Goal: Transaction & Acquisition: Subscribe to service/newsletter

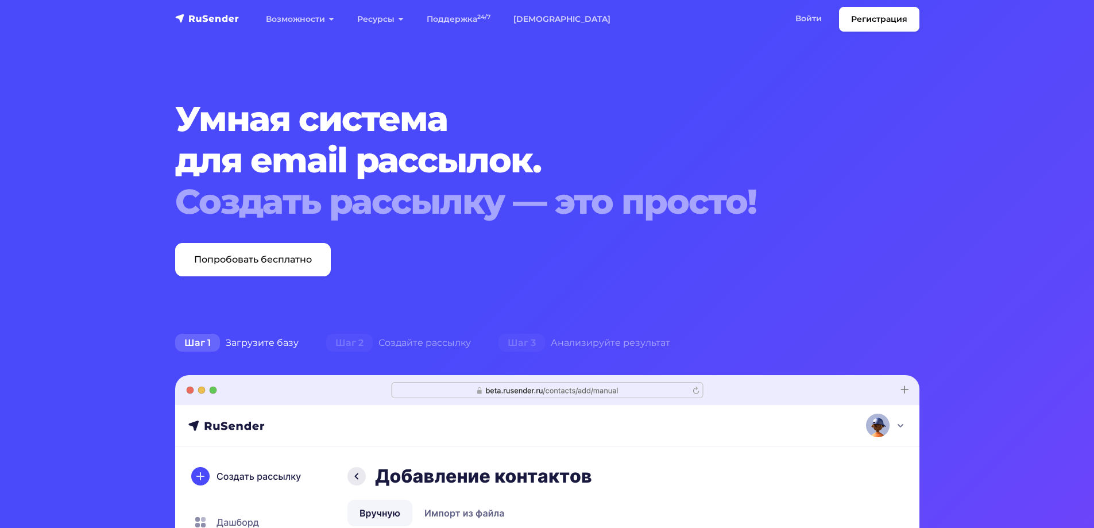
scroll to position [57, 0]
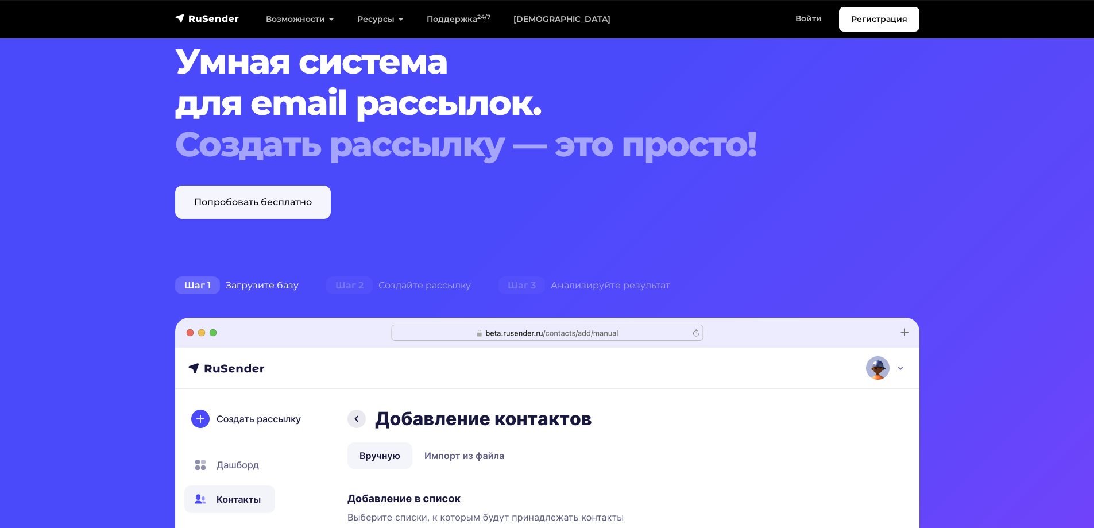
click at [300, 195] on link "Попробовать бесплатно" at bounding box center [253, 202] width 156 height 33
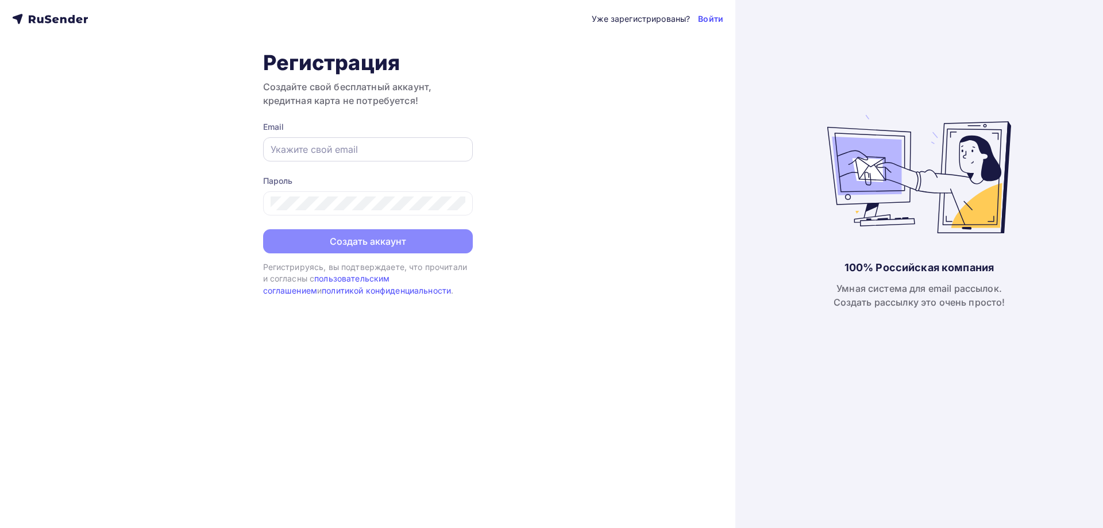
click at [331, 153] on input "text" at bounding box center [368, 149] width 195 height 14
type input "[PERSON_NAME][EMAIL_ADDRESS][DOMAIN_NAME]"
click at [263, 207] on div at bounding box center [368, 203] width 210 height 24
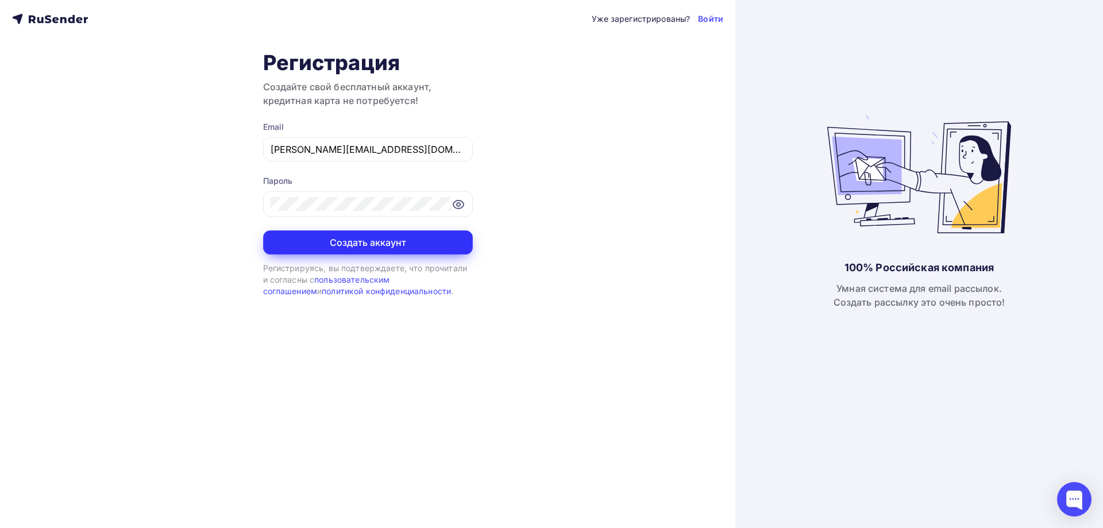
click at [382, 236] on button "Создать аккаунт" at bounding box center [368, 242] width 210 height 24
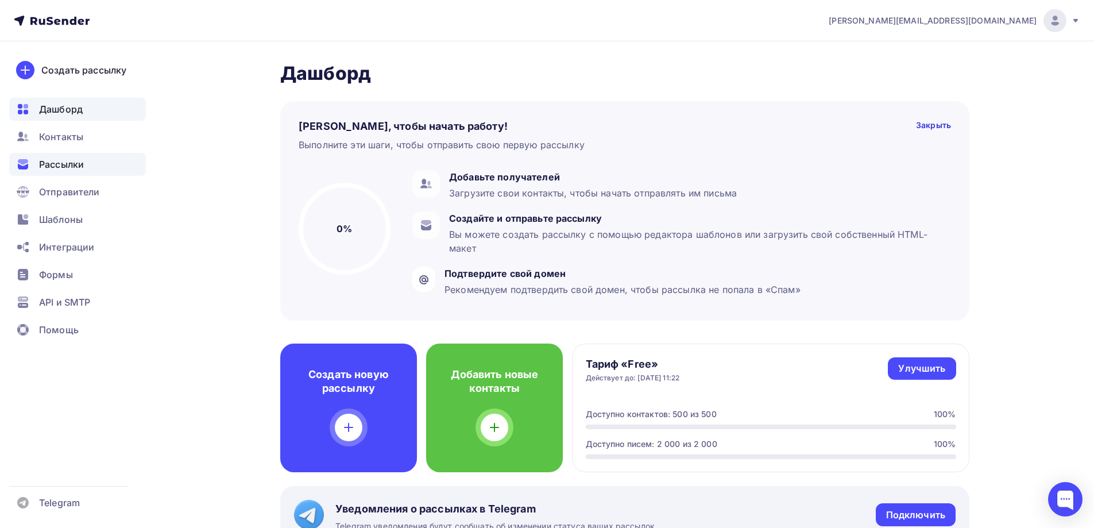
click at [66, 164] on span "Рассылки" at bounding box center [61, 164] width 45 height 14
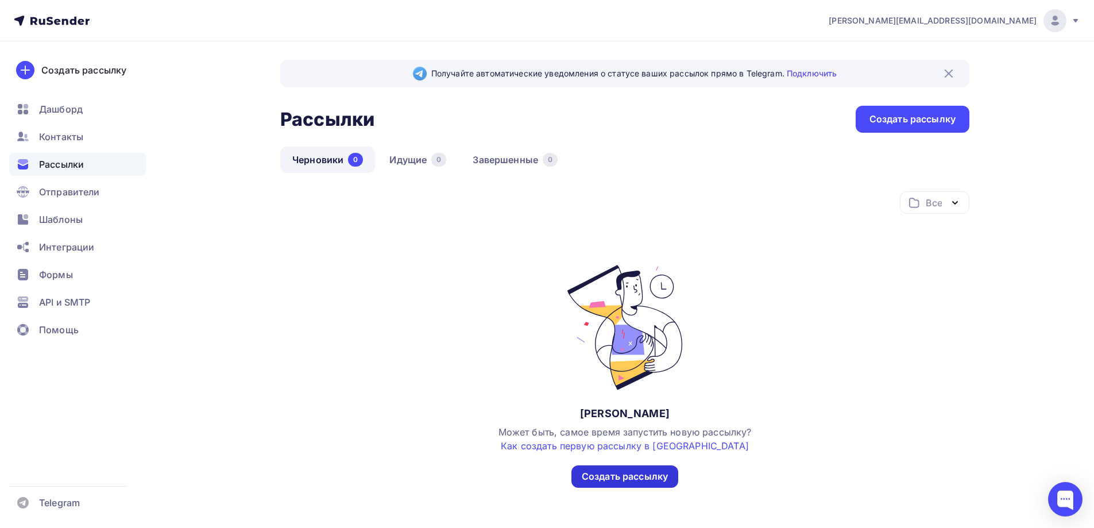
click at [651, 480] on div "Создать рассылку" at bounding box center [625, 476] width 86 height 13
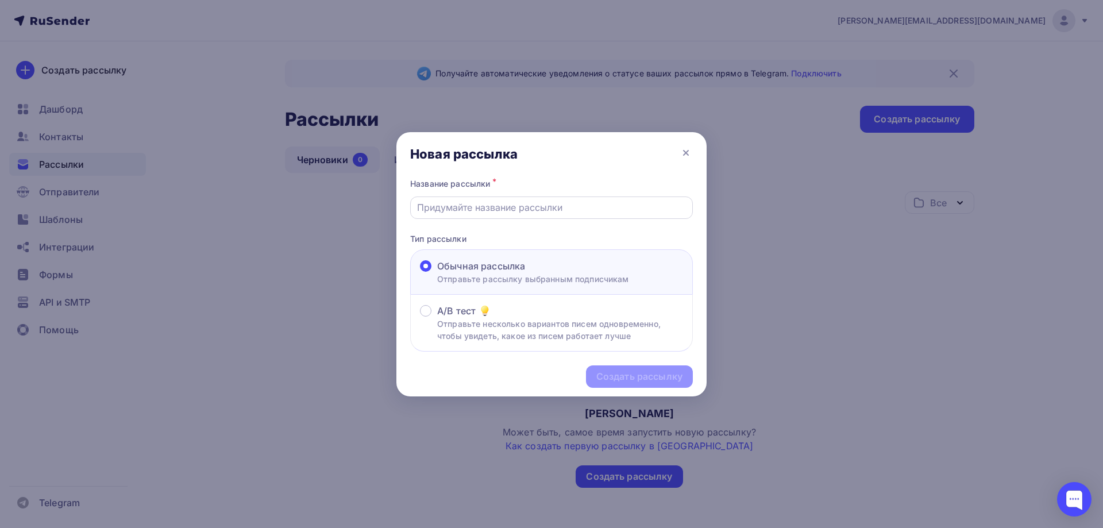
click at [551, 207] on input "text" at bounding box center [551, 207] width 269 height 14
drag, startPoint x: 590, startPoint y: 209, endPoint x: 370, endPoint y: 212, distance: 220.0
click at [370, 212] on div "Новая рассылка Название рассылки * Тип рассылки Обычная рассылка Отправьте расс…" at bounding box center [551, 264] width 1103 height 528
type input "R"
type input "Коммерческое предложение"
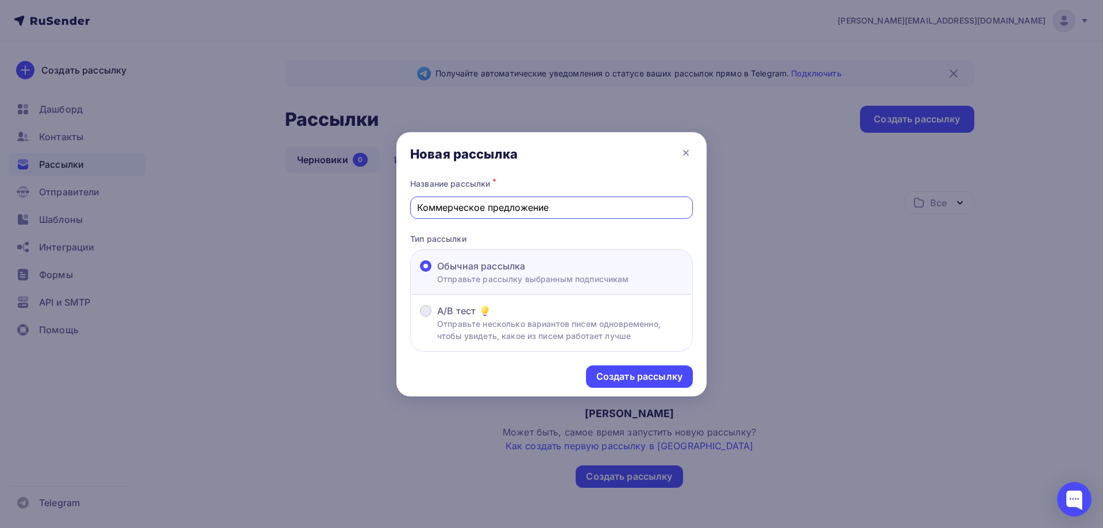
click at [604, 328] on p "Отправьте несколько вариантов писем одновременно, чтобы увидеть, какое из писем…" at bounding box center [560, 330] width 246 height 24
click at [437, 318] on input "A/B тест Отправьте несколько вариантов писем одновременно, чтобы увидеть, какое…" at bounding box center [437, 318] width 0 height 0
click at [627, 376] on div "Создать рассылку" at bounding box center [639, 376] width 86 height 13
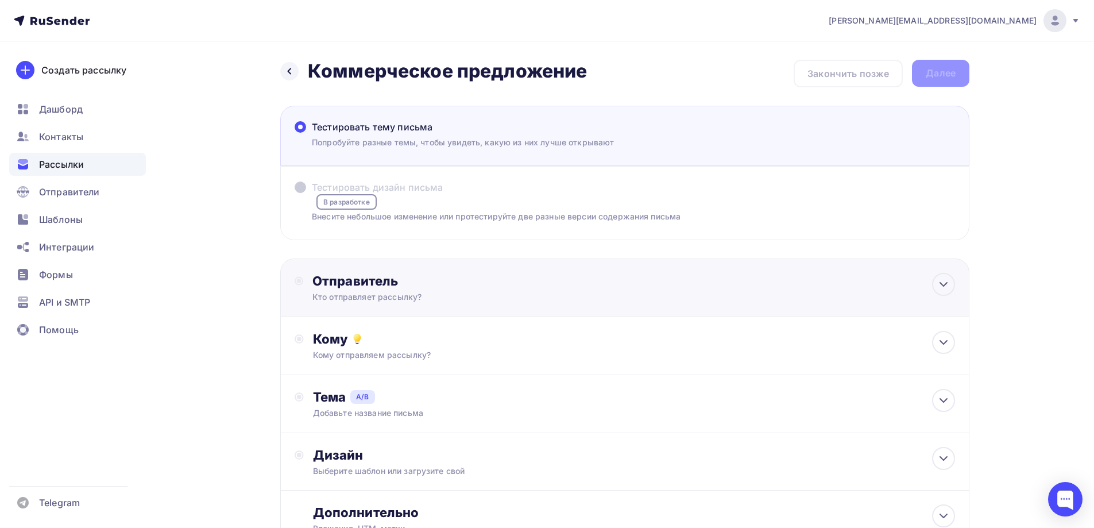
click at [738, 290] on div "Отправитель Кто отправляет рассылку? Email * sergey.avn@gmail.com sergey.avn@gm…" at bounding box center [624, 287] width 689 height 59
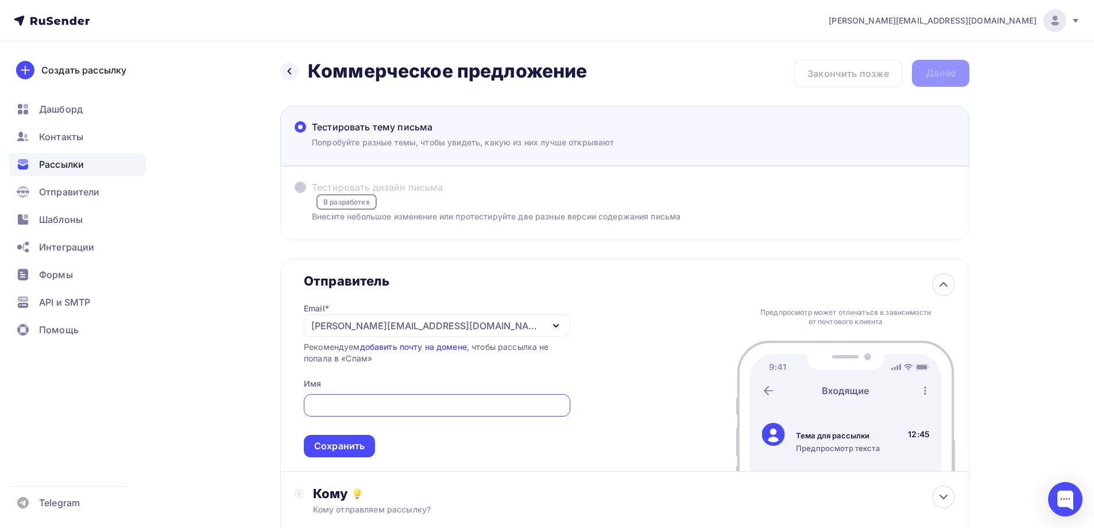
click at [549, 323] on icon "button" at bounding box center [556, 326] width 14 height 14
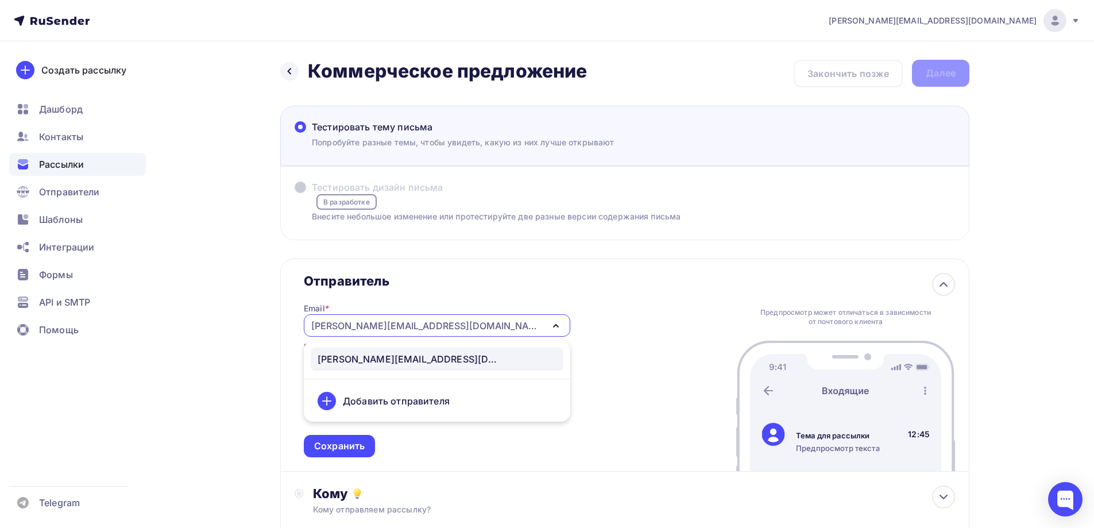
click at [430, 400] on div "Добавить отправителя" at bounding box center [396, 401] width 107 height 14
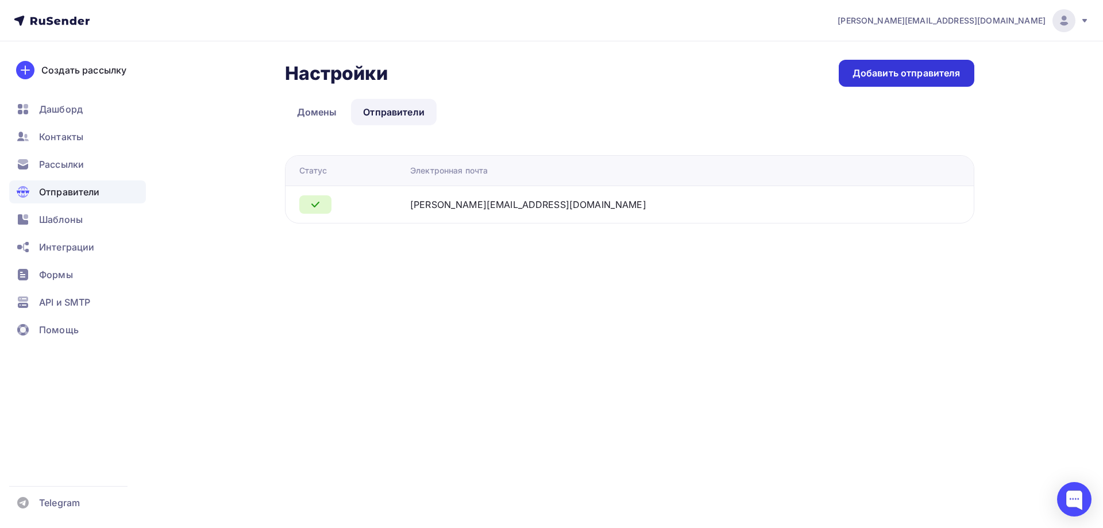
click at [929, 71] on div "Добавить отправителя" at bounding box center [906, 73] width 108 height 13
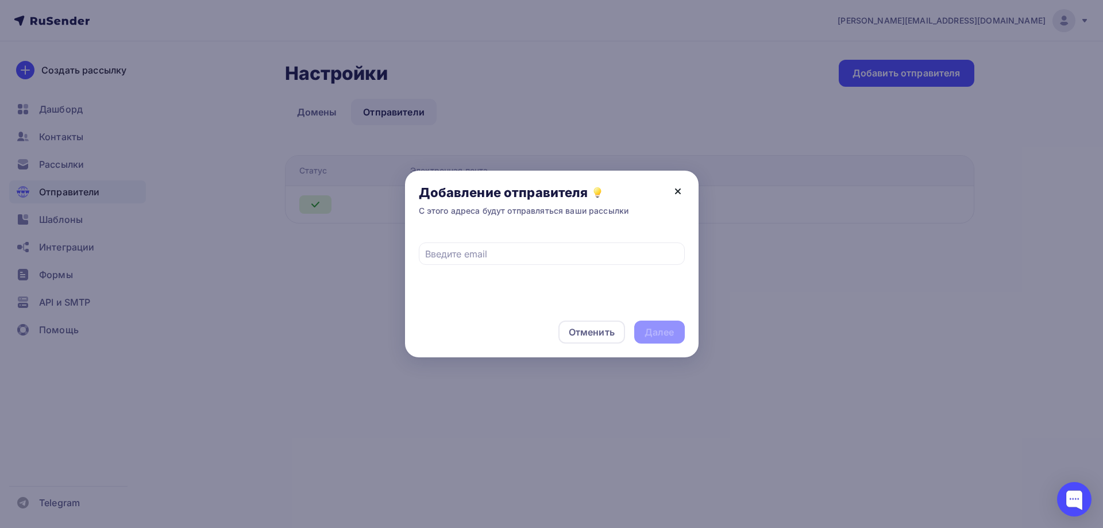
click at [680, 190] on icon at bounding box center [678, 191] width 14 height 14
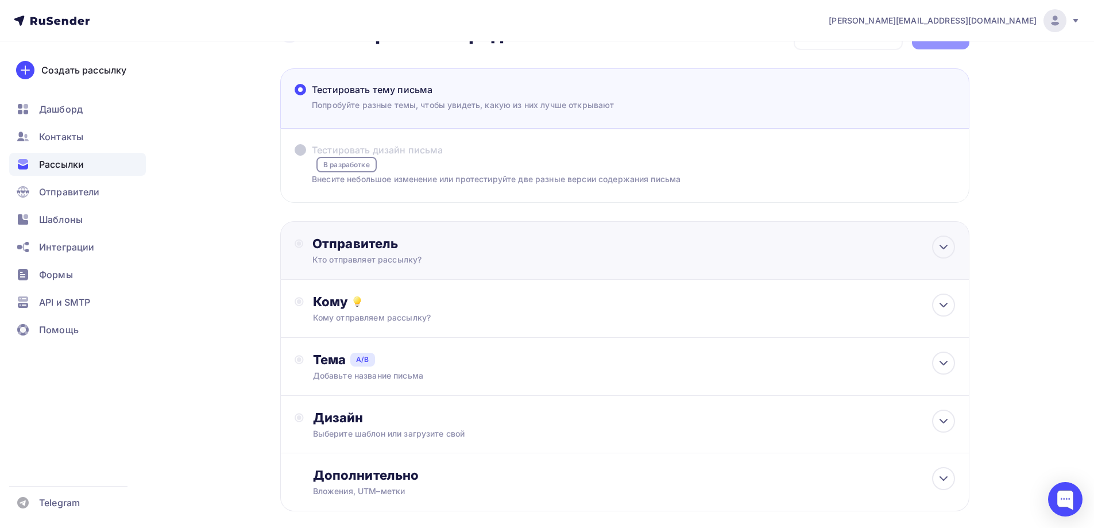
scroll to position [57, 0]
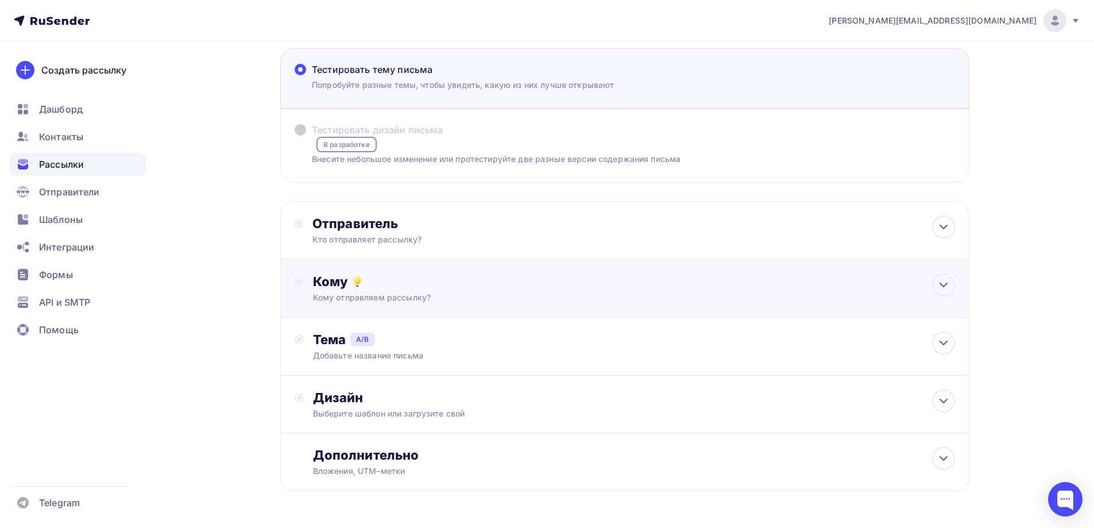
click at [841, 284] on div "Кому" at bounding box center [634, 281] width 642 height 16
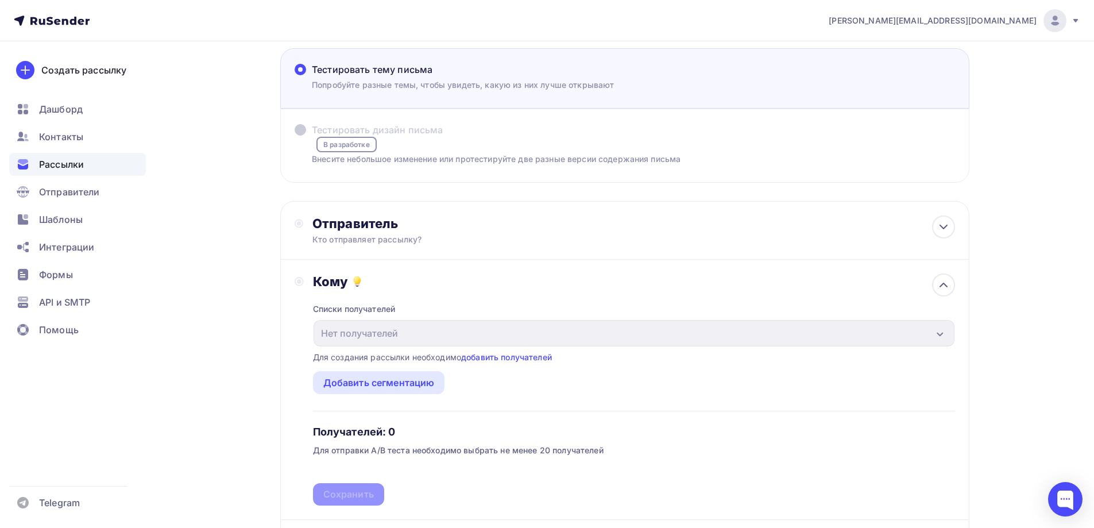
click at [841, 284] on div "Кому" at bounding box center [634, 281] width 642 height 16
click at [953, 285] on div at bounding box center [943, 284] width 23 height 23
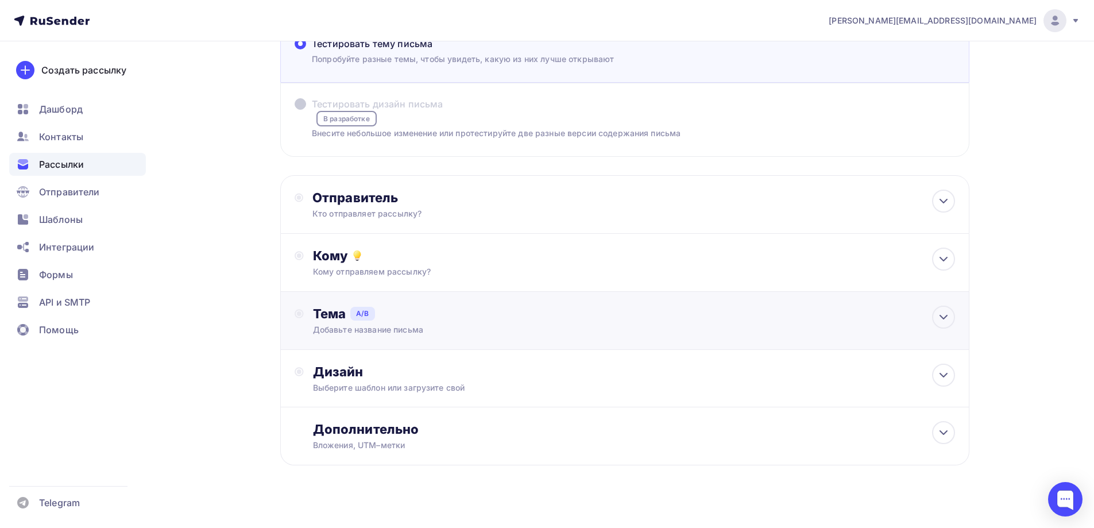
scroll to position [95, 0]
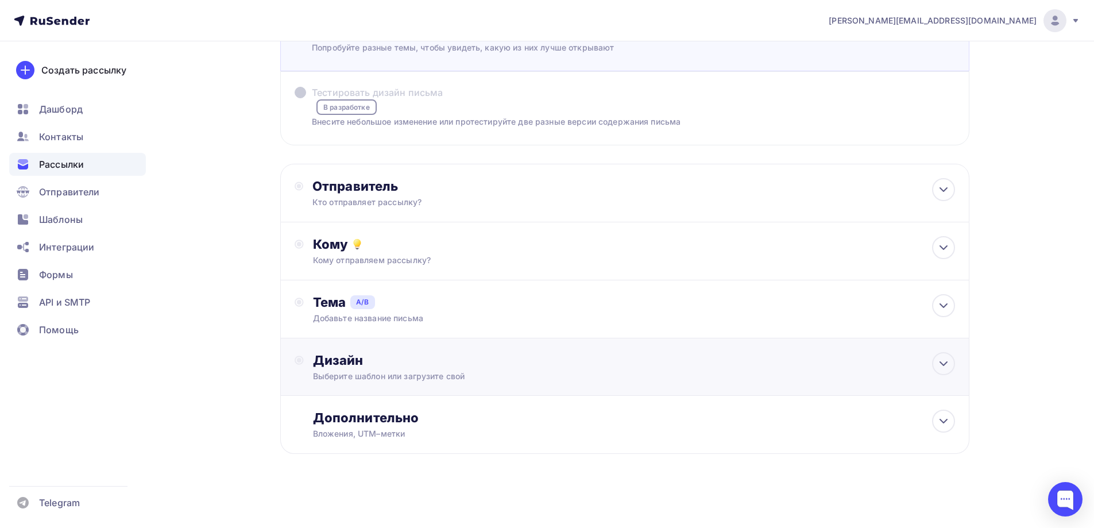
click at [649, 369] on div "Дизайн Выберите шаблон или загрузите свой" at bounding box center [634, 367] width 642 height 30
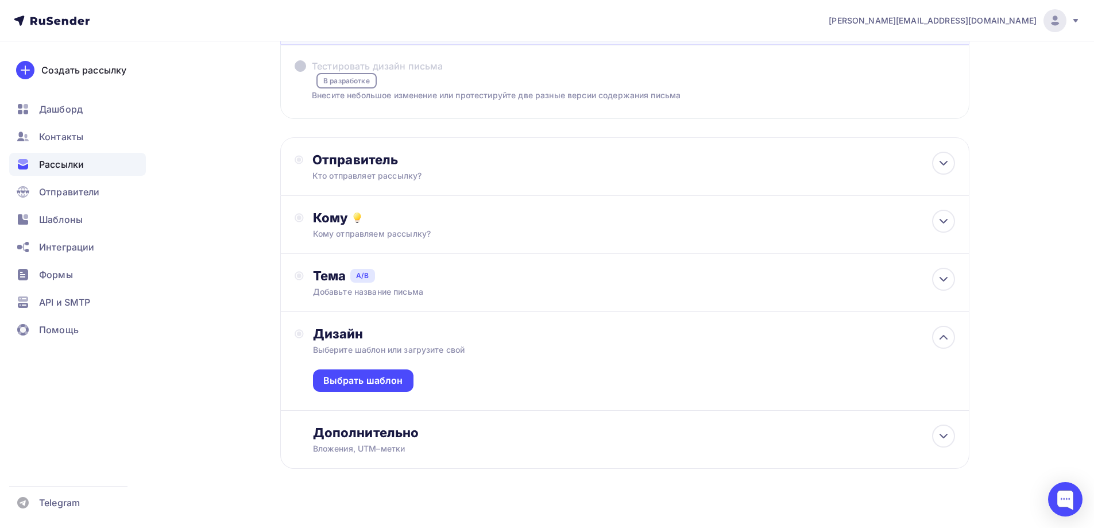
scroll to position [136, 0]
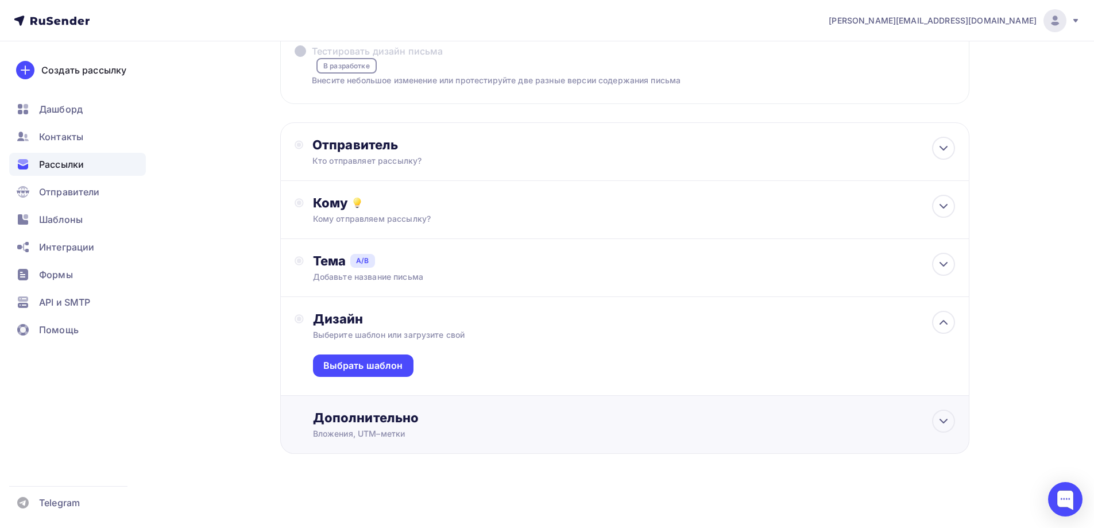
click at [607, 428] on div "Вложения, UTM–метки" at bounding box center [602, 433] width 578 height 11
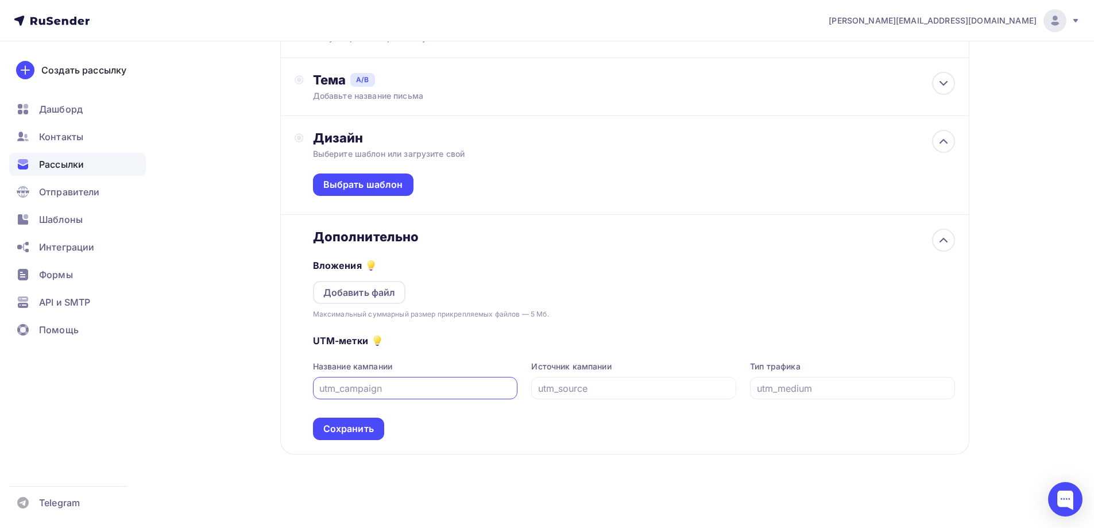
scroll to position [318, 0]
click at [368, 299] on div "Добавить файл" at bounding box center [359, 291] width 93 height 23
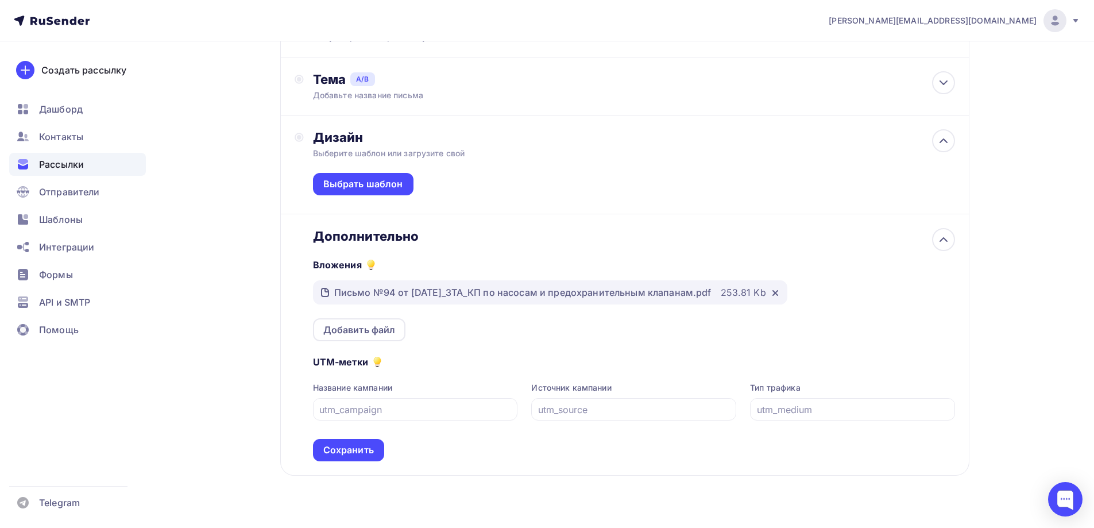
scroll to position [339, 0]
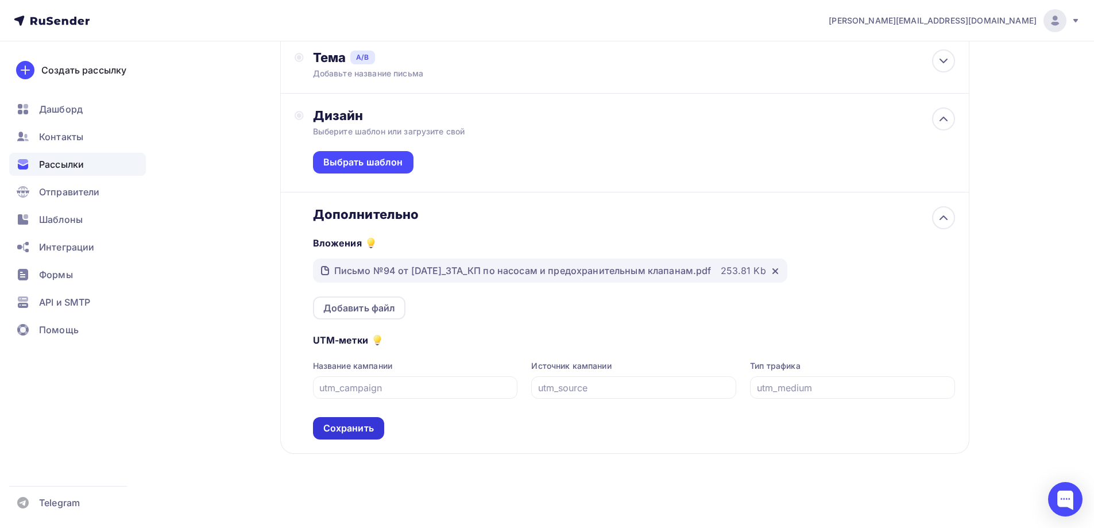
click at [334, 430] on div "Сохранить" at bounding box center [348, 428] width 51 height 13
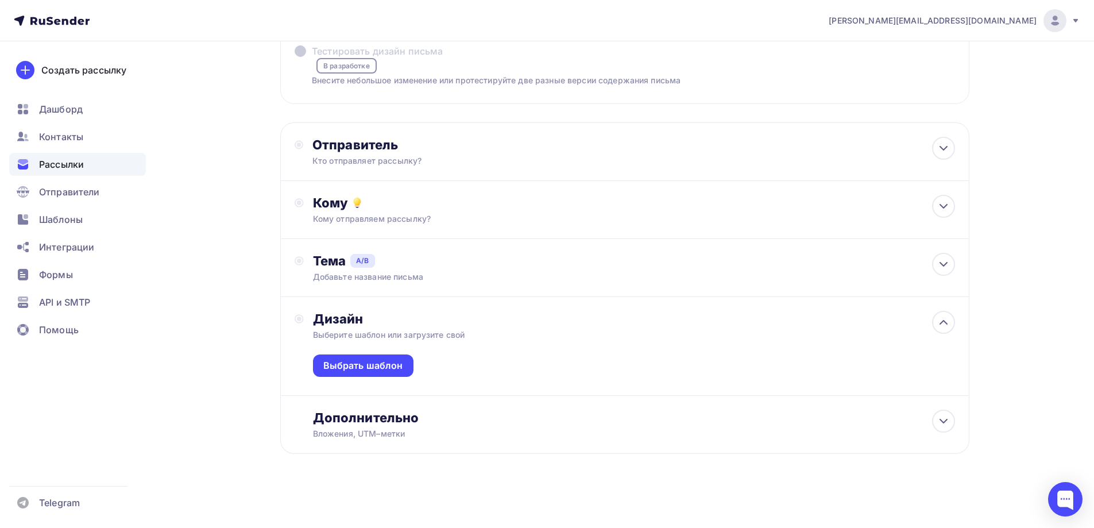
scroll to position [136, 0]
click at [414, 268] on div "Тема A/B" at bounding box center [634, 261] width 642 height 16
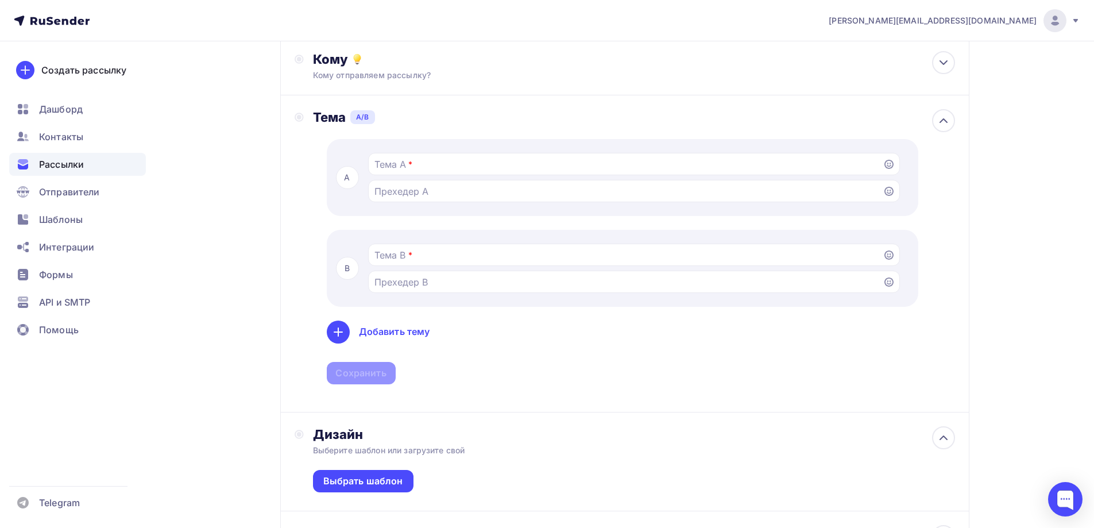
scroll to position [339, 0]
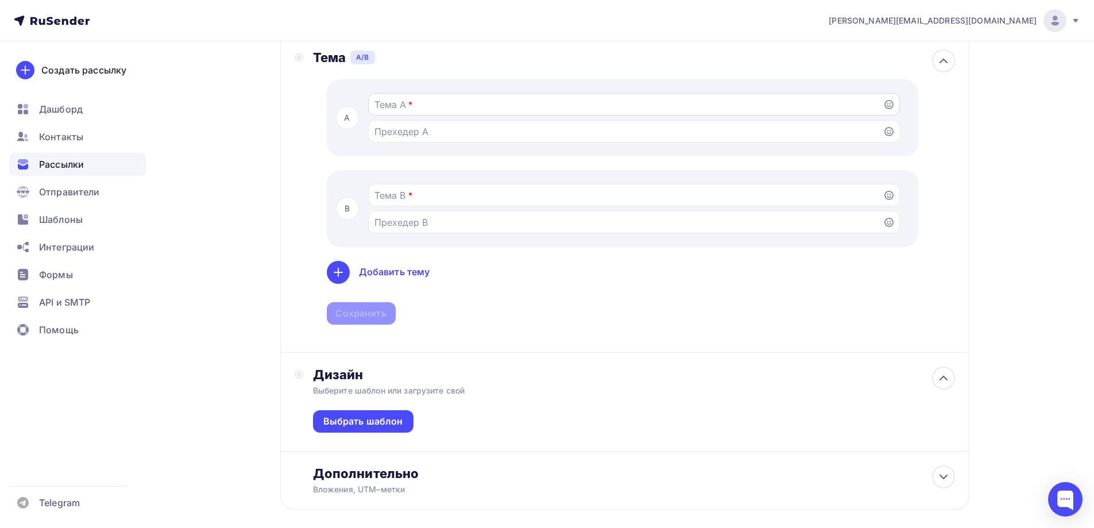
drag, startPoint x: 390, startPoint y: 92, endPoint x: 387, endPoint y: 107, distance: 15.2
click at [390, 93] on div "*" at bounding box center [638, 117] width 541 height 59
click at [387, 107] on input "Тестировать тему письма Попробуйте разные темы, чтобы увидеть, какую из них луч…" at bounding box center [625, 105] width 501 height 14
paste input "Письмо №94 от 23.05.2025_ЗТА_КП по насосам и предохранительным клапанам"
type input "Письмо №94 от 23.05.2025_ЗТА_КП по насосам и предохранительным клапанам"
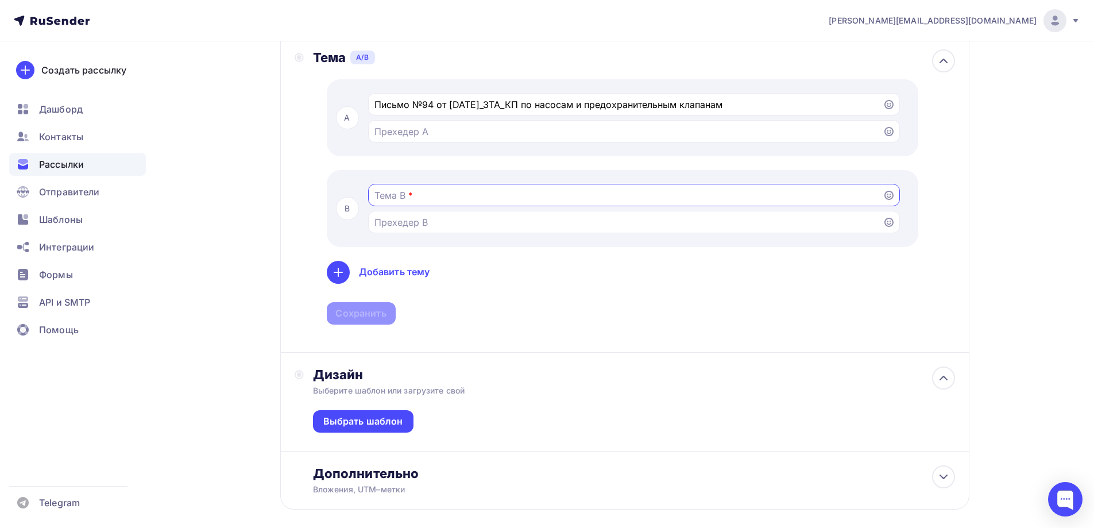
click at [432, 192] on input "Тестировать тему письма Попробуйте разные темы, чтобы увидеть, какую из них луч…" at bounding box center [625, 195] width 501 height 14
click at [372, 317] on div "Сохранить" at bounding box center [360, 313] width 51 height 13
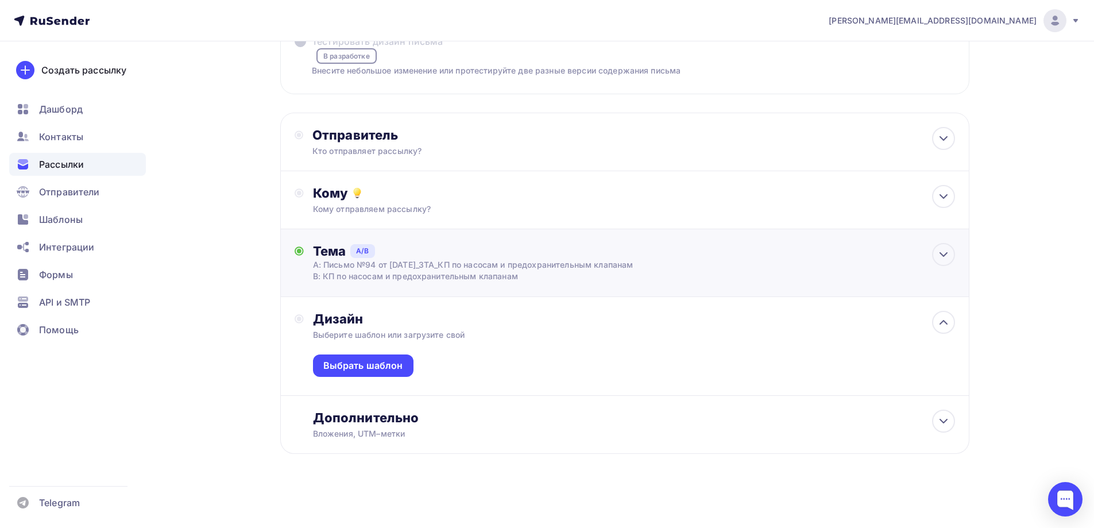
scroll to position [146, 0]
click at [944, 255] on icon at bounding box center [944, 255] width 14 height 14
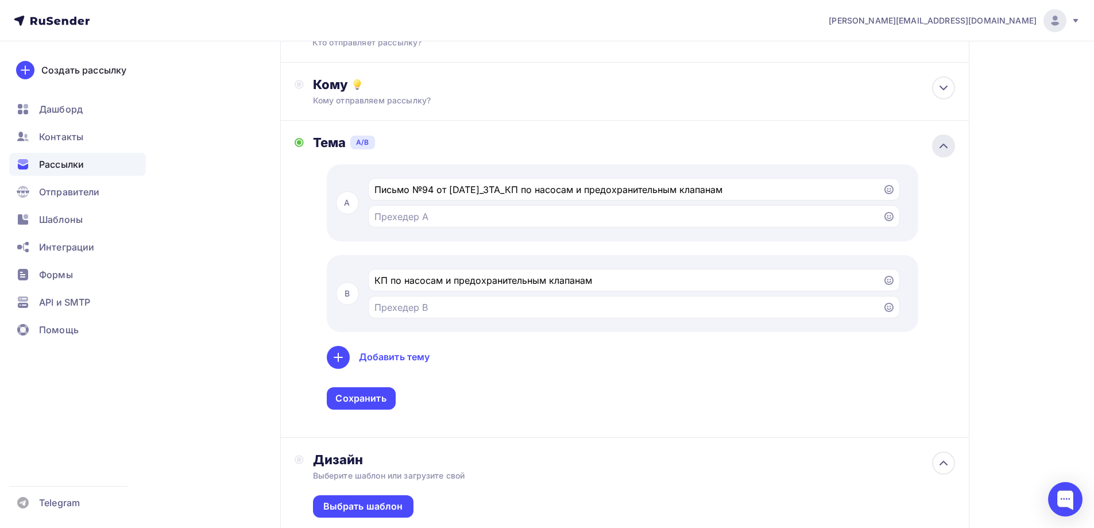
scroll to position [339, 0]
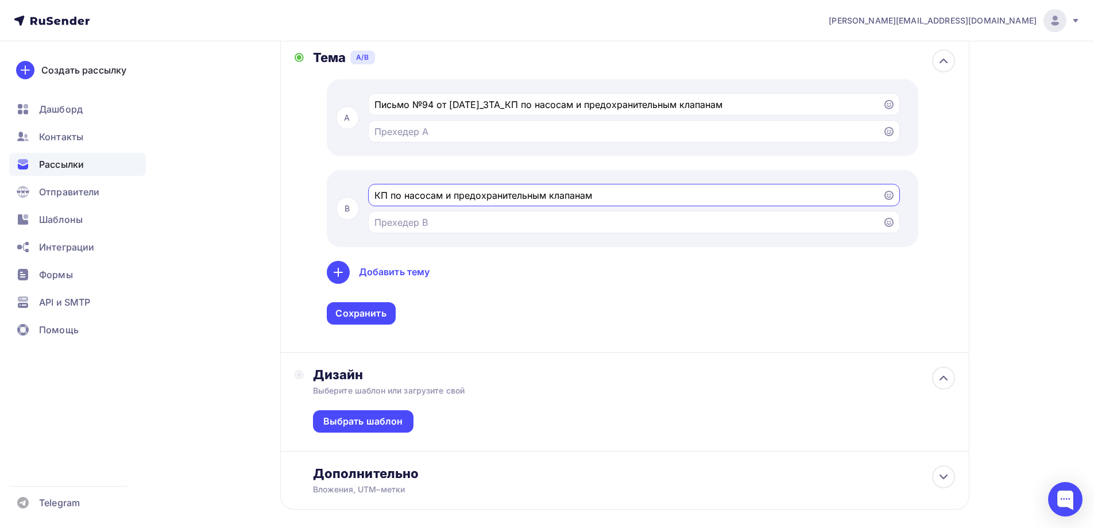
click at [404, 197] on input "КП по насосам и предохранительным клапанам" at bounding box center [625, 195] width 501 height 14
type input "КП по гидронасосам и предохранительным клапанам"
click at [367, 321] on div "Сохранить" at bounding box center [361, 313] width 69 height 22
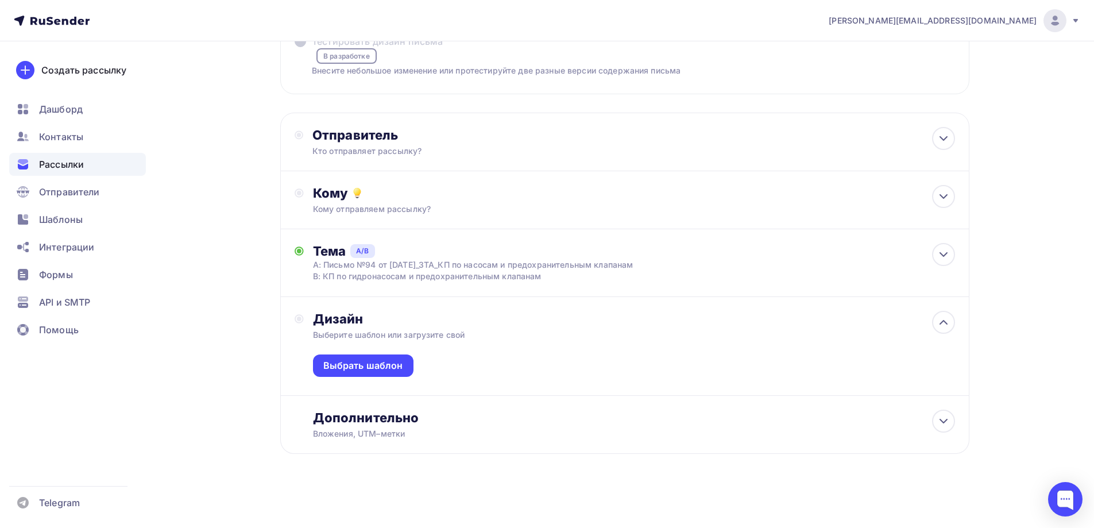
scroll to position [146, 0]
click at [388, 365] on div "Выбрать шаблон" at bounding box center [363, 365] width 80 height 13
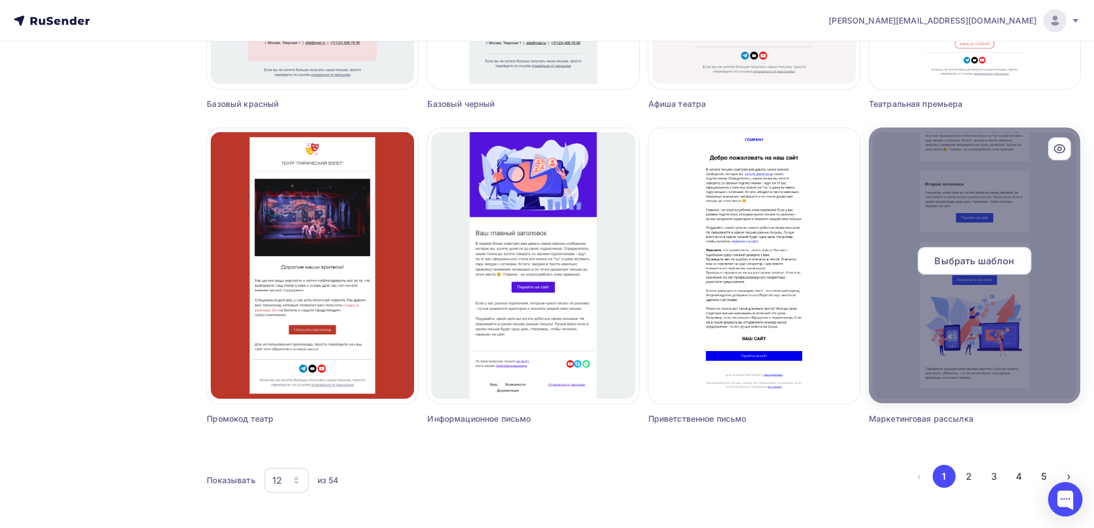
scroll to position [650, 0]
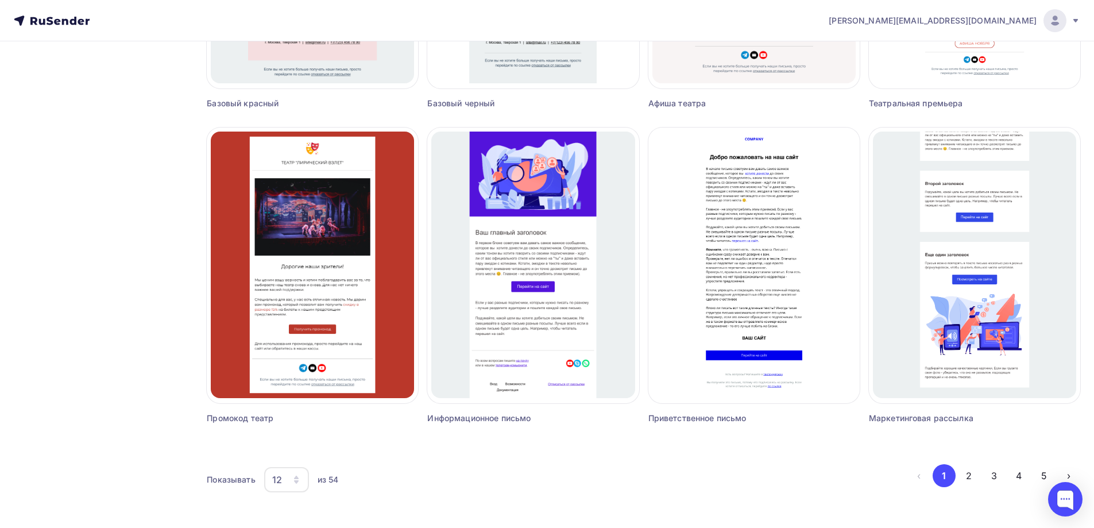
click at [303, 476] on div "12" at bounding box center [286, 479] width 45 height 25
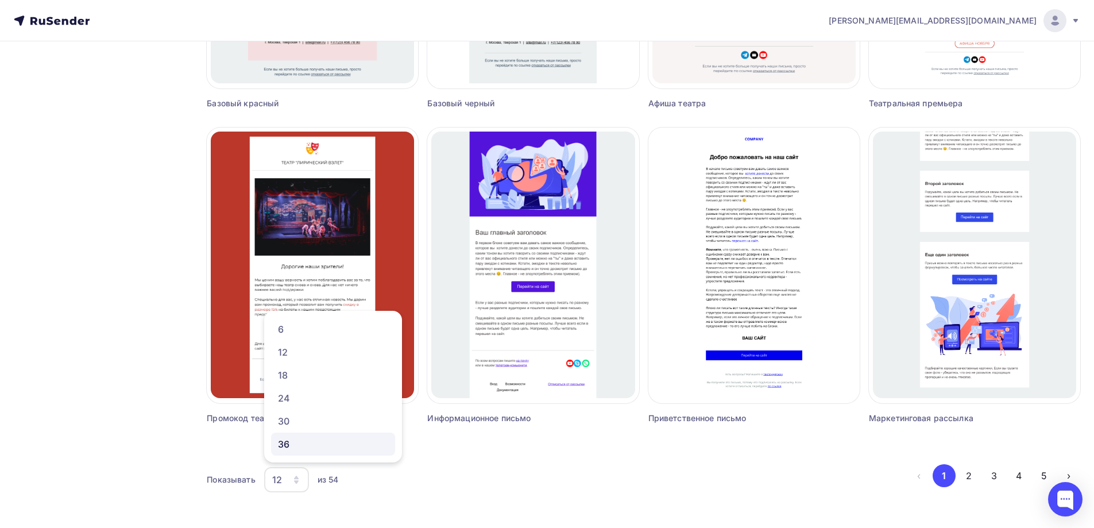
click at [290, 442] on div "36" at bounding box center [333, 444] width 110 height 14
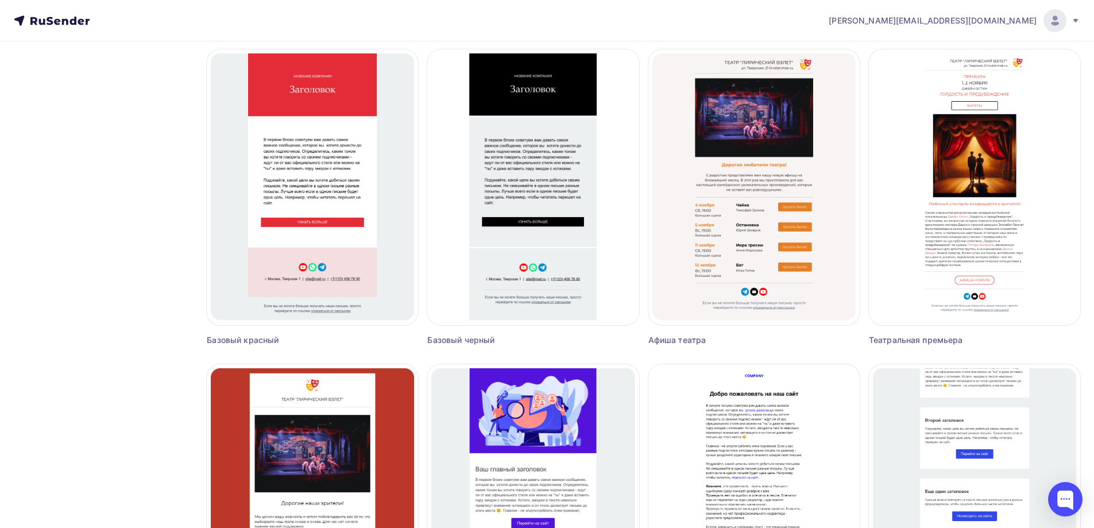
scroll to position [0, 0]
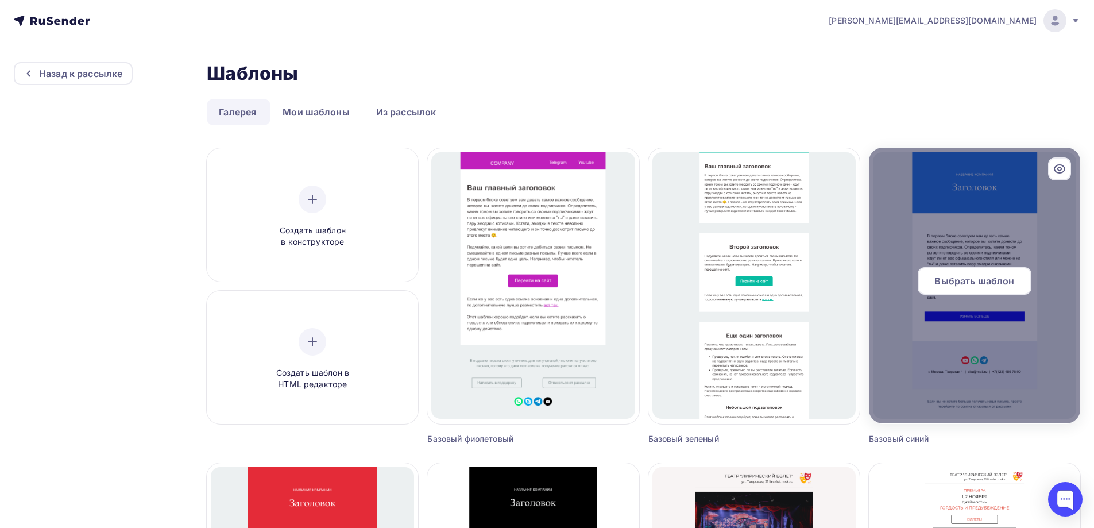
click at [979, 289] on div "Выбрать шаблон" at bounding box center [975, 281] width 114 height 28
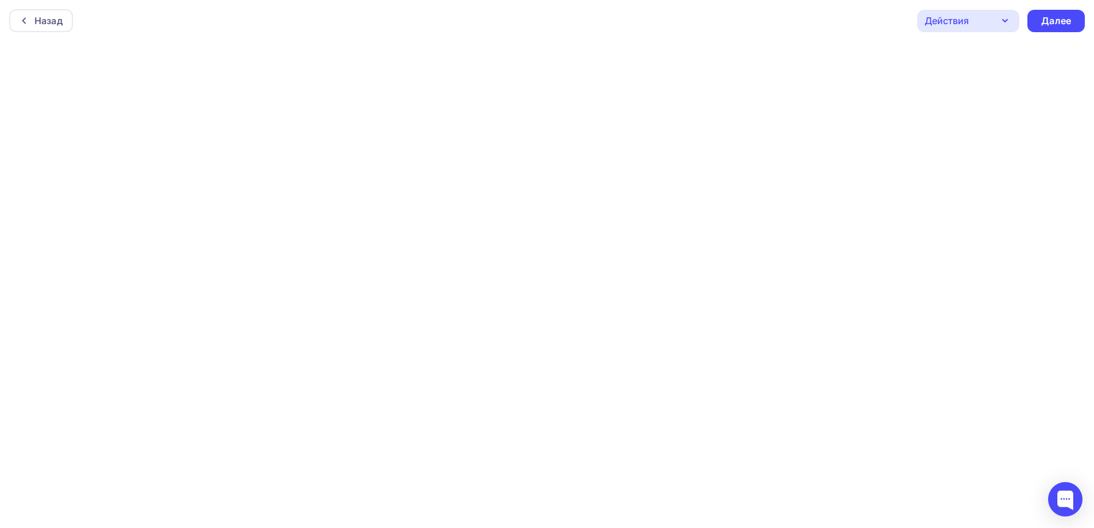
scroll to position [3, 0]
click at [32, 13] on div "Назад" at bounding box center [41, 17] width 64 height 23
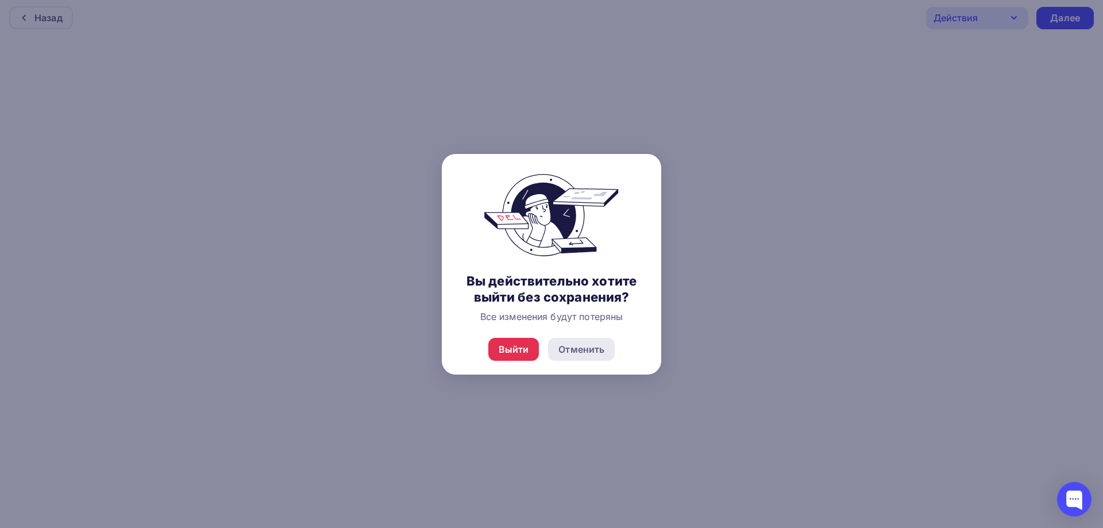
click at [593, 348] on div "Отменить" at bounding box center [581, 349] width 46 height 14
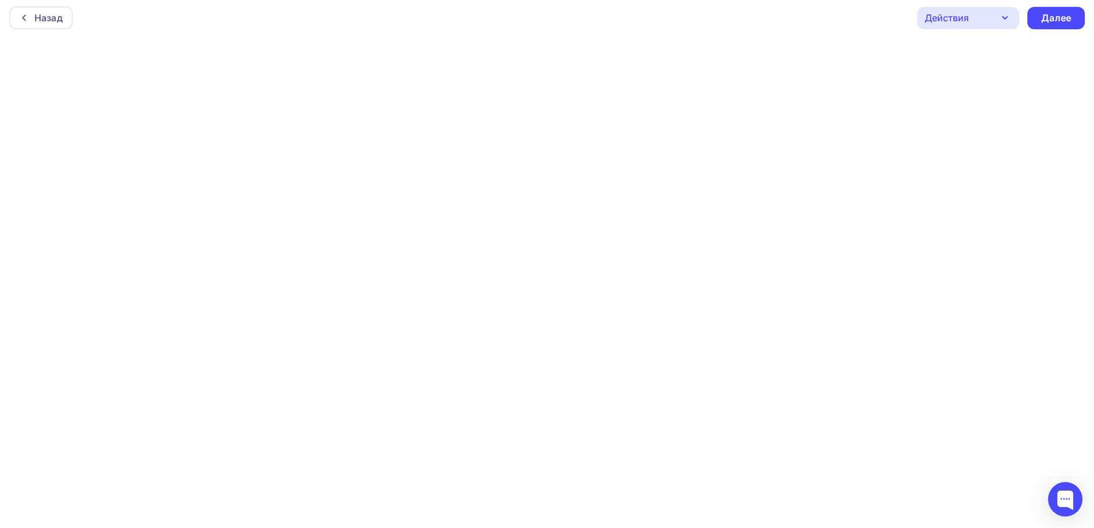
scroll to position [0, 0]
click at [980, 18] on div "Действия" at bounding box center [968, 21] width 102 height 22
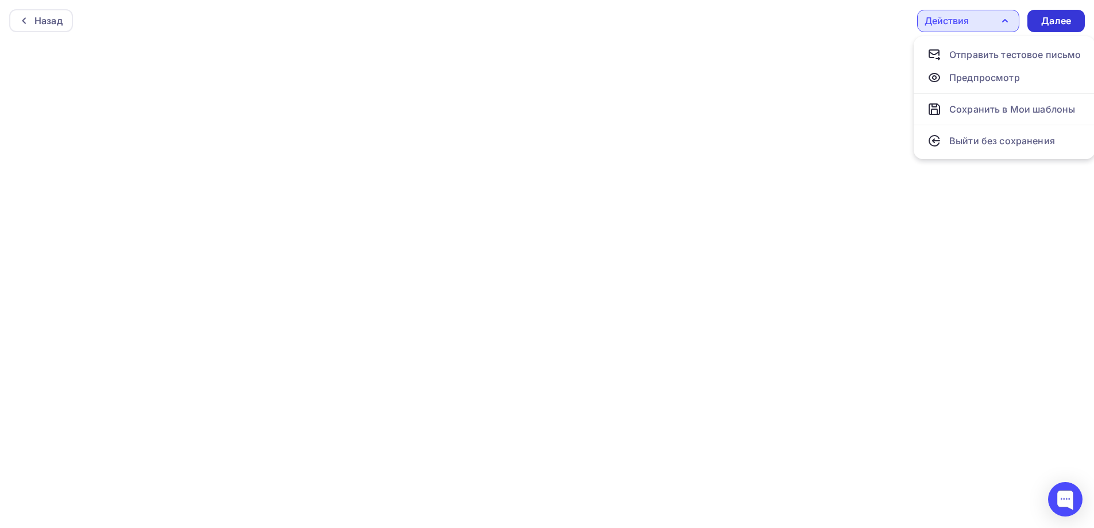
click at [1059, 25] on div "Далее" at bounding box center [1056, 20] width 30 height 13
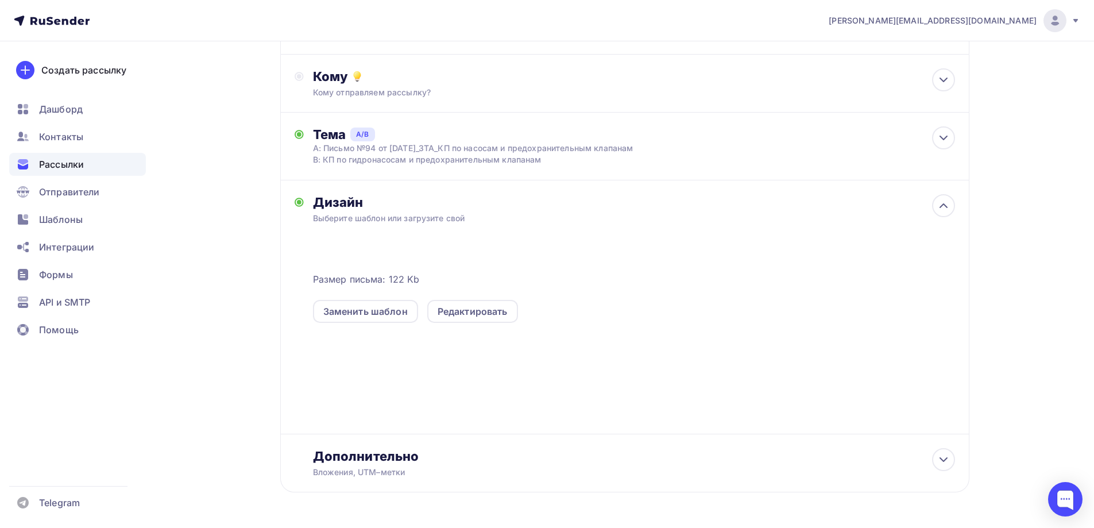
scroll to position [301, 0]
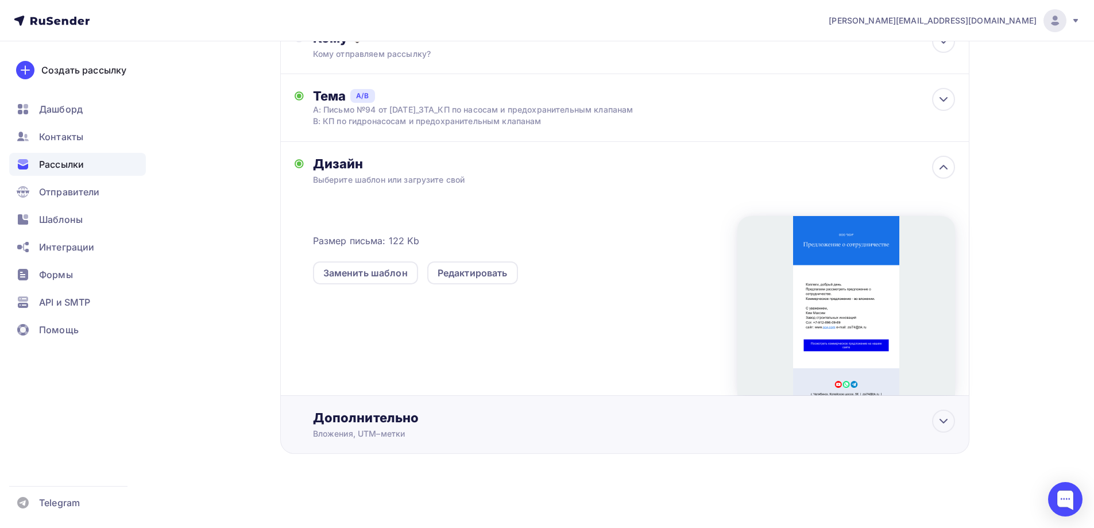
click at [887, 428] on div "Вложения, UTM–метки" at bounding box center [602, 433] width 578 height 11
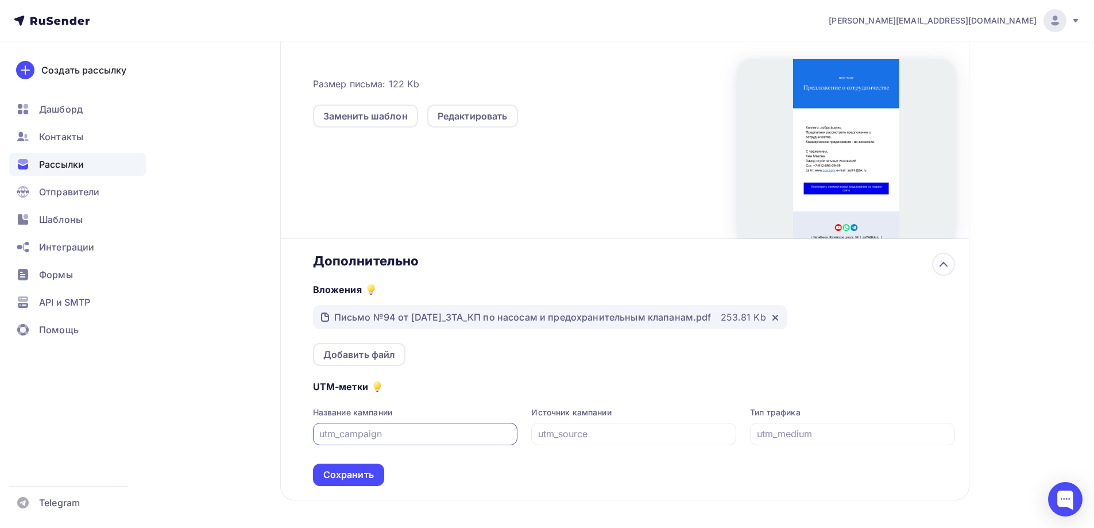
scroll to position [504, 0]
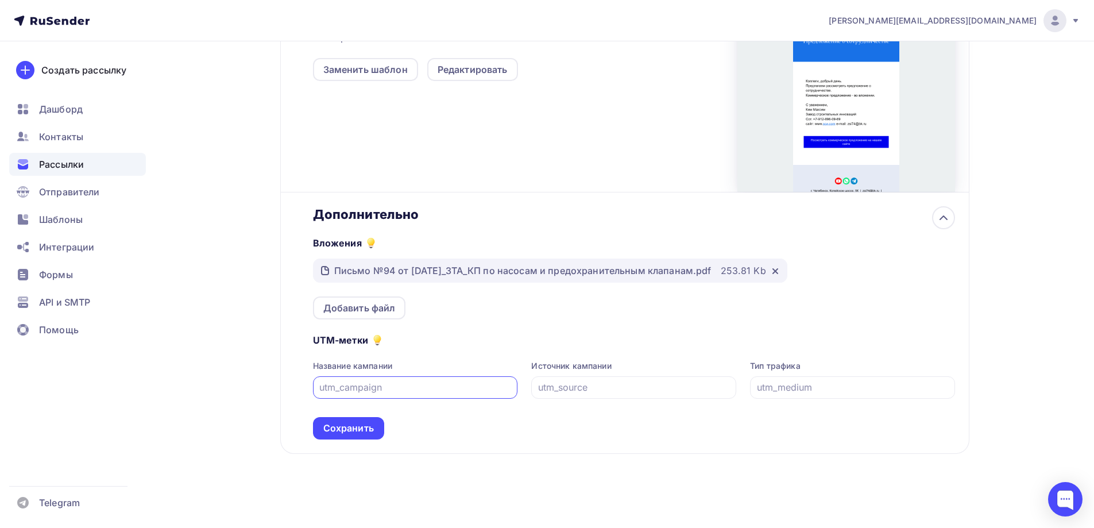
click at [433, 391] on input "Тестировать тему письма Попробуйте разные темы, чтобы увидеть, какую из них луч…" at bounding box center [415, 387] width 192 height 14
drag, startPoint x: 434, startPoint y: 388, endPoint x: 323, endPoint y: 397, distance: 111.2
click at [323, 397] on div at bounding box center [415, 387] width 205 height 22
type input "Оповещение о КП"
click at [358, 424] on div "Сохранить" at bounding box center [348, 428] width 51 height 13
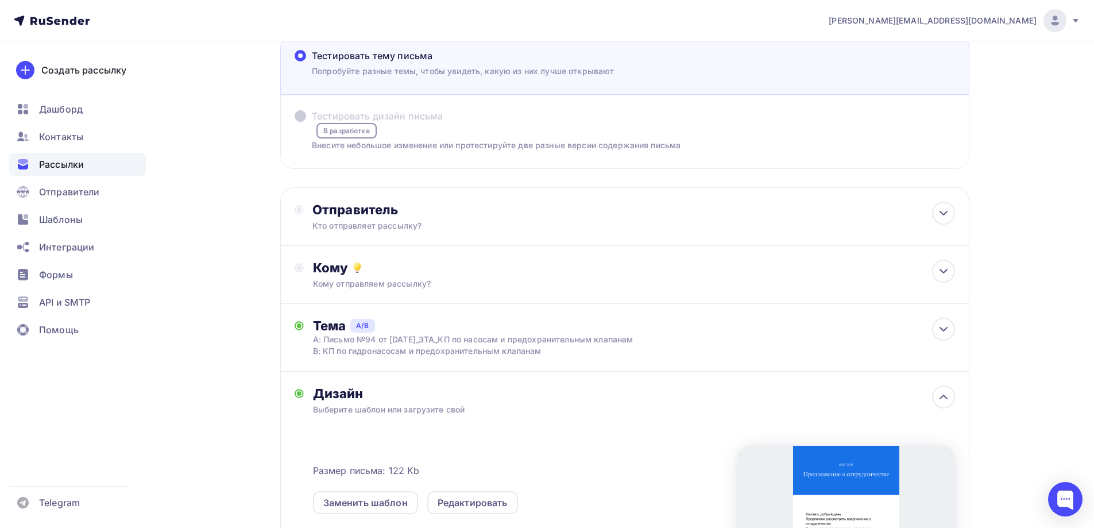
scroll to position [14, 0]
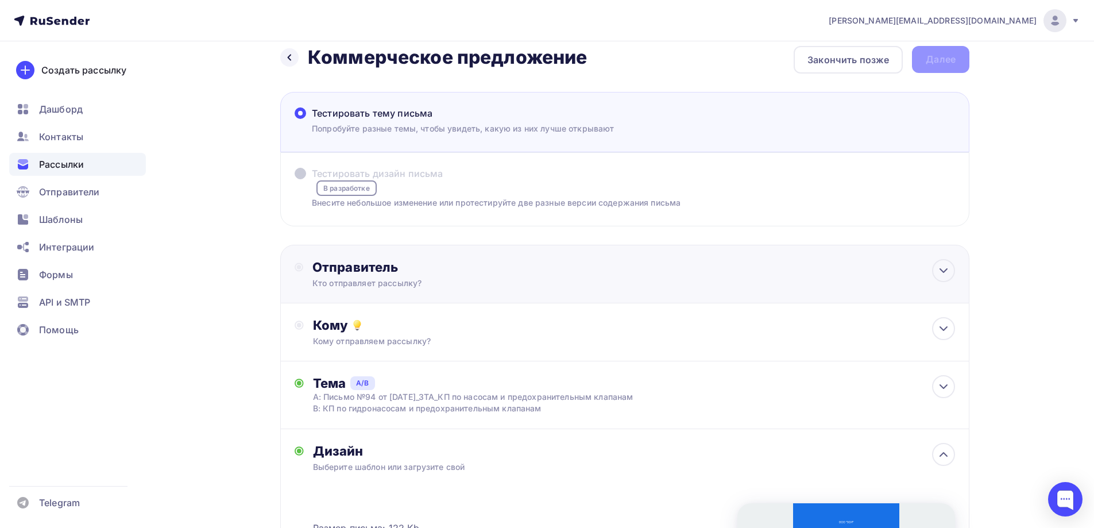
click at [446, 282] on div "Кто отправляет рассылку?" at bounding box center [424, 282] width 224 height 11
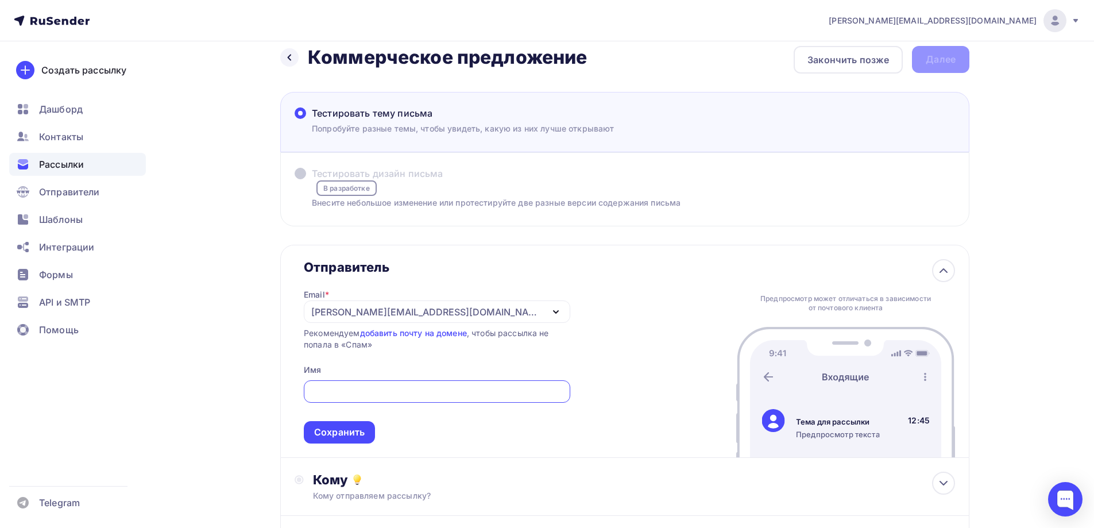
scroll to position [0, 0]
click at [1024, 168] on div "sergey.avn@gmail.com Аккаунт Тарифы Выйти Создать рассылку Дашборд Контакты Рас…" at bounding box center [547, 477] width 1094 height 983
click at [78, 142] on span "Контакты" at bounding box center [61, 137] width 44 height 14
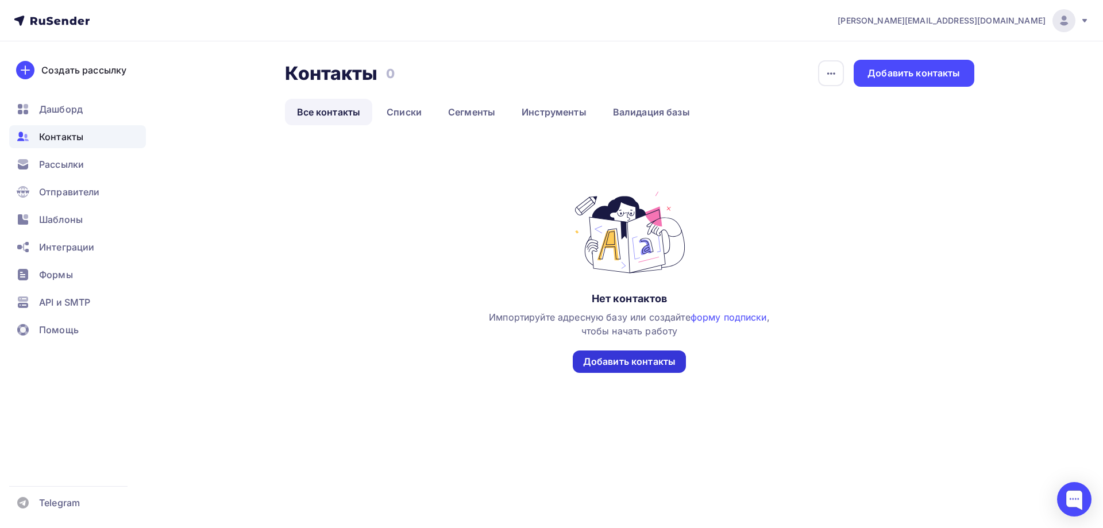
click at [635, 367] on div "Добавить контакты" at bounding box center [629, 361] width 92 height 13
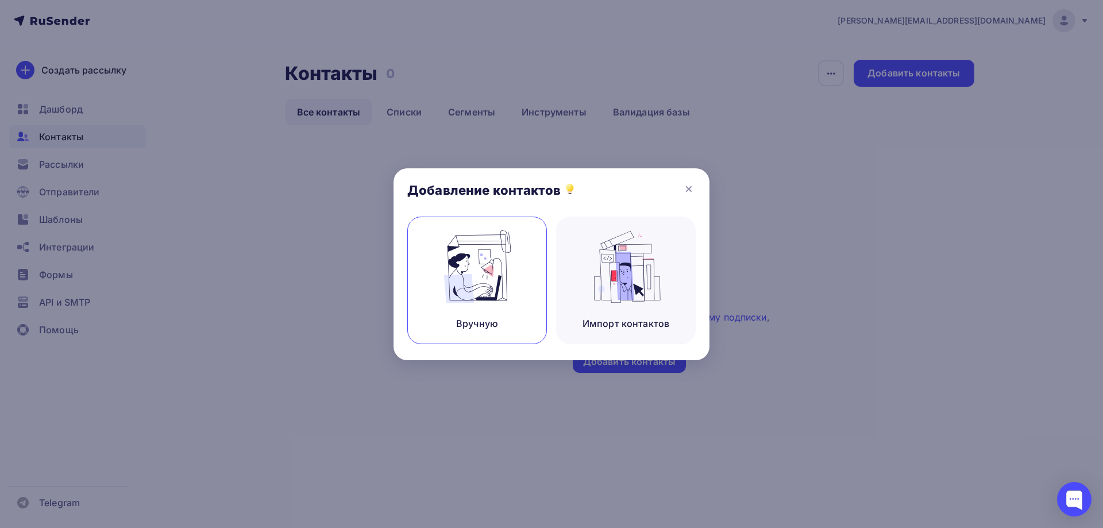
click at [484, 267] on img at bounding box center [477, 266] width 77 height 72
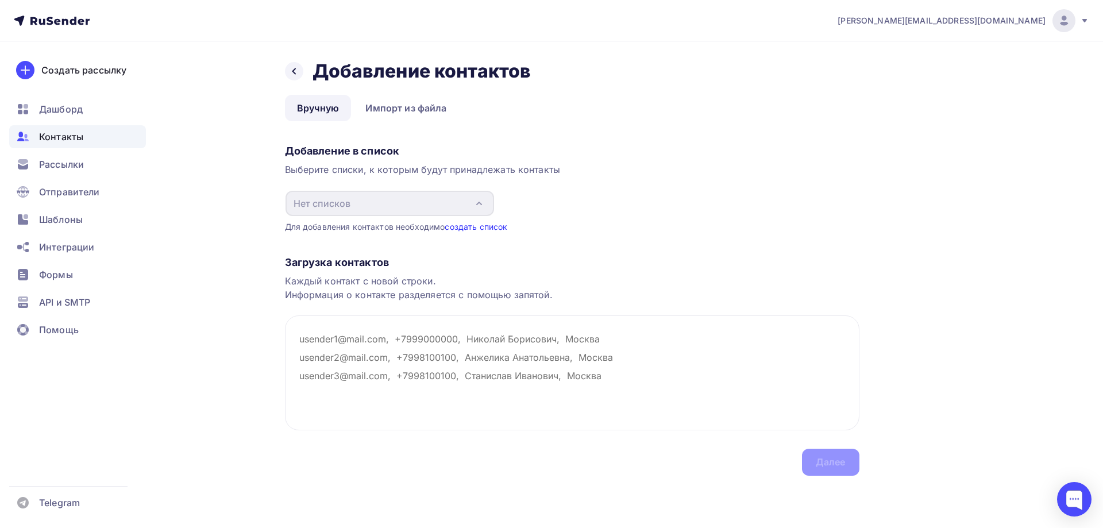
click at [485, 231] on link "создать список" at bounding box center [476, 227] width 63 height 10
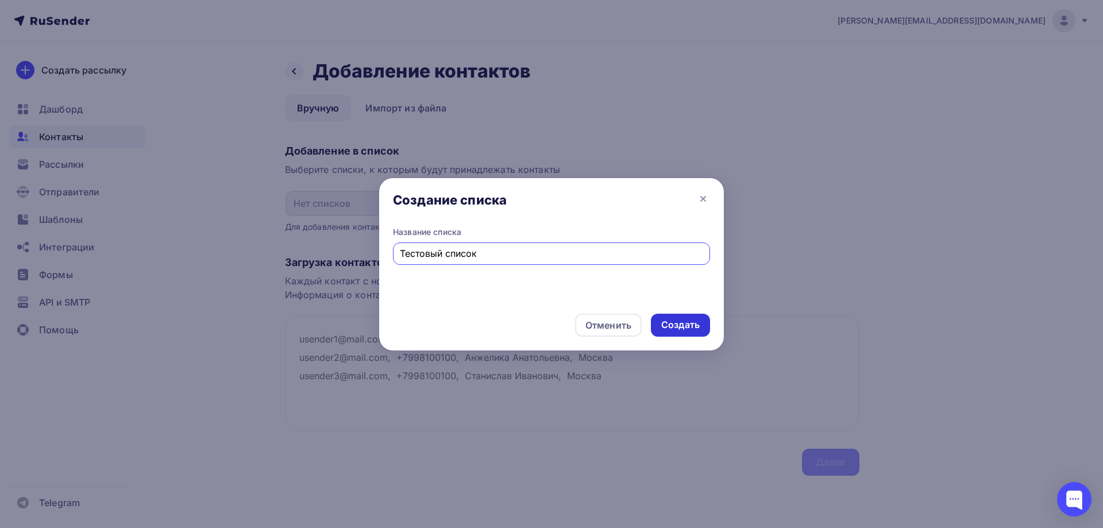
type input "Тестовый список"
click at [678, 319] on div "Создать" at bounding box center [680, 324] width 38 height 13
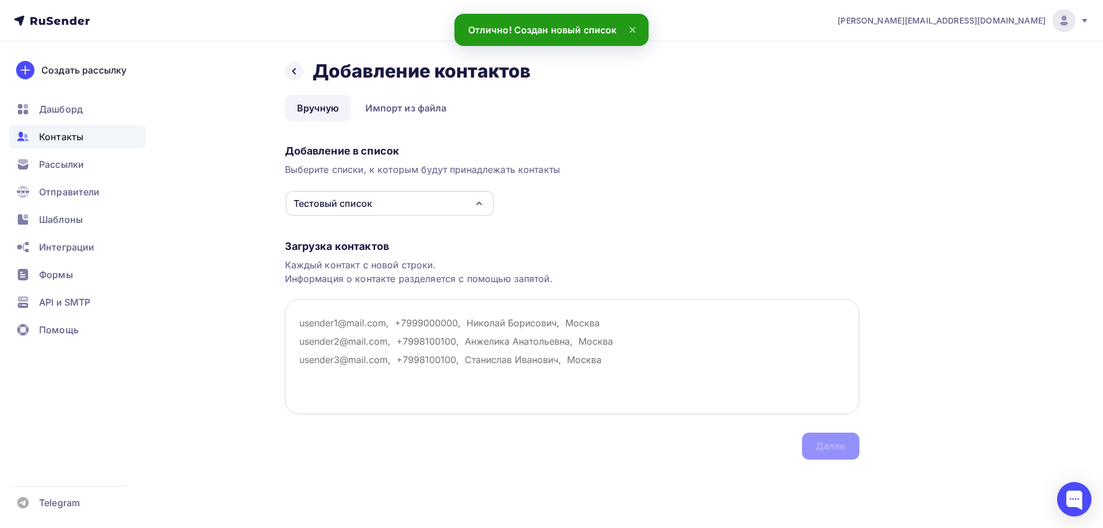
click at [357, 323] on textarea at bounding box center [572, 356] width 574 height 115
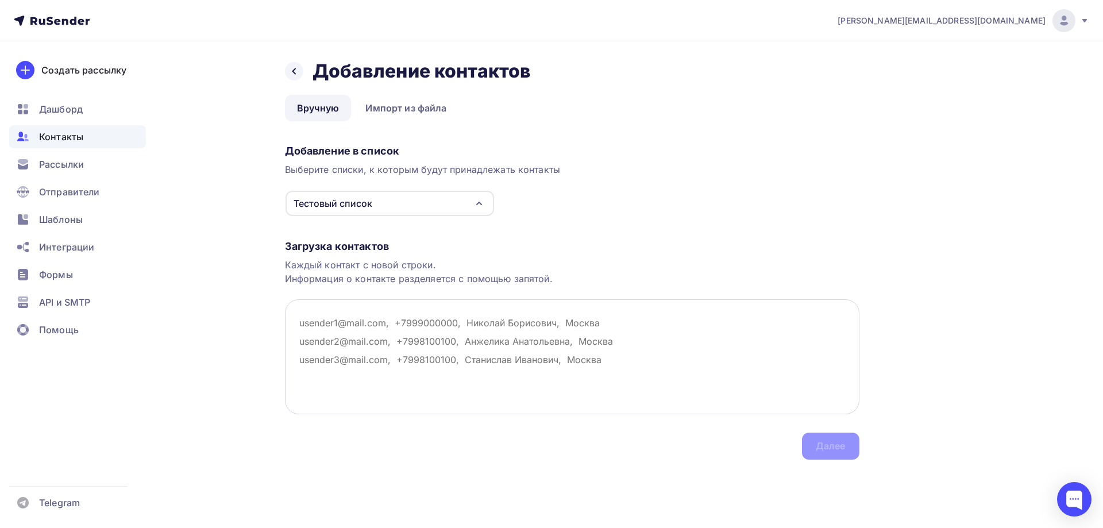
drag, startPoint x: 299, startPoint y: 322, endPoint x: 379, endPoint y: 320, distance: 79.3
click at [379, 320] on textarea at bounding box center [572, 356] width 574 height 115
drag, startPoint x: 385, startPoint y: 320, endPoint x: 339, endPoint y: 326, distance: 45.7
click at [339, 326] on textarea at bounding box center [572, 356] width 574 height 115
click at [373, 322] on textarea at bounding box center [572, 356] width 574 height 115
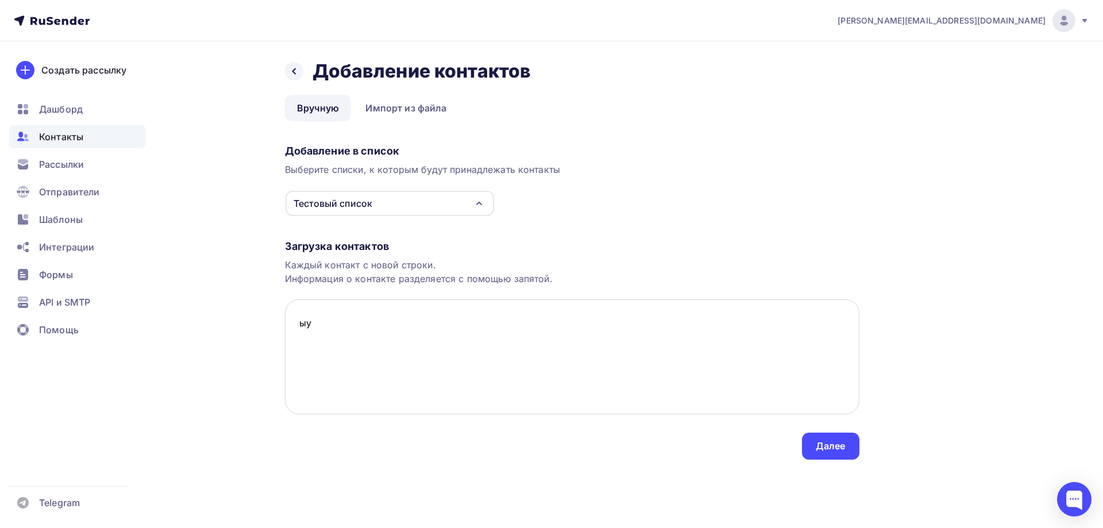
type textarea "ы"
click at [416, 323] on textarea "asg.zsi@yandex.ru," at bounding box center [572, 356] width 574 height 115
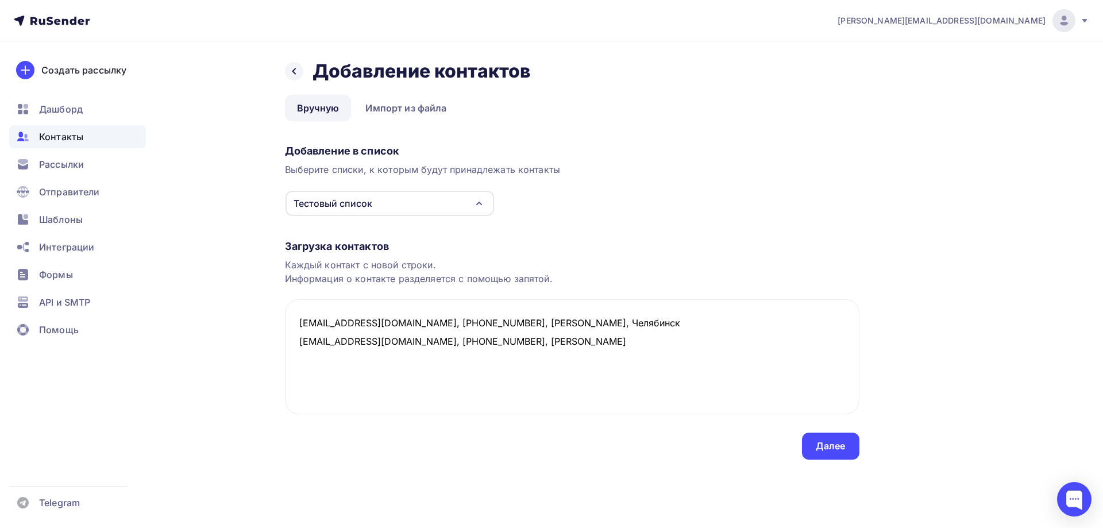
type textarea "asg.zsi@yandex.ru, +71234567894, Сергей, Челябинск info@ztasfera.ru, +791289609…"
click at [842, 448] on div "Далее" at bounding box center [831, 445] width 30 height 13
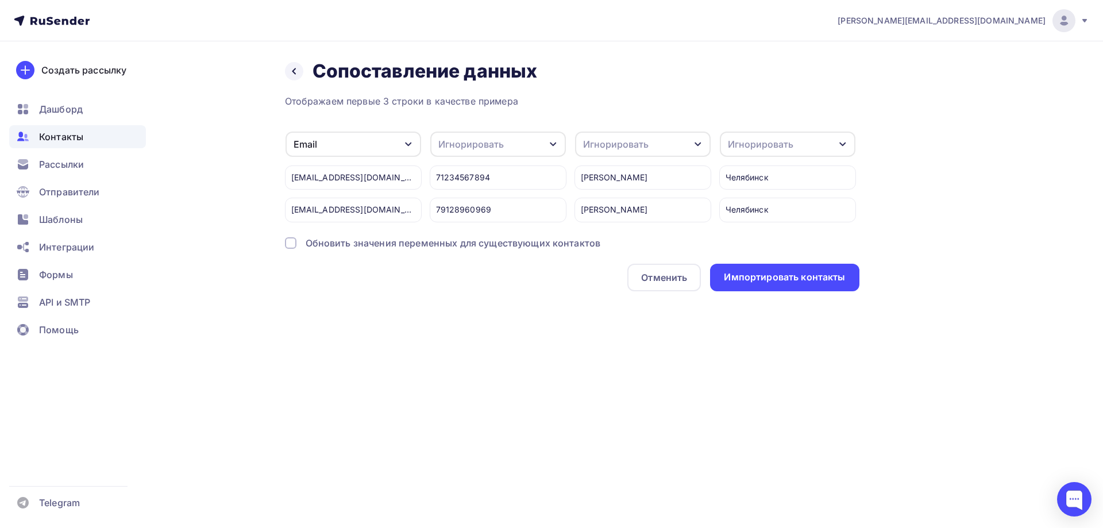
click at [554, 146] on icon "button" at bounding box center [553, 144] width 9 height 9
click at [457, 198] on div "Телефон" at bounding box center [476, 195] width 67 height 14
click at [651, 144] on div "Игнорировать" at bounding box center [643, 144] width 136 height 25
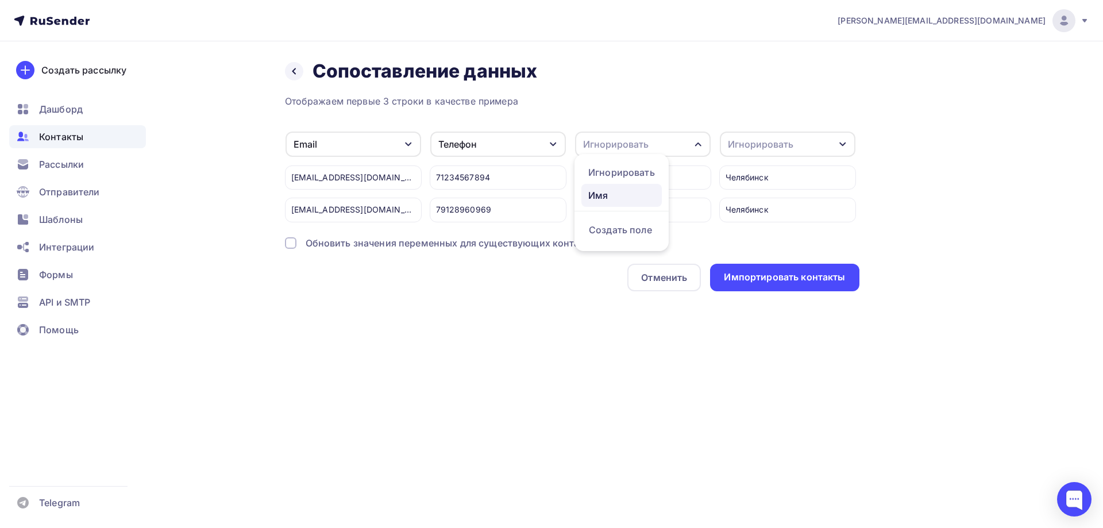
click at [604, 198] on div "Имя" at bounding box center [621, 195] width 67 height 14
click at [829, 142] on div "Игнорировать" at bounding box center [788, 144] width 136 height 25
click at [782, 240] on div "Создать поле" at bounding box center [766, 229] width 80 height 29
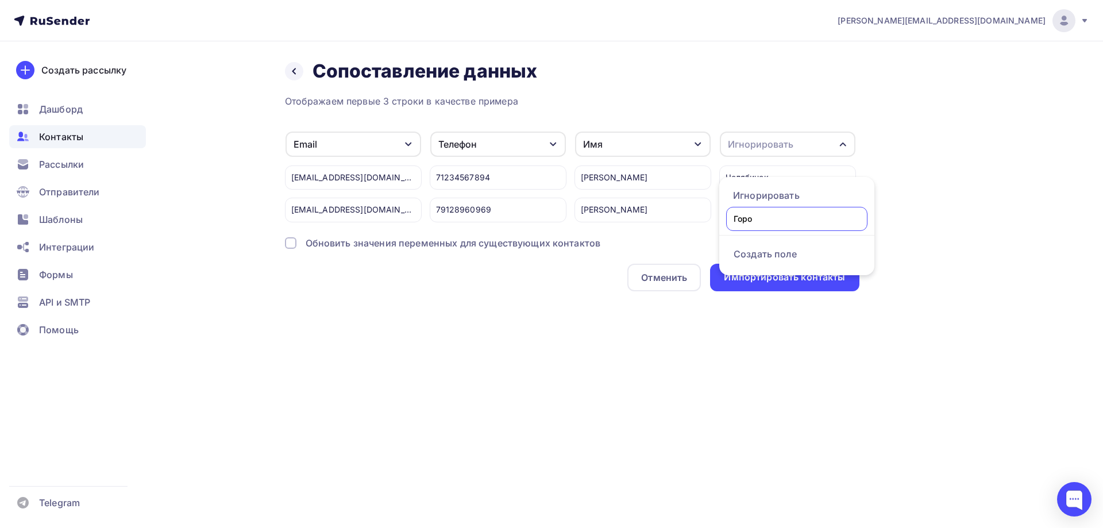
type input "Город"
click at [914, 185] on div "Назад Сопоставление данных Сопоставление данных Отображаем первые 3 строки в ка…" at bounding box center [551, 189] width 941 height 296
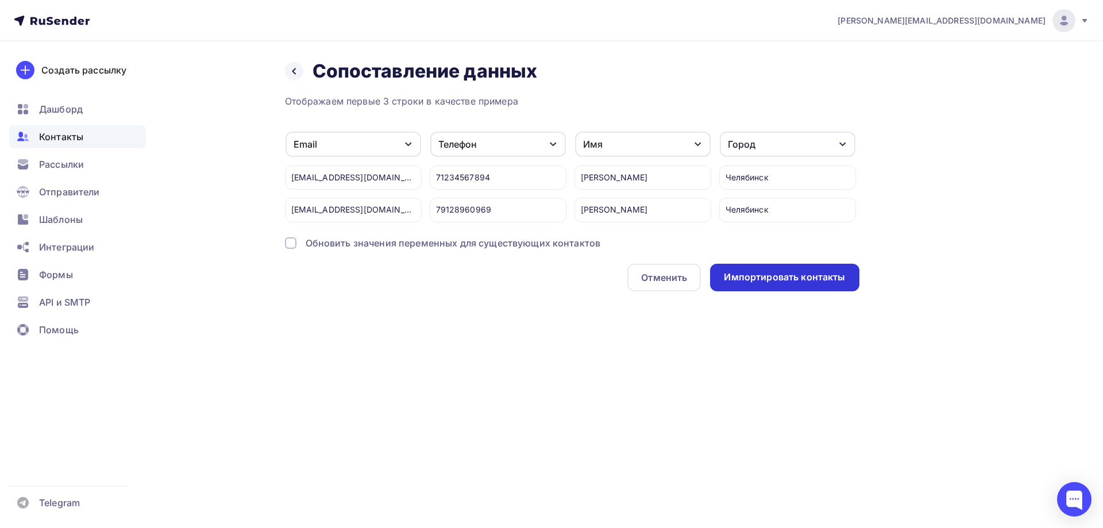
click at [817, 285] on div "Импортировать контакты" at bounding box center [784, 278] width 149 height 28
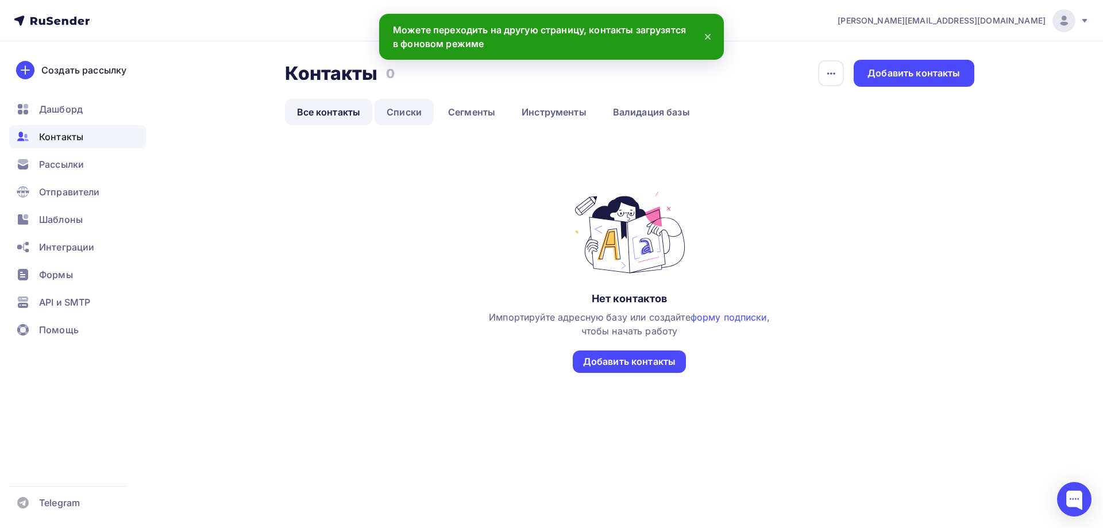
click at [400, 114] on link "Списки" at bounding box center [404, 112] width 59 height 26
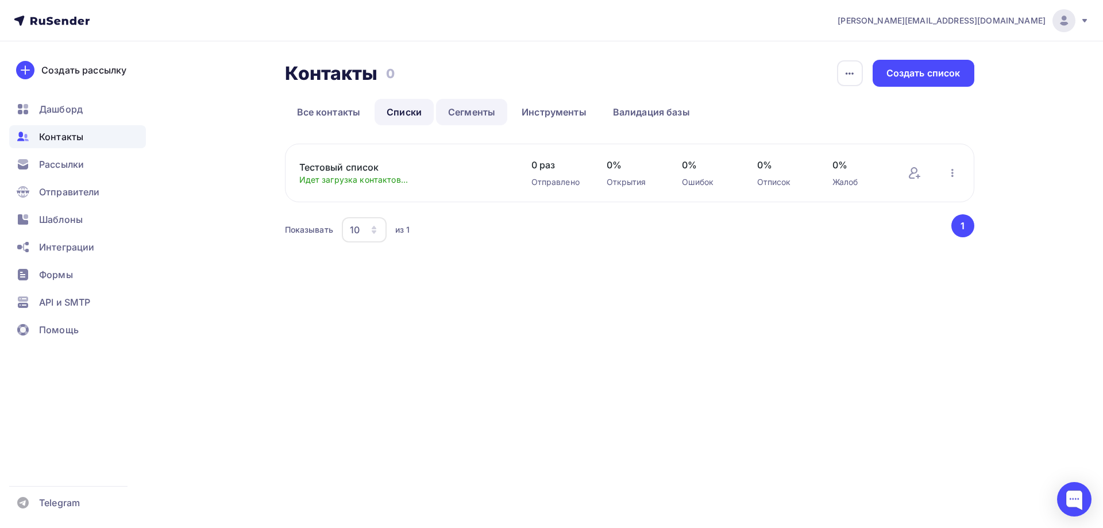
click at [467, 113] on link "Сегменты" at bounding box center [471, 112] width 71 height 26
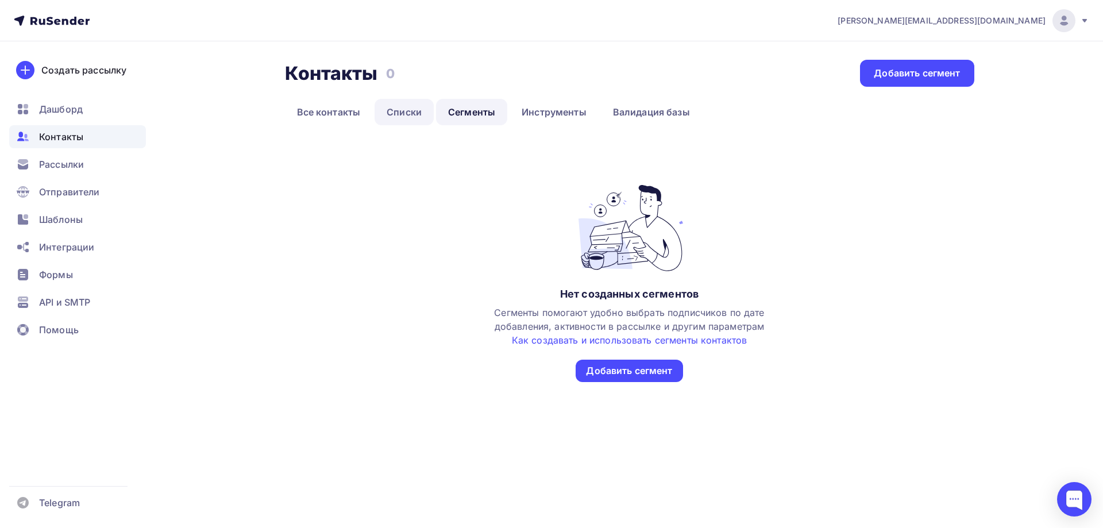
click at [419, 111] on link "Списки" at bounding box center [404, 112] width 59 height 26
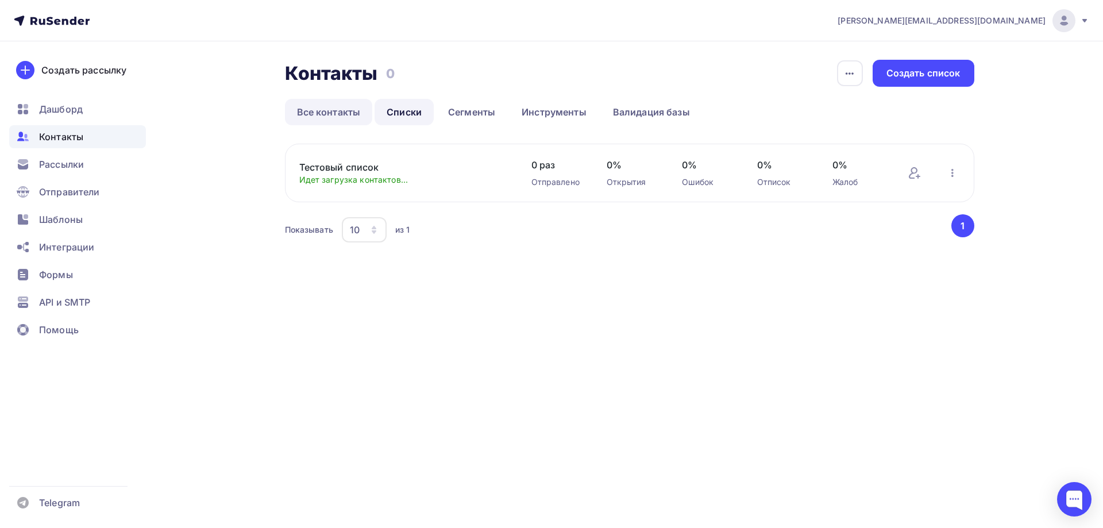
click at [349, 118] on link "Все контакты" at bounding box center [329, 112] width 88 height 26
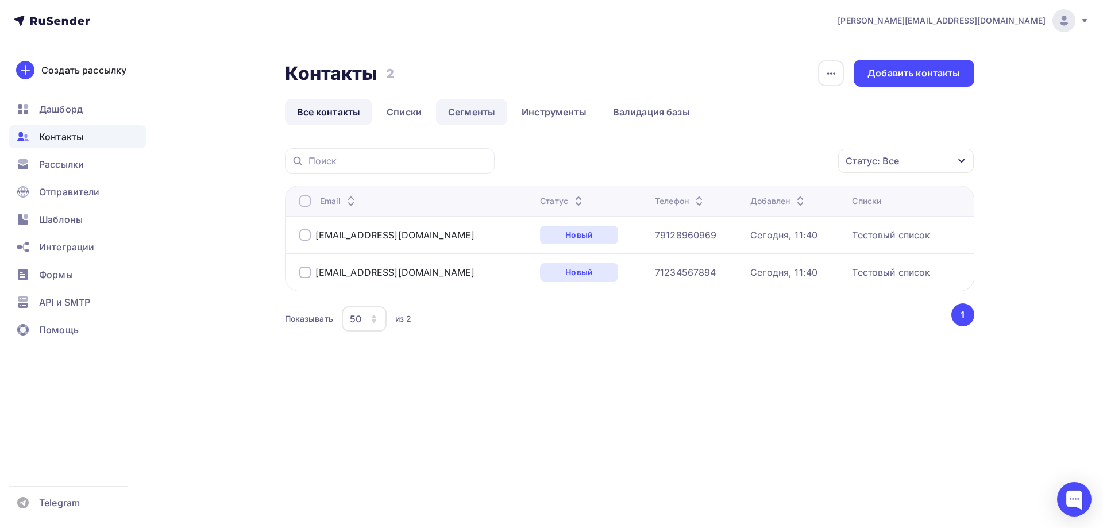
click at [487, 114] on link "Сегменты" at bounding box center [471, 112] width 71 height 26
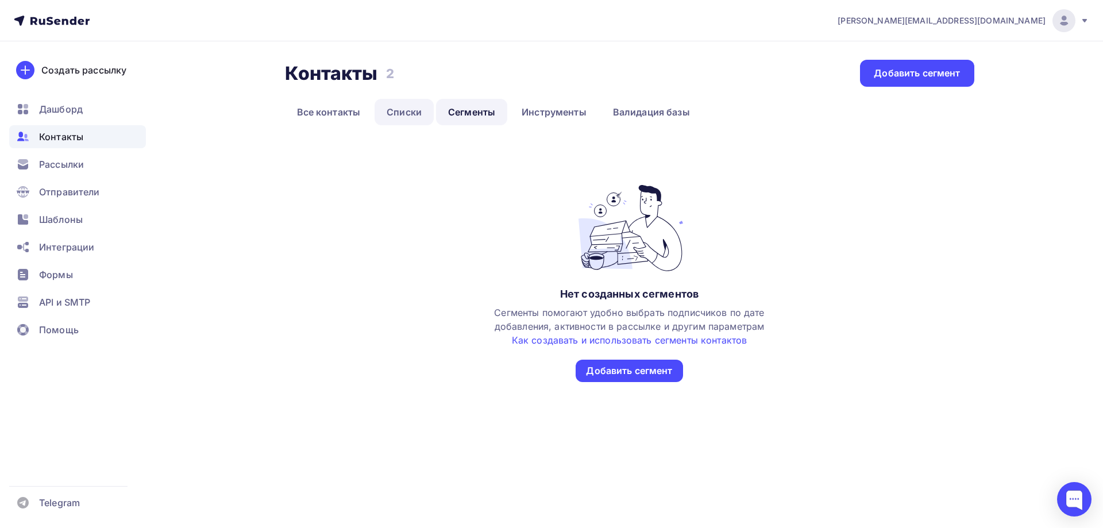
click at [400, 114] on link "Списки" at bounding box center [404, 112] width 59 height 26
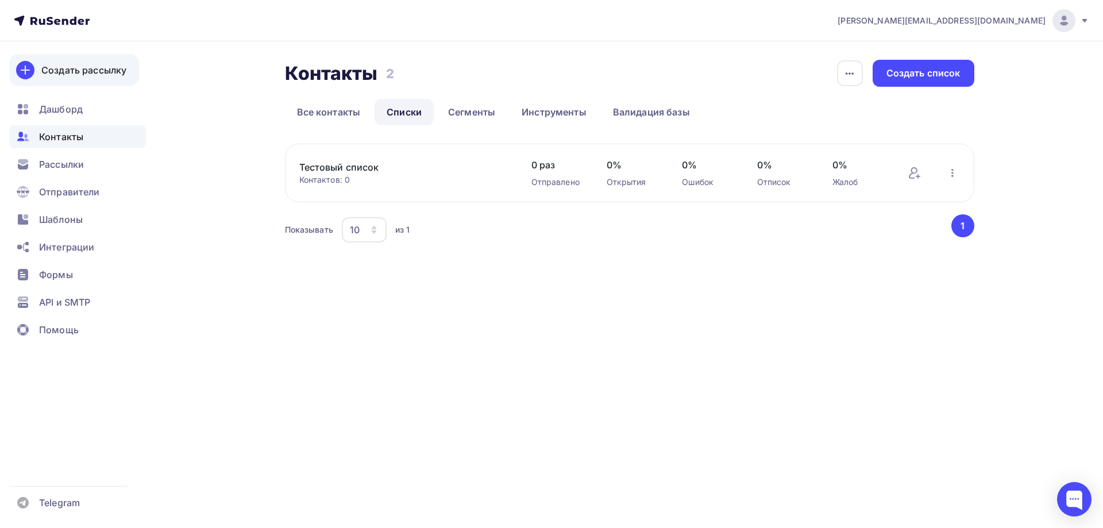
click at [99, 68] on div "Создать рассылку" at bounding box center [83, 70] width 85 height 14
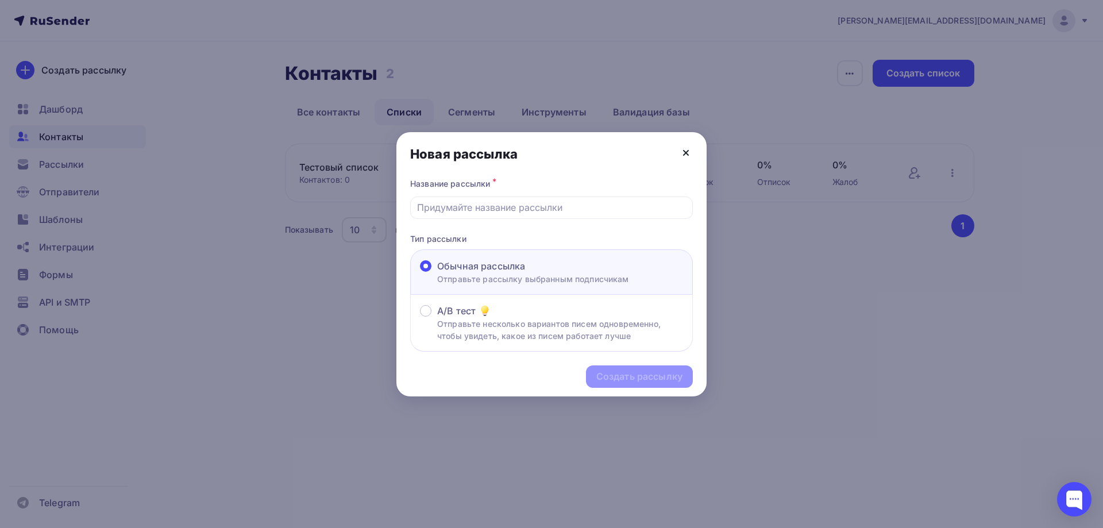
click at [686, 153] on icon at bounding box center [686, 152] width 5 height 5
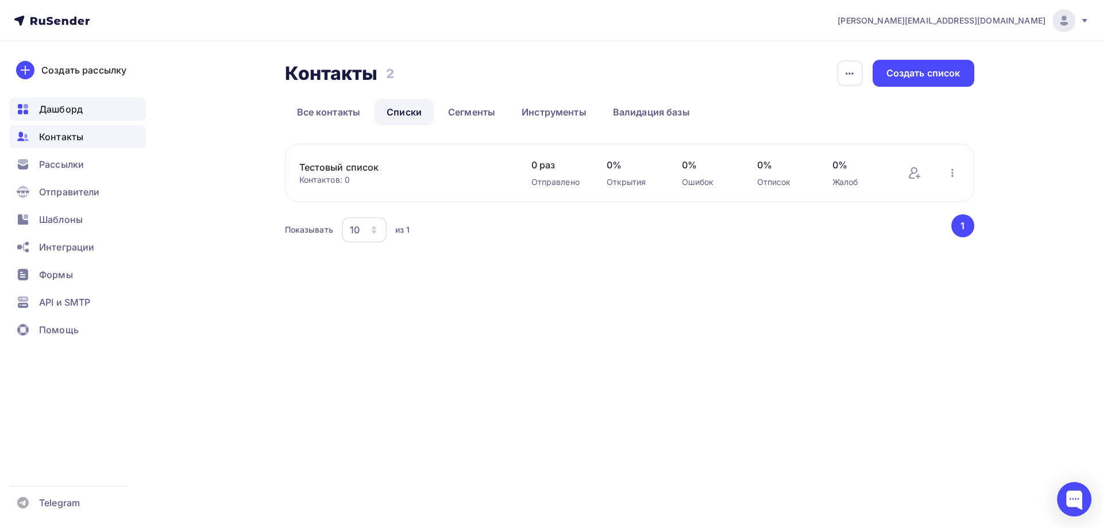
click at [67, 113] on span "Дашборд" at bounding box center [61, 109] width 44 height 14
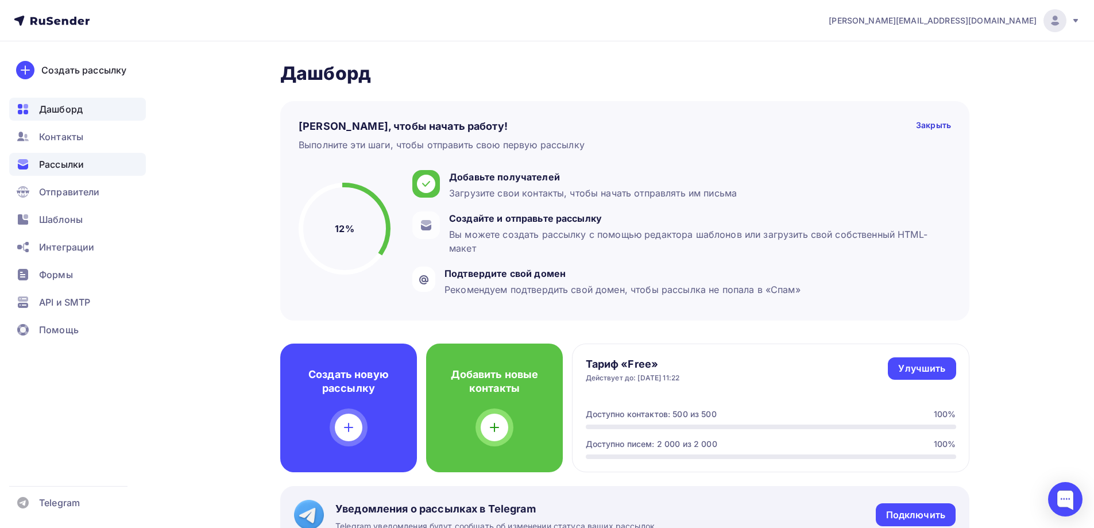
click at [61, 165] on span "Рассылки" at bounding box center [61, 164] width 45 height 14
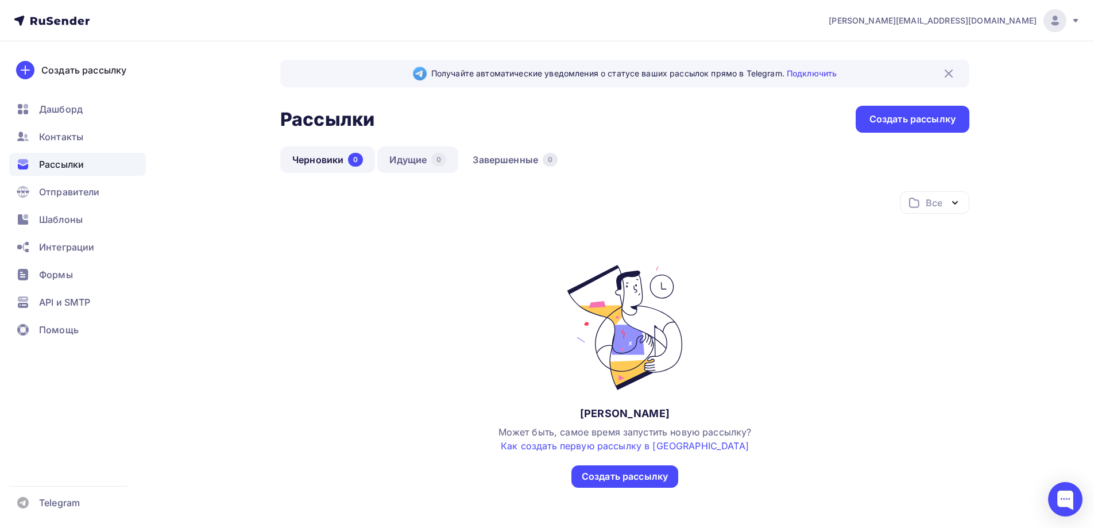
click at [404, 164] on link "Идущие 0" at bounding box center [417, 159] width 81 height 26
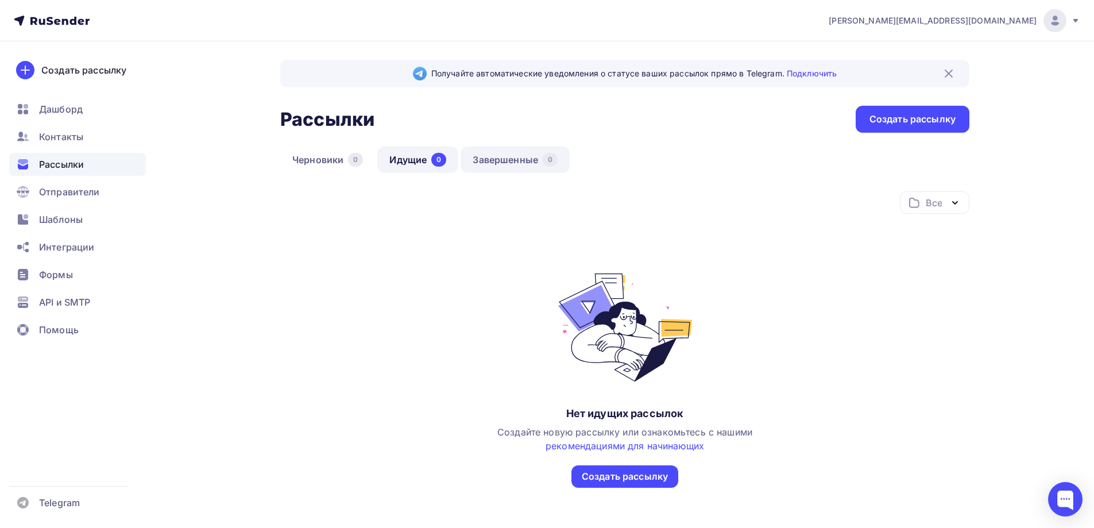
click at [505, 164] on link "Завершенные 0" at bounding box center [515, 159] width 109 height 26
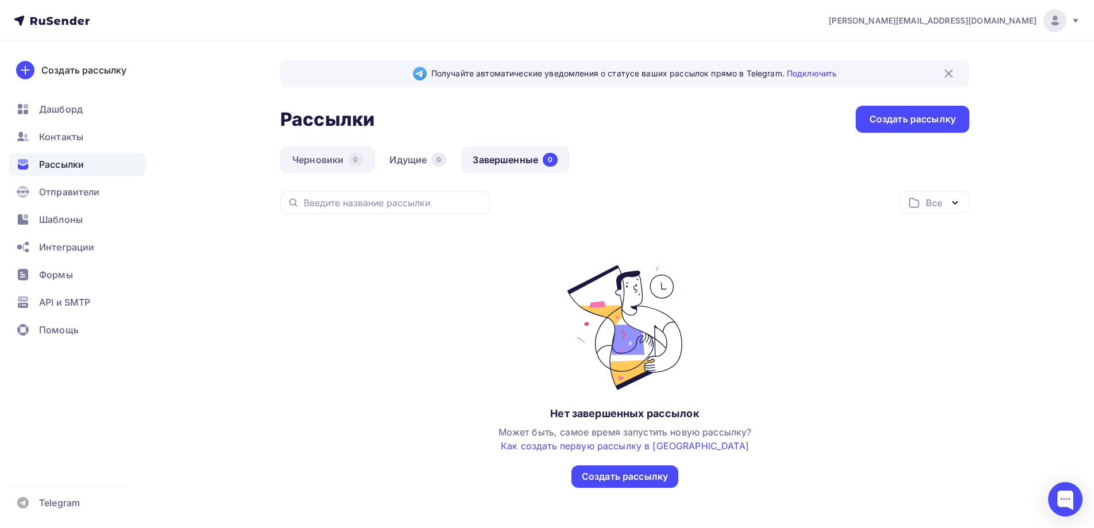
click at [315, 163] on link "Черновики 0" at bounding box center [327, 159] width 95 height 26
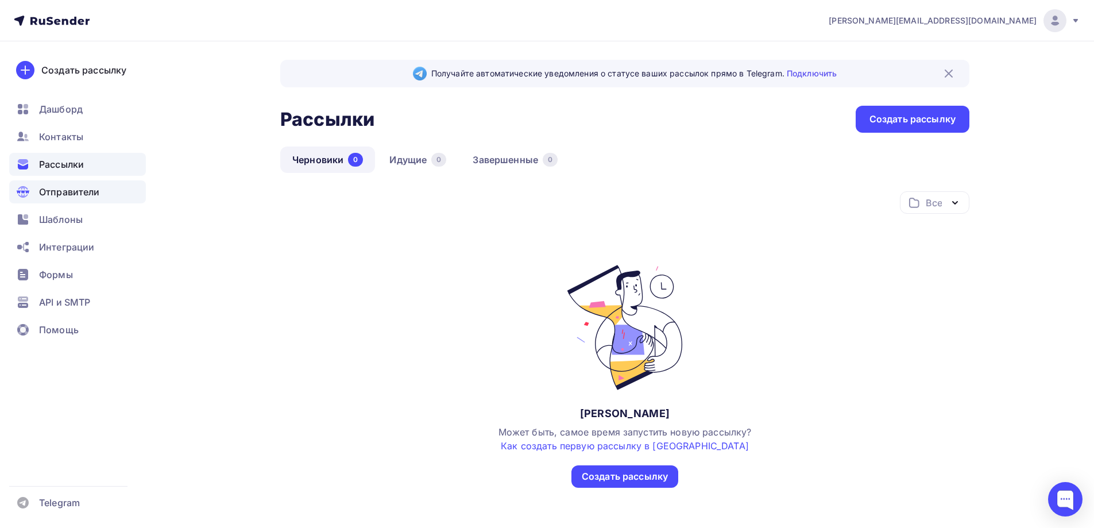
click at [72, 186] on span "Отправители" at bounding box center [69, 192] width 61 height 14
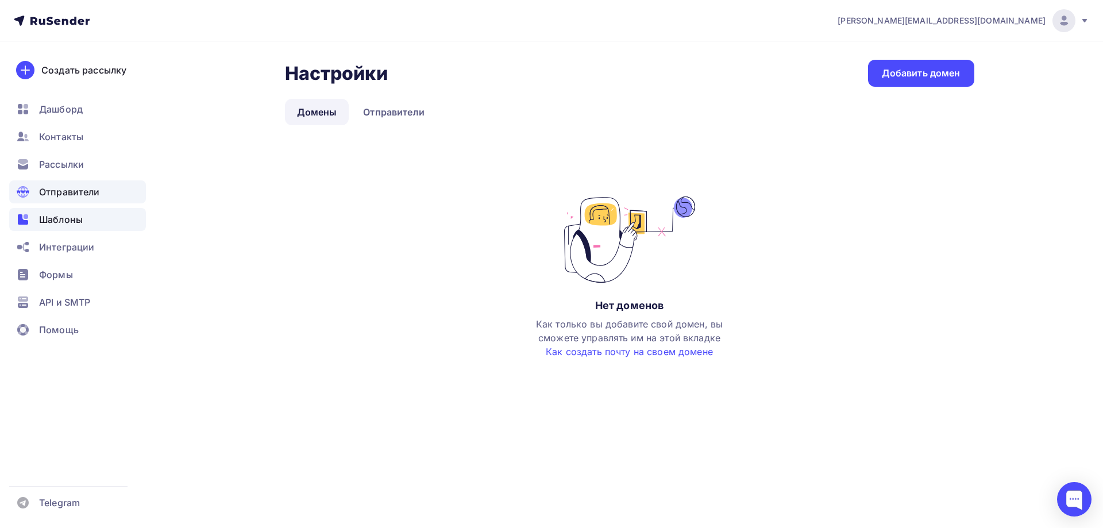
click at [68, 222] on span "Шаблоны" at bounding box center [61, 220] width 44 height 14
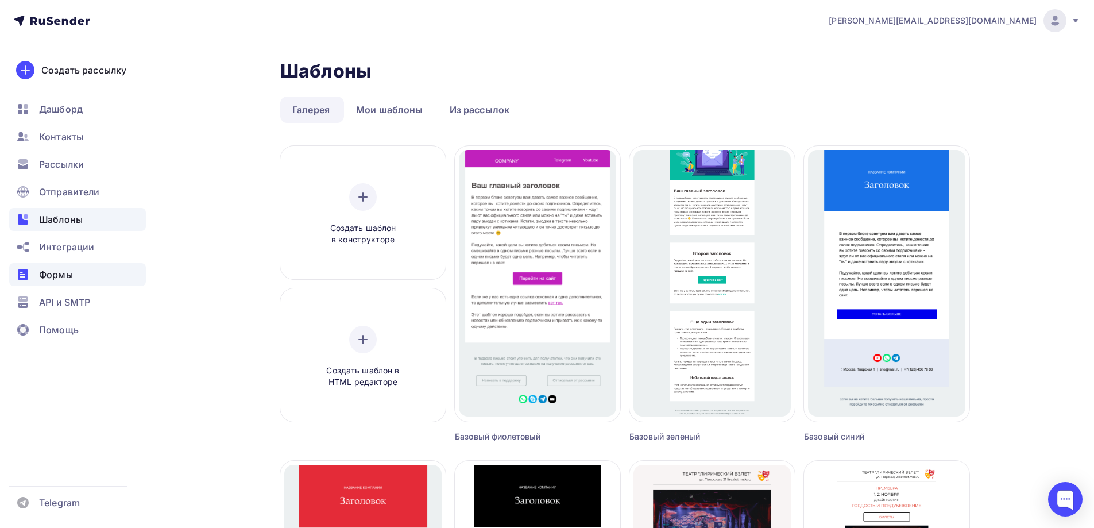
click at [64, 273] on span "Формы" at bounding box center [56, 275] width 34 height 14
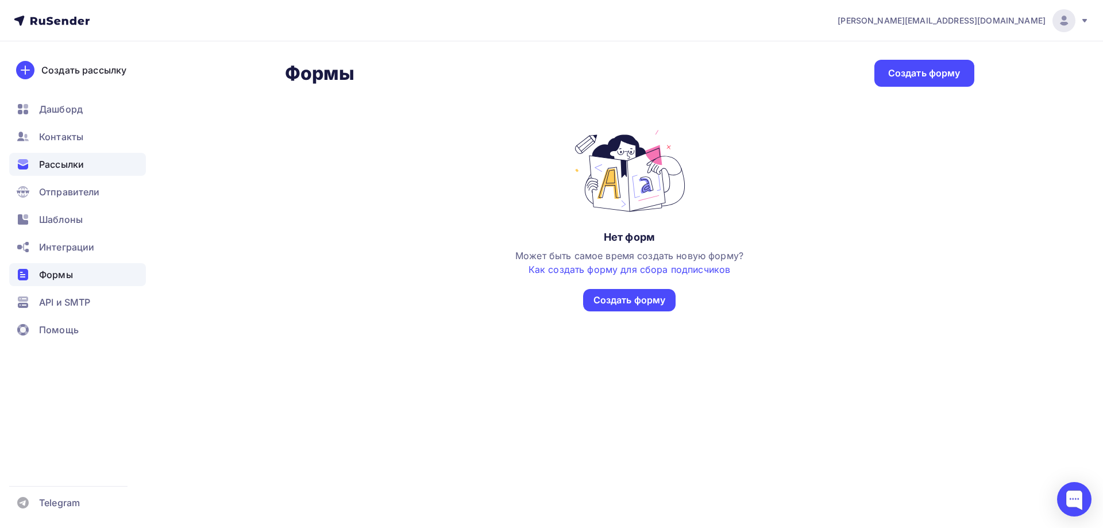
click at [56, 167] on span "Рассылки" at bounding box center [61, 164] width 45 height 14
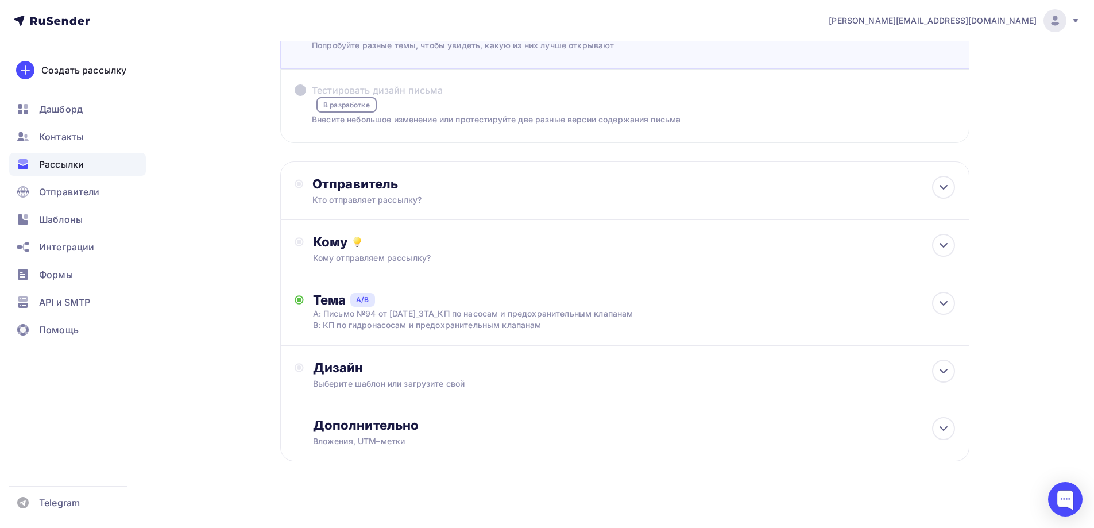
scroll to position [105, 0]
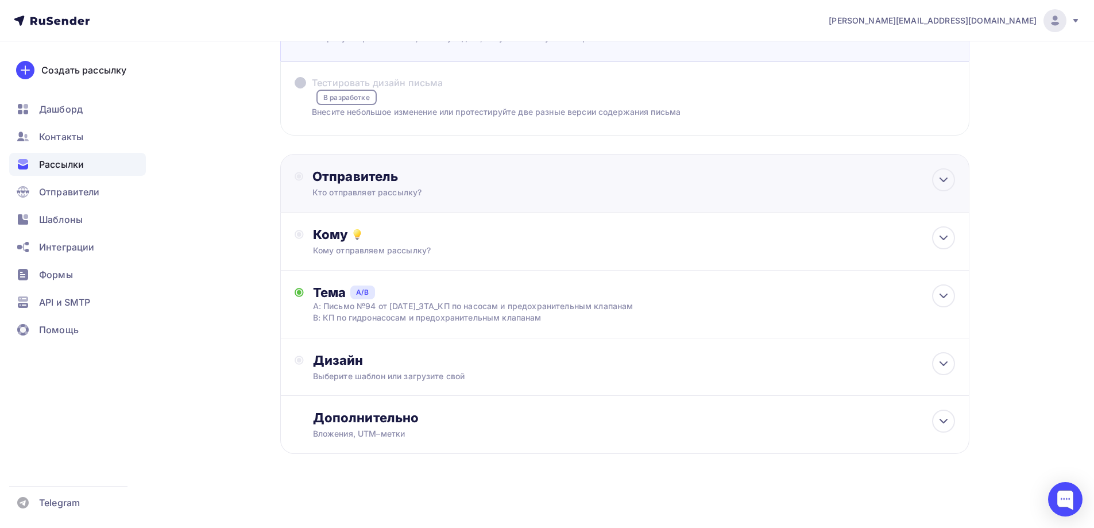
click at [717, 176] on div "Отправитель Кто отправляет рассылку? Email * sergey.avn@gmail.com sergey.avn@gm…" at bounding box center [624, 183] width 689 height 59
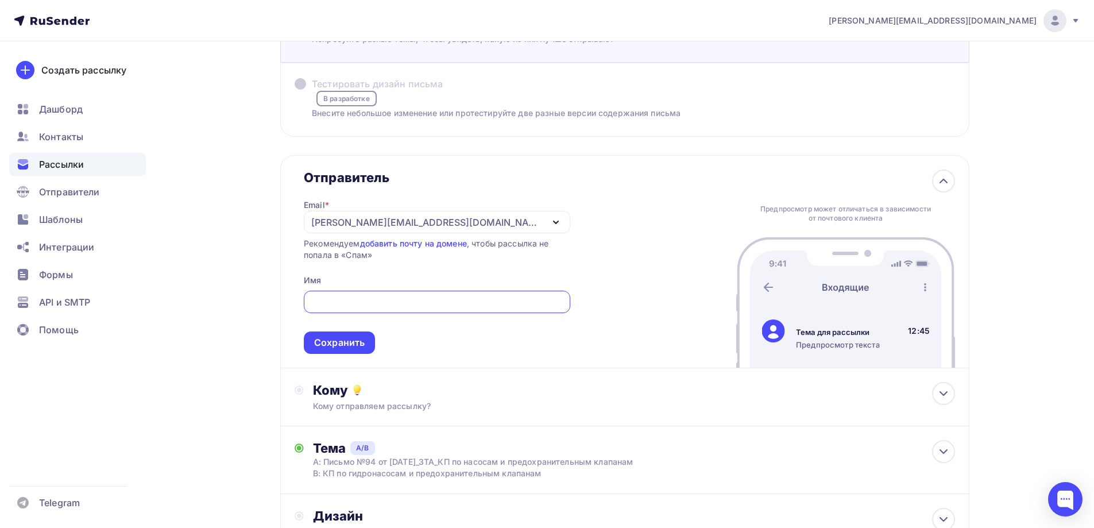
scroll to position [0, 0]
type input "ООО "ЗСИ""
click at [355, 351] on div "Сохранить" at bounding box center [339, 342] width 71 height 22
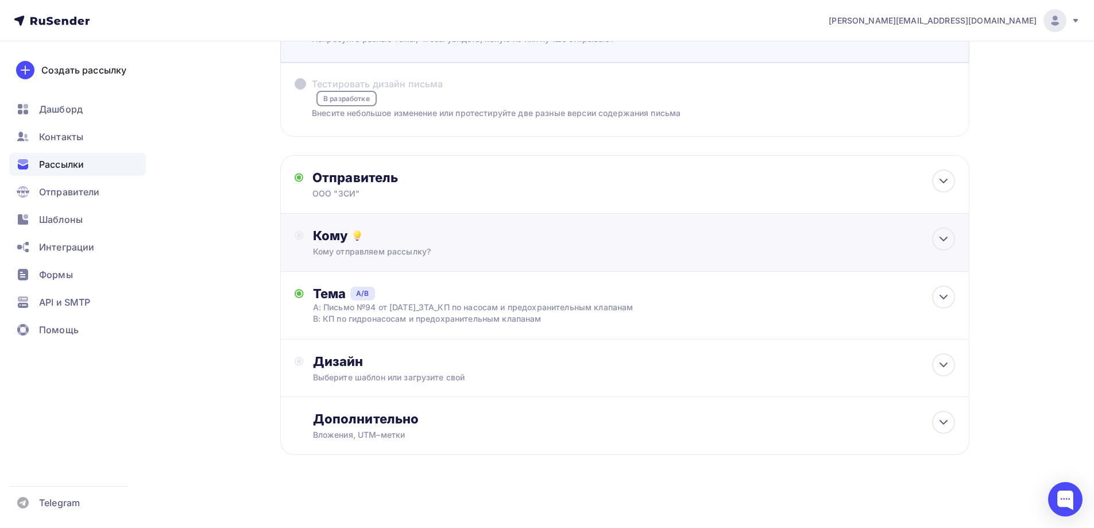
click at [466, 243] on div "Кому" at bounding box center [634, 235] width 642 height 16
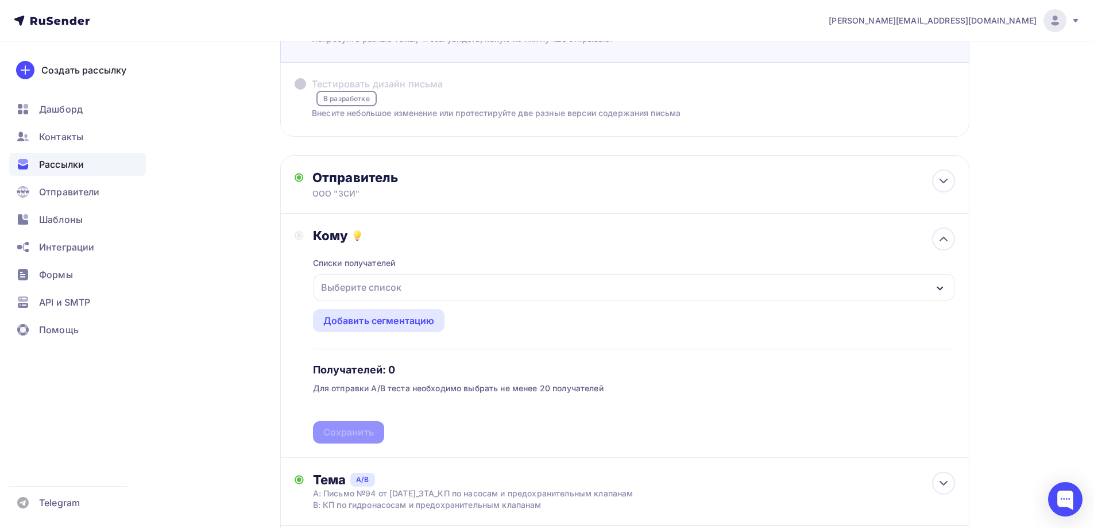
click at [671, 284] on div "Выберите список" at bounding box center [634, 287] width 641 height 26
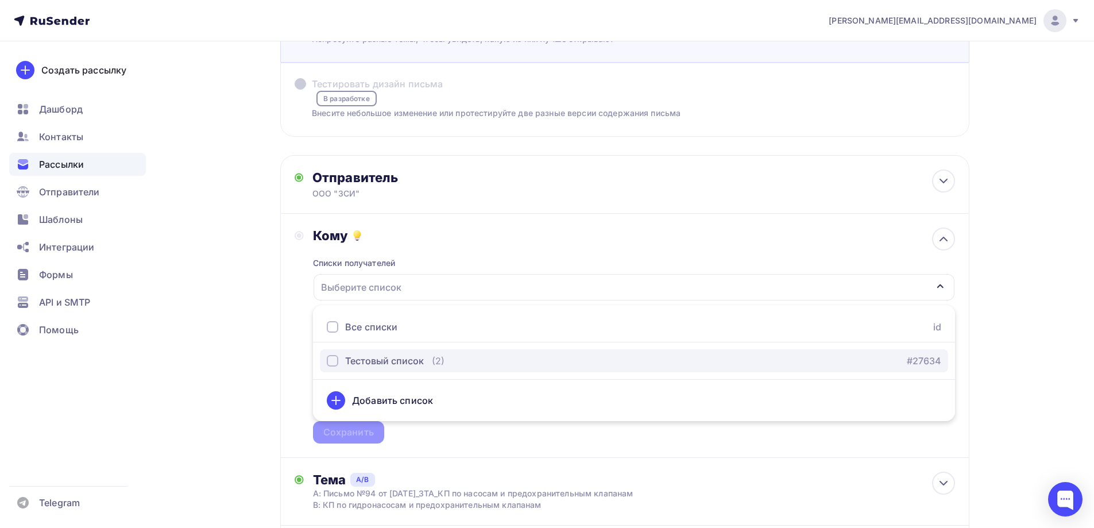
click at [404, 358] on div "Тестовый список" at bounding box center [384, 361] width 79 height 14
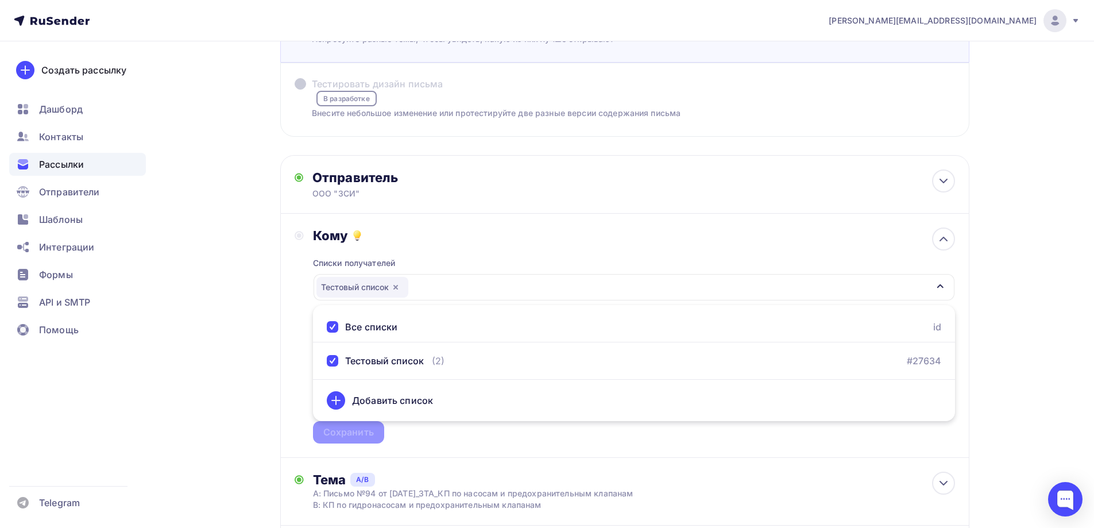
click at [350, 335] on div "Все списки id" at bounding box center [634, 327] width 642 height 30
click at [326, 324] on div "Все списки id" at bounding box center [634, 327] width 642 height 30
click at [335, 323] on div at bounding box center [332, 326] width 11 height 11
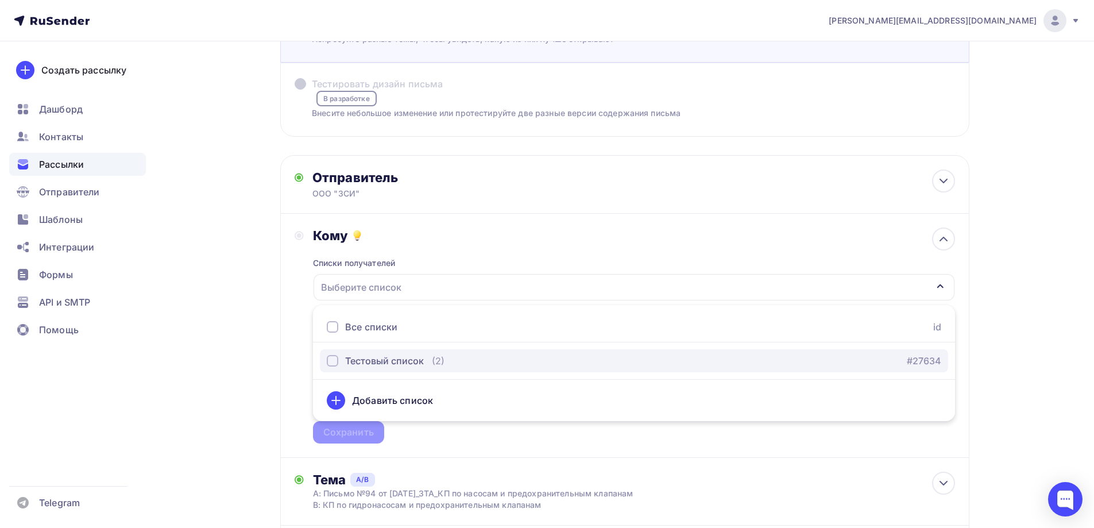
click at [337, 360] on div "button" at bounding box center [332, 360] width 11 height 11
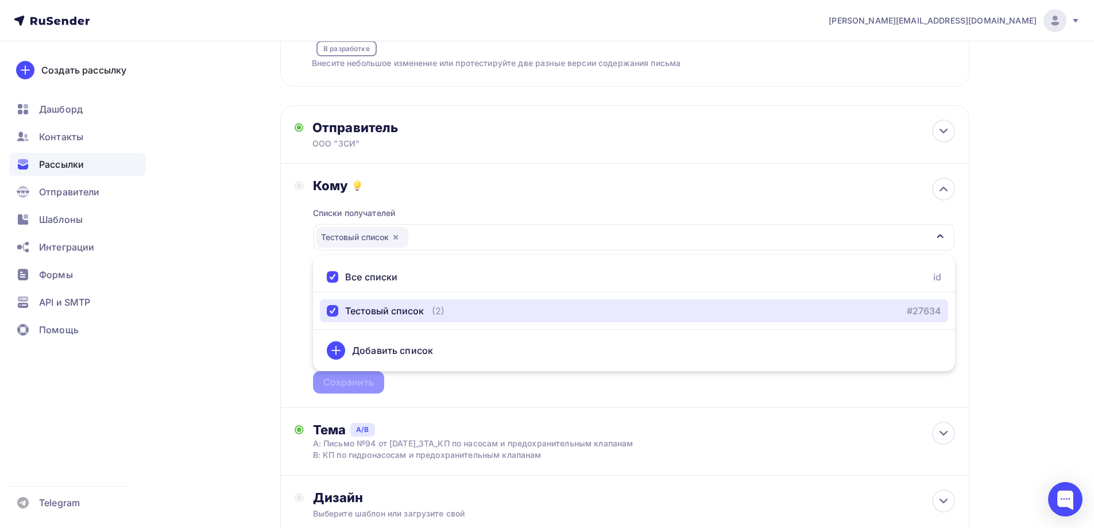
scroll to position [218, 0]
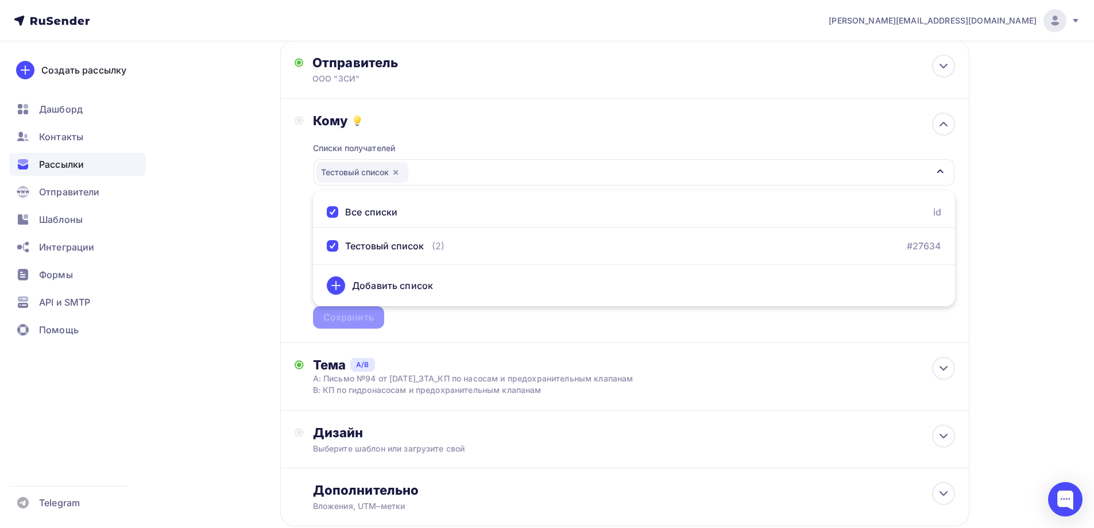
click at [455, 321] on div "Списки получателей Тестовый список Все списки id Тестовый список (2) #27634 Доб…" at bounding box center [634, 229] width 642 height 200
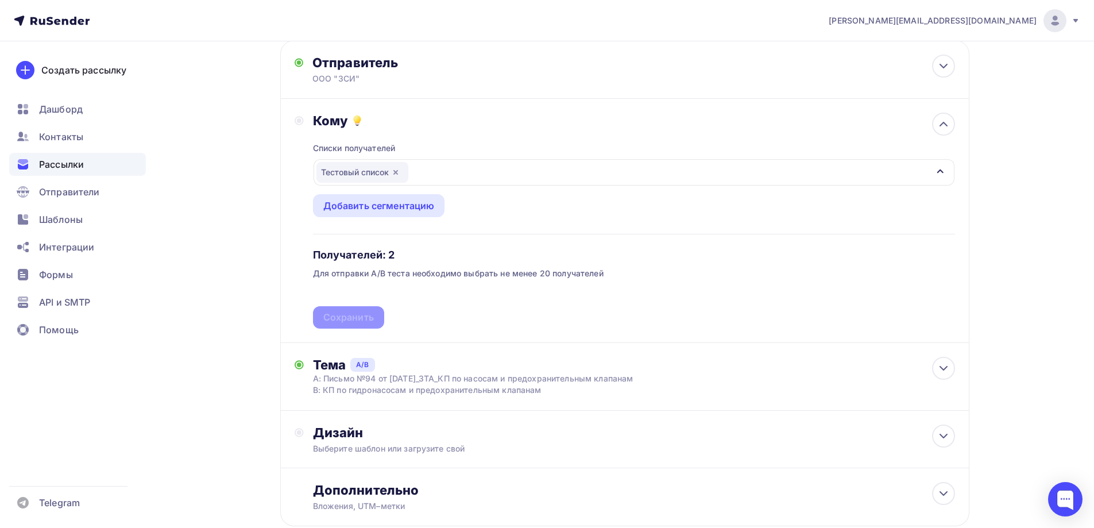
click at [365, 310] on div "Списки получателей Тестовый список Все списки id Тестовый список (2) #27634 Доб…" at bounding box center [634, 229] width 642 height 200
click at [353, 368] on span "A/B" at bounding box center [362, 365] width 24 height 14
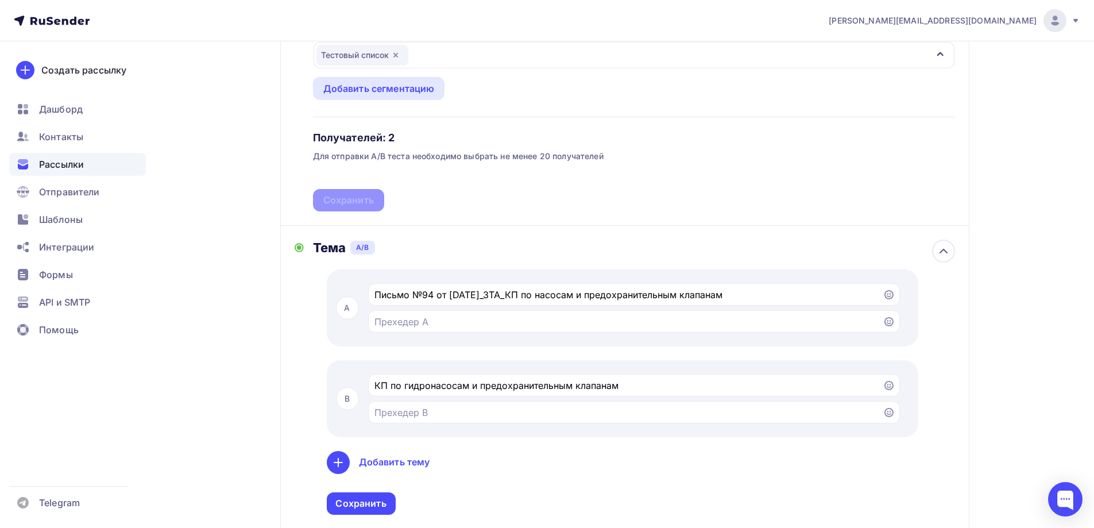
scroll to position [391, 0]
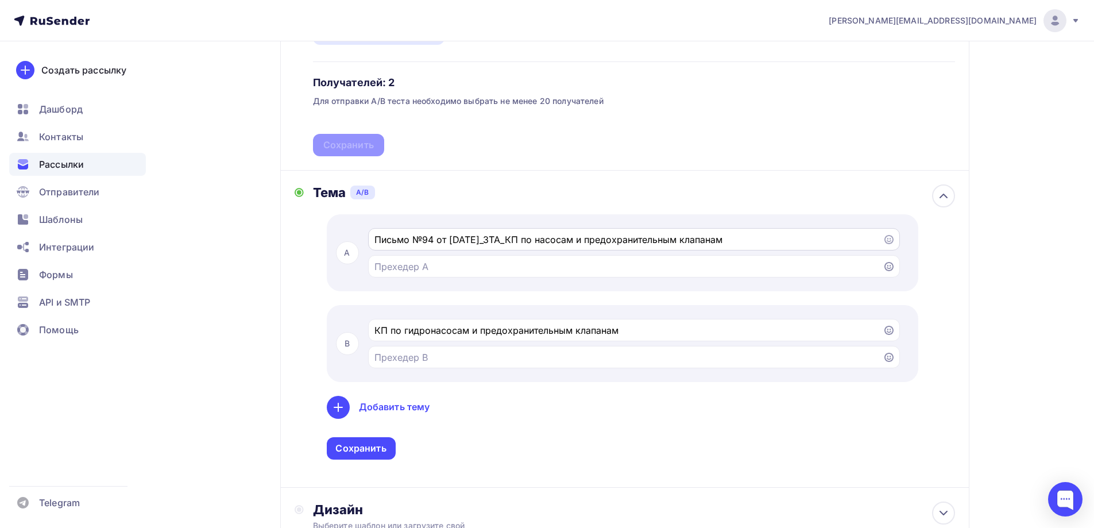
click at [891, 242] on icon at bounding box center [889, 239] width 9 height 9
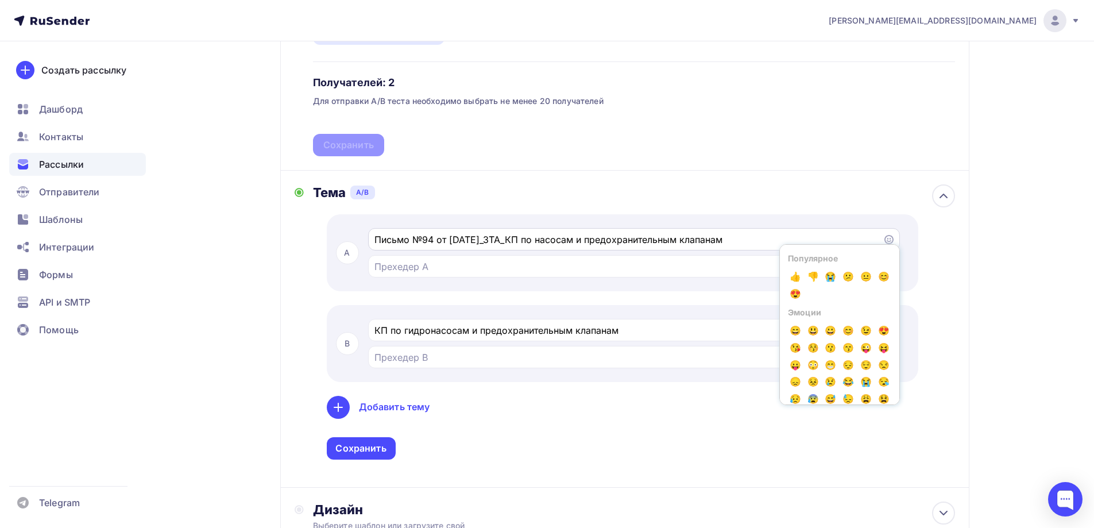
click at [891, 242] on icon at bounding box center [889, 239] width 9 height 9
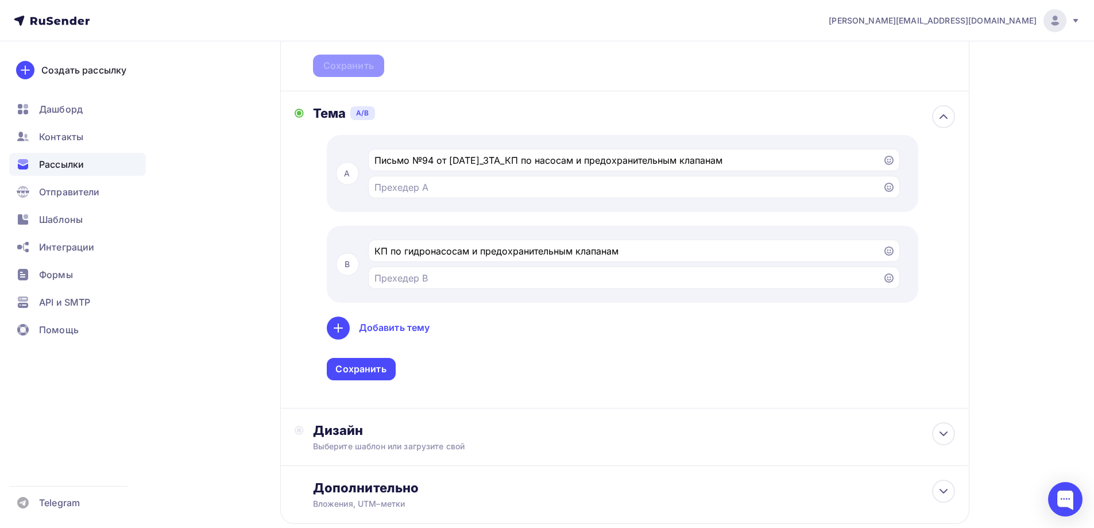
scroll to position [540, 0]
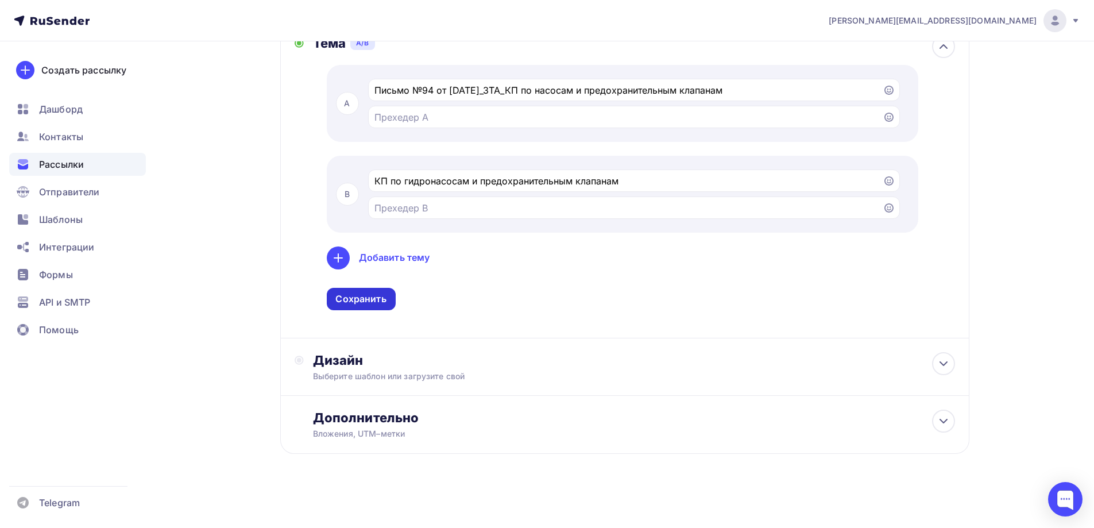
click at [371, 304] on div "Сохранить" at bounding box center [360, 298] width 51 height 13
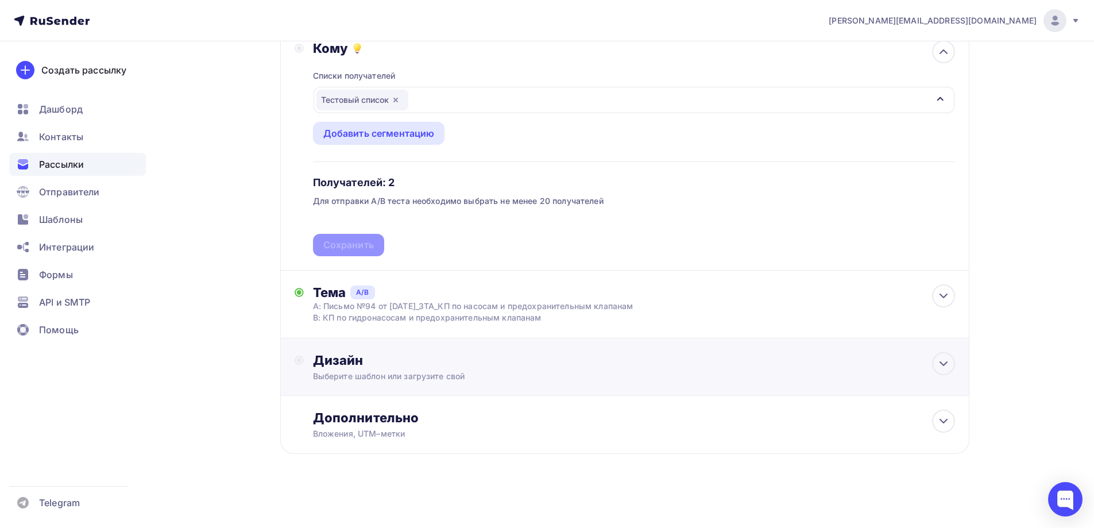
click at [427, 358] on div "Дизайн" at bounding box center [634, 360] width 642 height 16
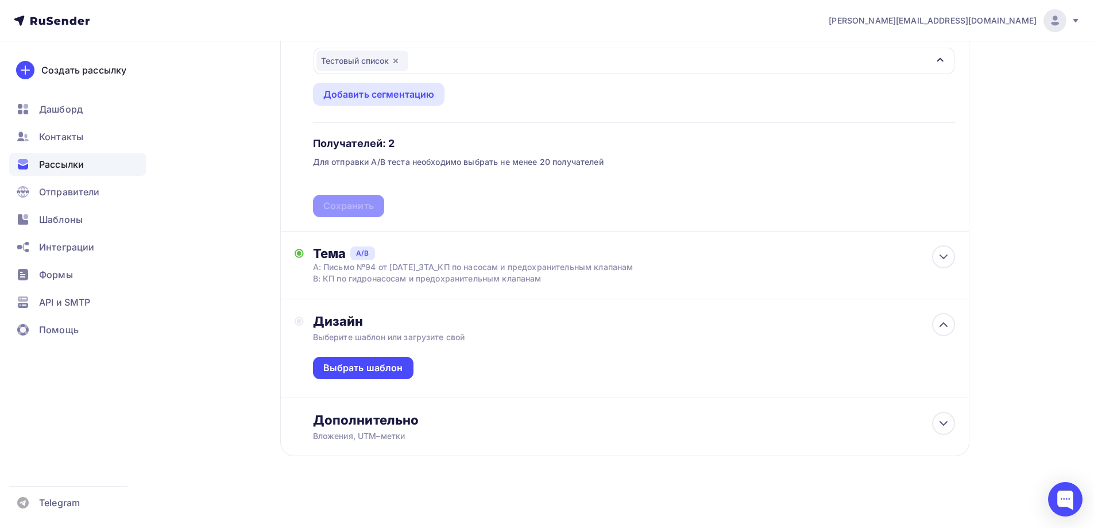
scroll to position [332, 0]
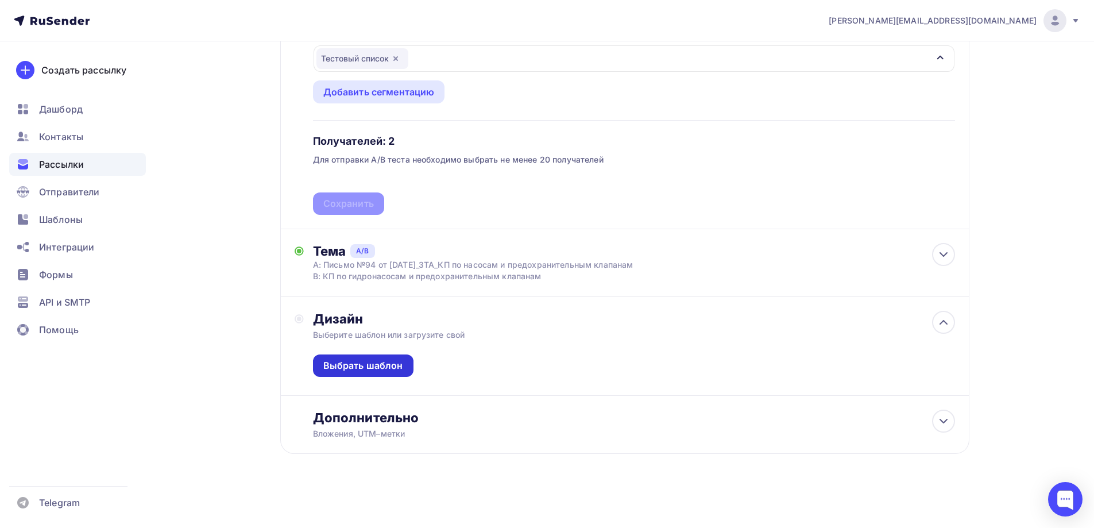
click at [388, 358] on div "Выбрать шаблон" at bounding box center [363, 365] width 101 height 22
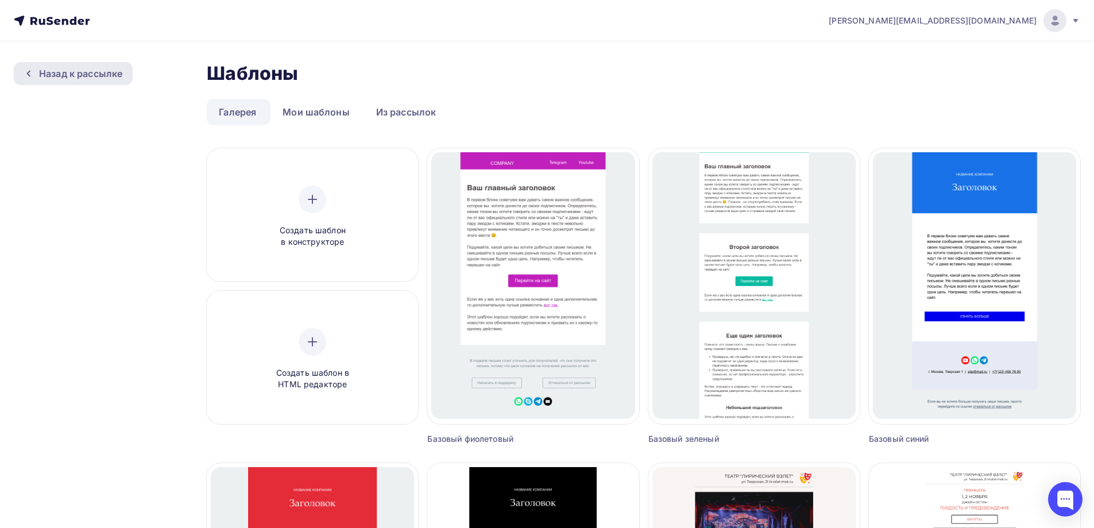
click at [51, 75] on div "Назад к рассылке" at bounding box center [80, 74] width 83 height 14
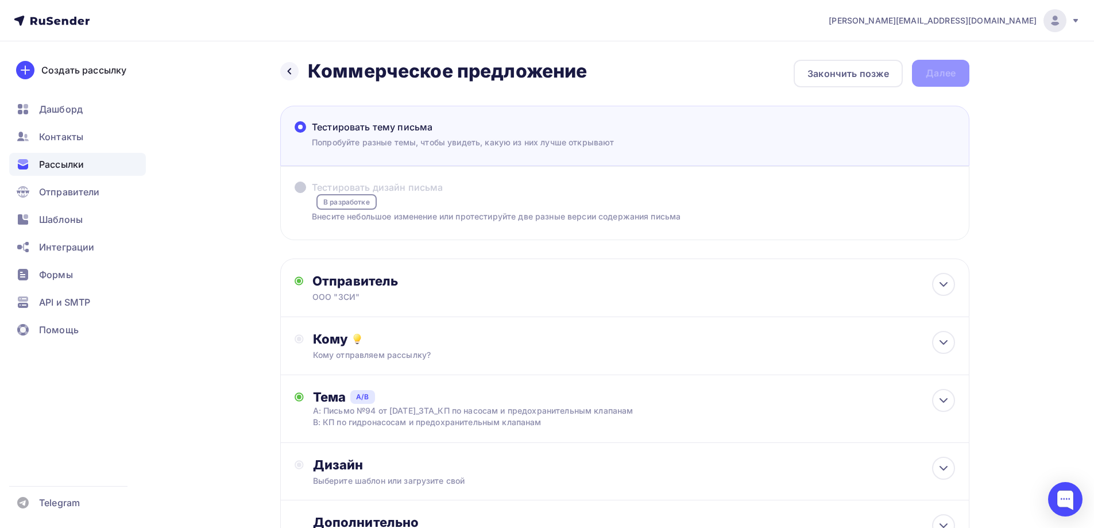
click at [532, 206] on label "Тестировать дизайн письма В разработке Внесите небольшое изменение или протести…" at bounding box center [488, 201] width 386 height 42
click at [432, 198] on label "Тестировать дизайн письма В разработке Внесите небольшое изменение или протести…" at bounding box center [488, 201] width 386 height 42
click at [357, 198] on span "В разработке" at bounding box center [346, 202] width 60 height 16
click at [362, 186] on span "Тестировать дизайн письма" at bounding box center [378, 187] width 132 height 14
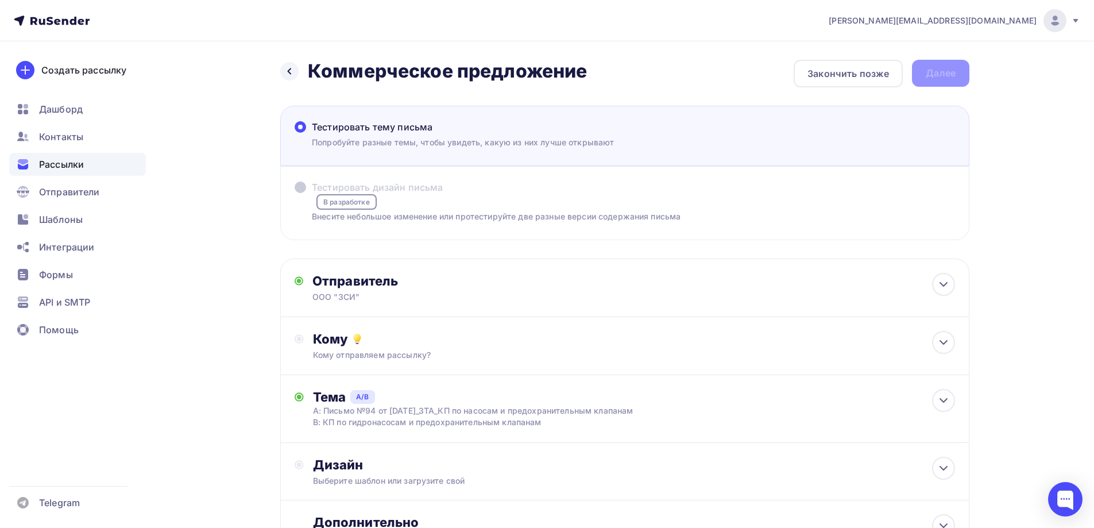
click at [362, 186] on span "Тестировать дизайн письма" at bounding box center [378, 187] width 132 height 14
click at [408, 123] on span "Тестировать тему письма" at bounding box center [372, 127] width 121 height 14
click at [312, 134] on input "Тестировать тему письма Попробуйте разные темы, чтобы увидеть, какую из них луч…" at bounding box center [312, 134] width 0 height 0
click at [291, 75] on icon at bounding box center [289, 71] width 9 height 9
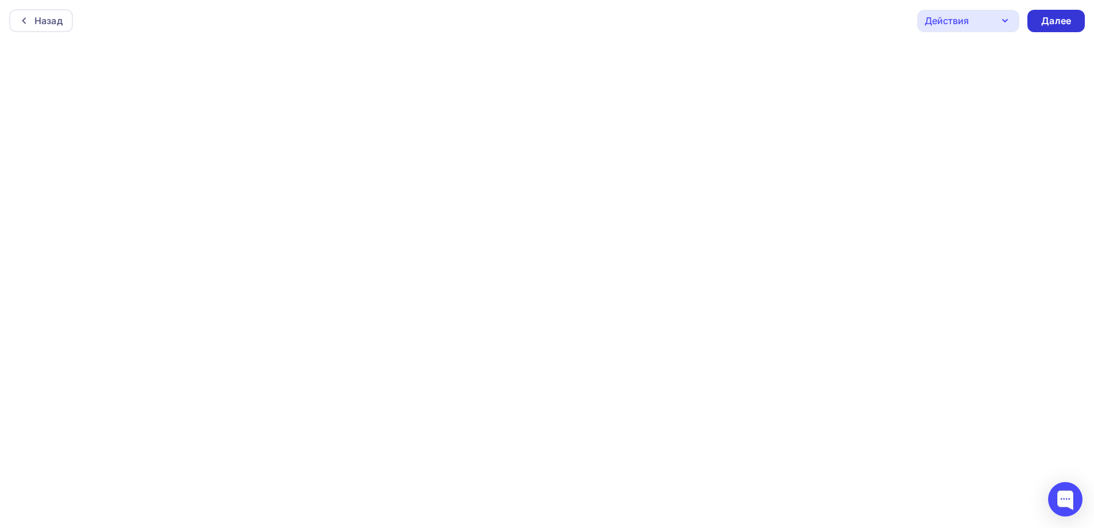
click at [1056, 16] on div "Далее" at bounding box center [1056, 20] width 30 height 13
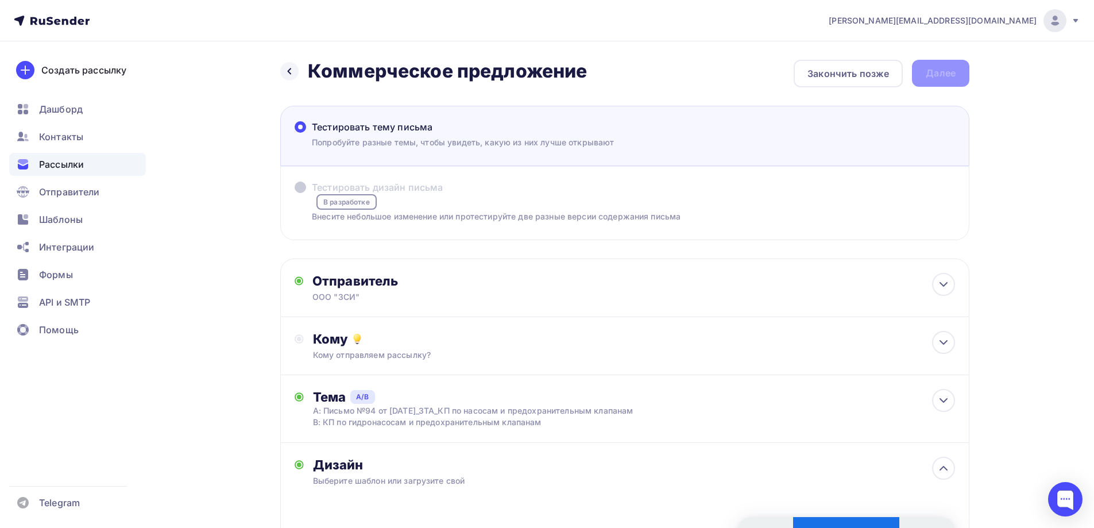
click at [645, 207] on label "Тестировать дизайн письма В разработке Внесите небольшое изменение или протести…" at bounding box center [488, 201] width 386 height 42
click at [841, 71] on div "Закончить позже" at bounding box center [849, 74] width 82 height 14
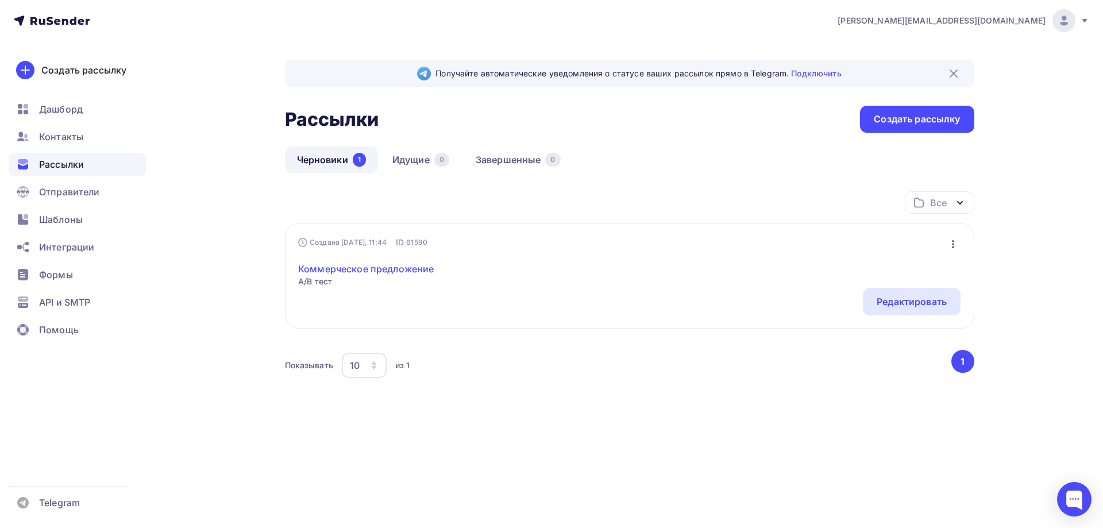
click at [408, 269] on link "Коммерческое предложение" at bounding box center [366, 269] width 136 height 14
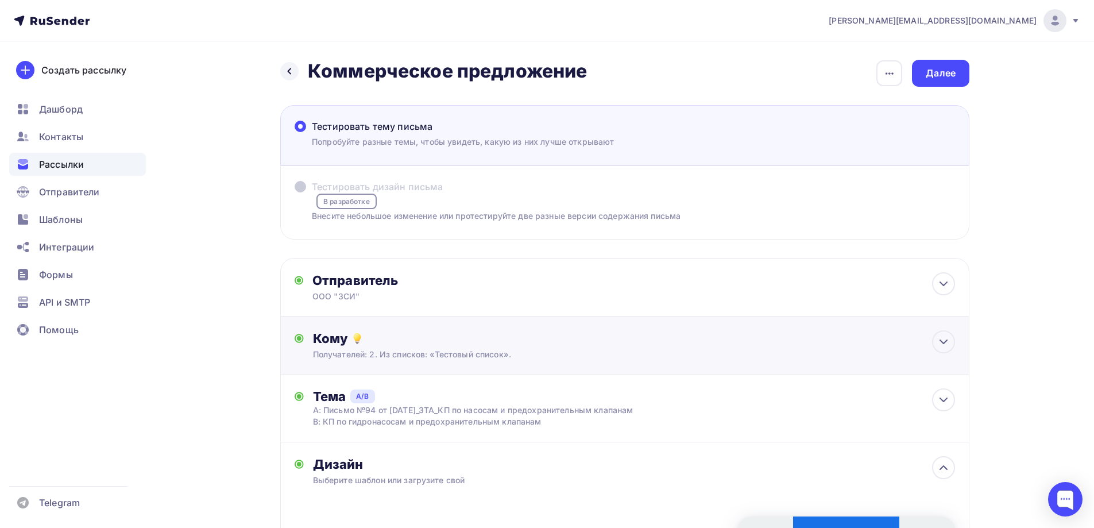
click at [621, 353] on div "Получателей: 2. Из списков: «Тестовый список»." at bounding box center [602, 354] width 578 height 11
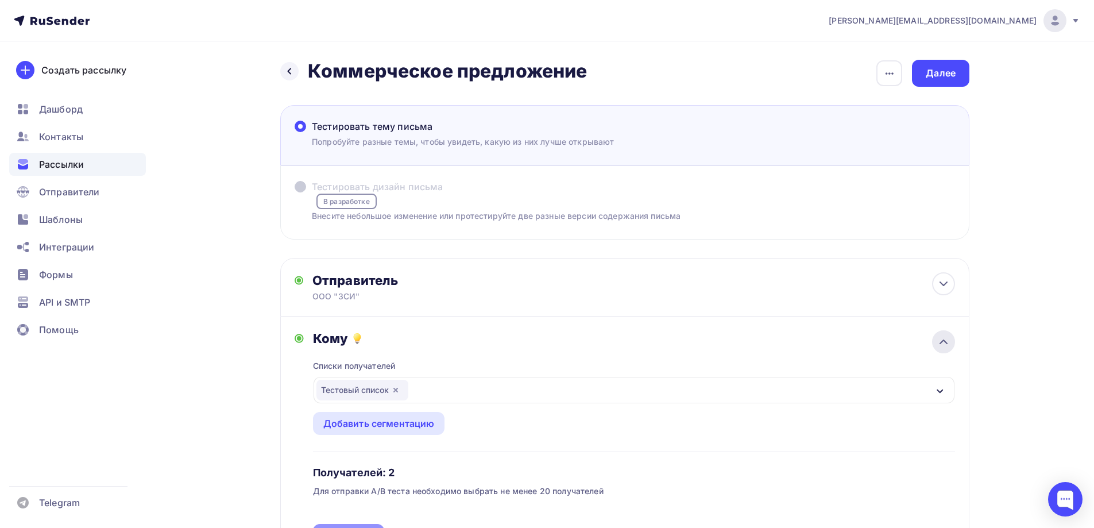
click at [937, 334] on div at bounding box center [943, 341] width 23 height 23
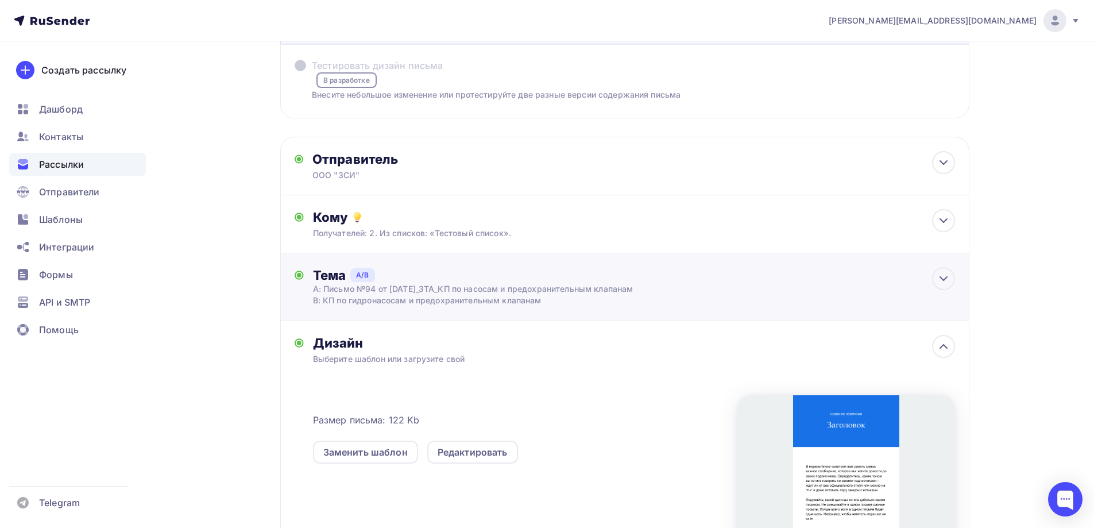
scroll to position [57, 0]
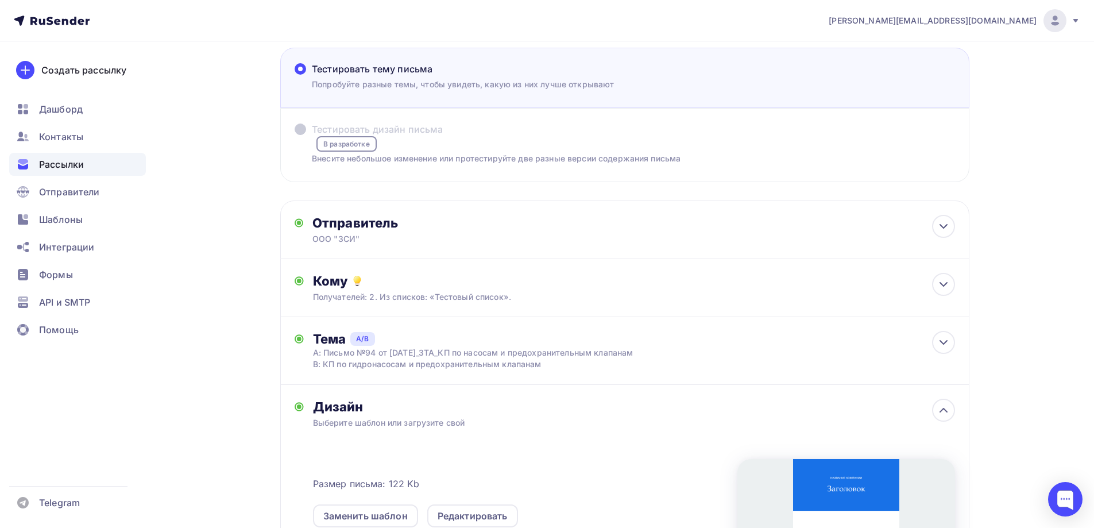
click at [648, 157] on p "Внесите небольшое изменение или протестируйте две разные версии содержания пись…" at bounding box center [496, 158] width 369 height 12
click at [497, 146] on label "Тестировать дизайн письма В разработке Внесите небольшое изменение или протести…" at bounding box center [488, 143] width 386 height 42
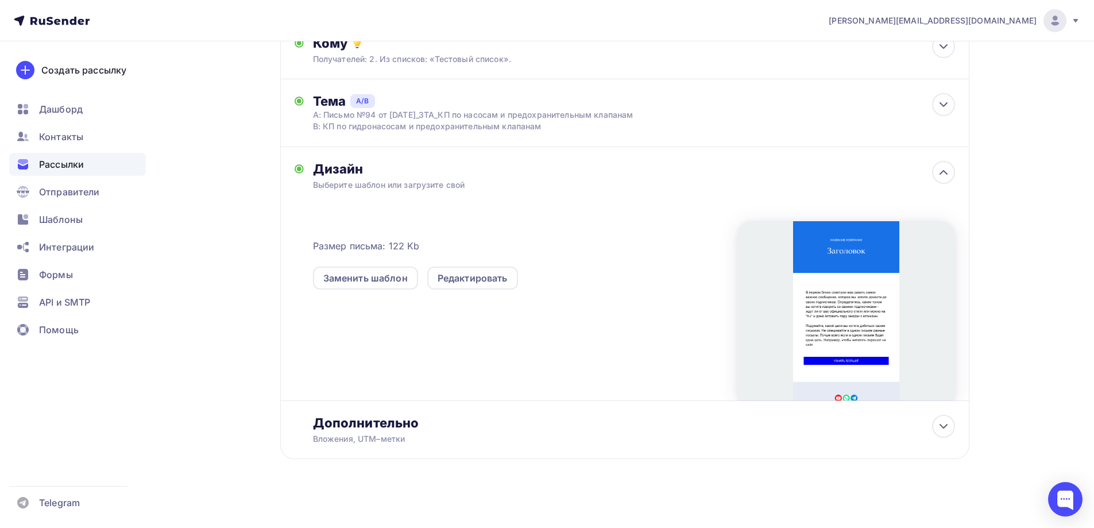
scroll to position [300, 0]
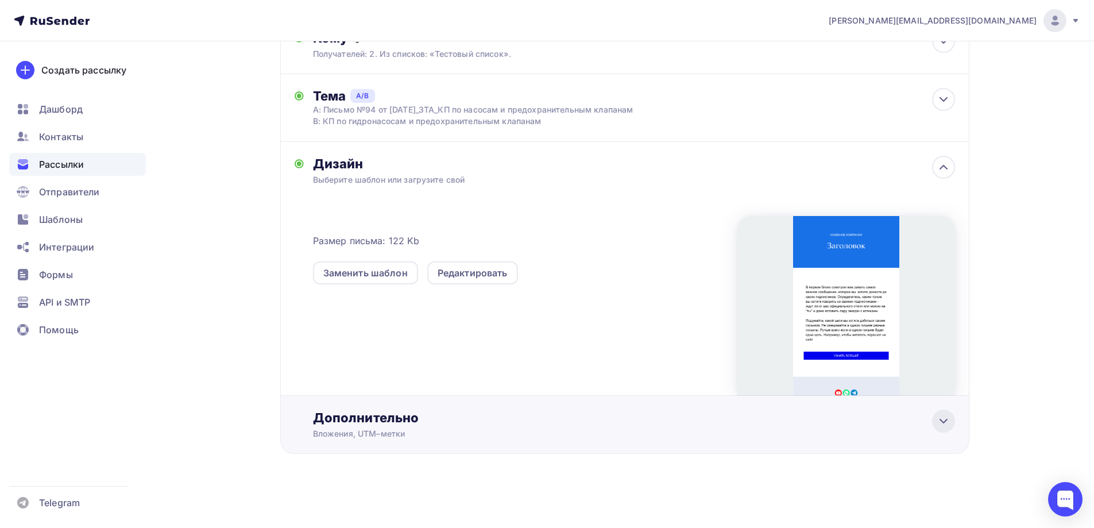
click at [942, 424] on icon at bounding box center [944, 421] width 14 height 14
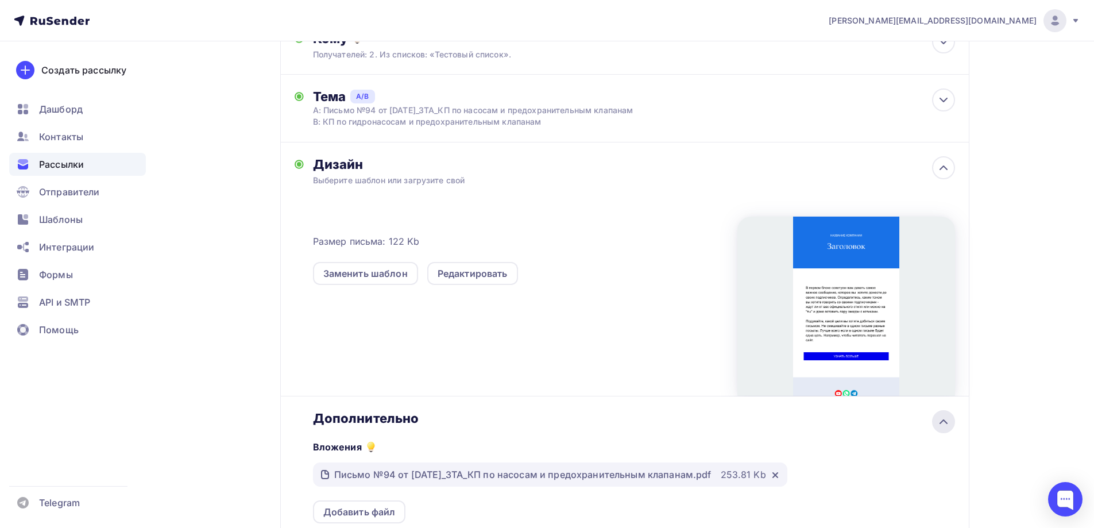
scroll to position [0, 0]
click at [942, 424] on icon at bounding box center [944, 422] width 14 height 14
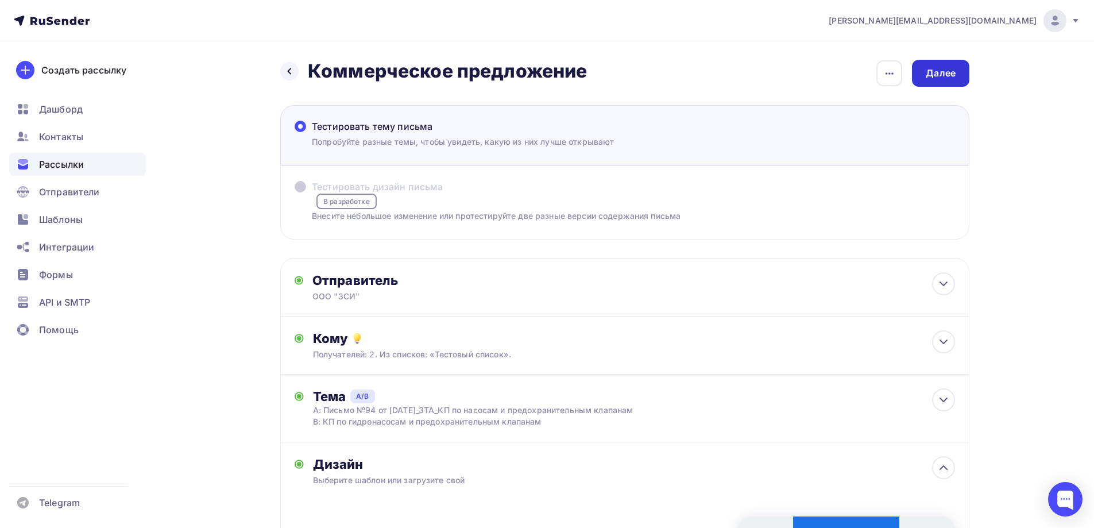
click at [948, 74] on div "Далее" at bounding box center [941, 73] width 30 height 13
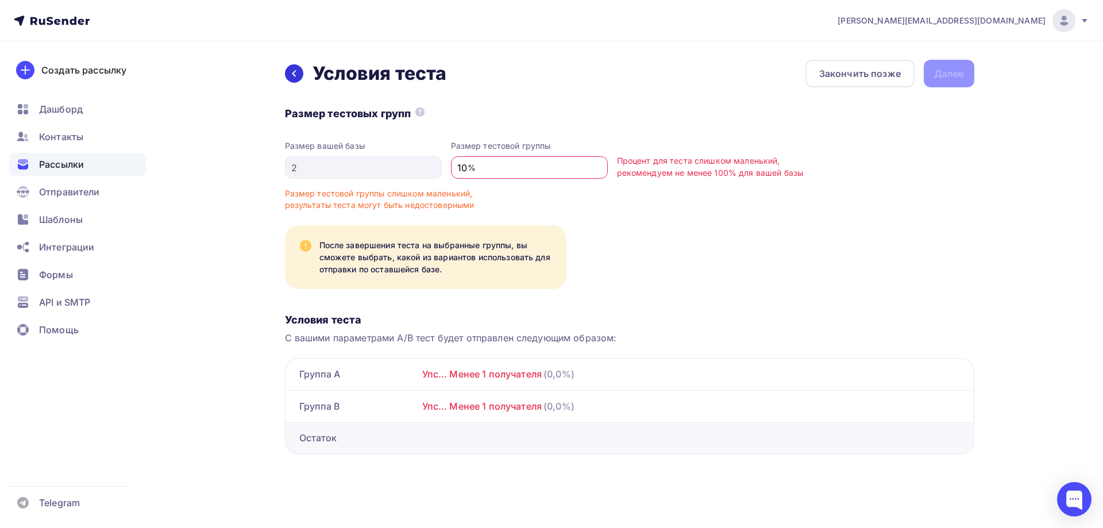
click at [288, 70] on div at bounding box center [294, 73] width 18 height 18
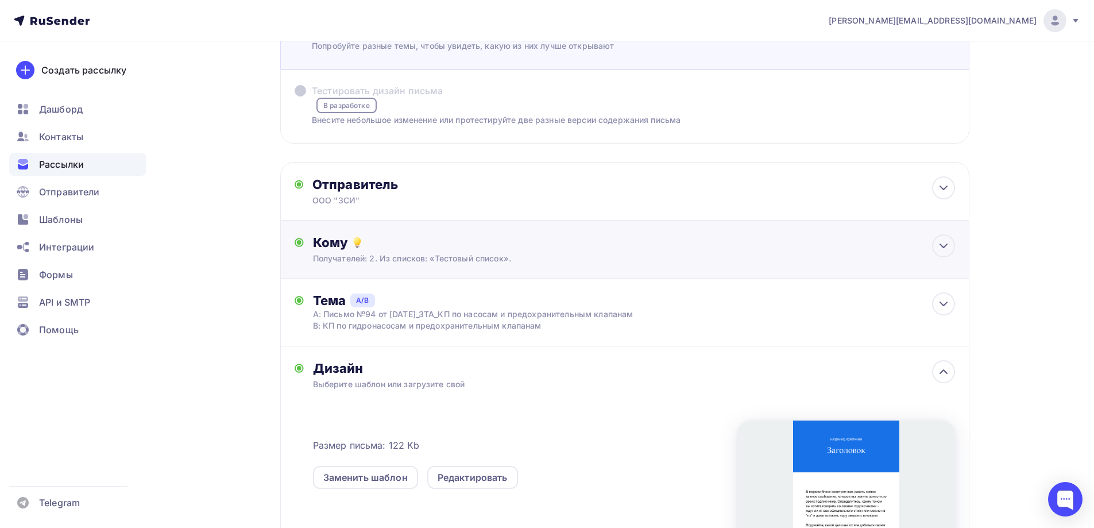
scroll to position [115, 0]
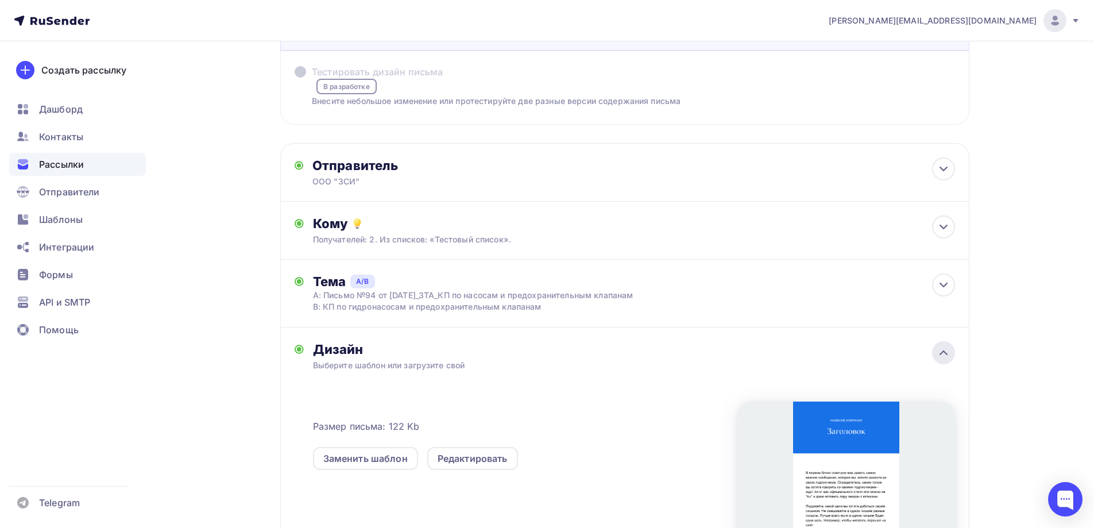
click at [942, 356] on icon at bounding box center [944, 353] width 14 height 14
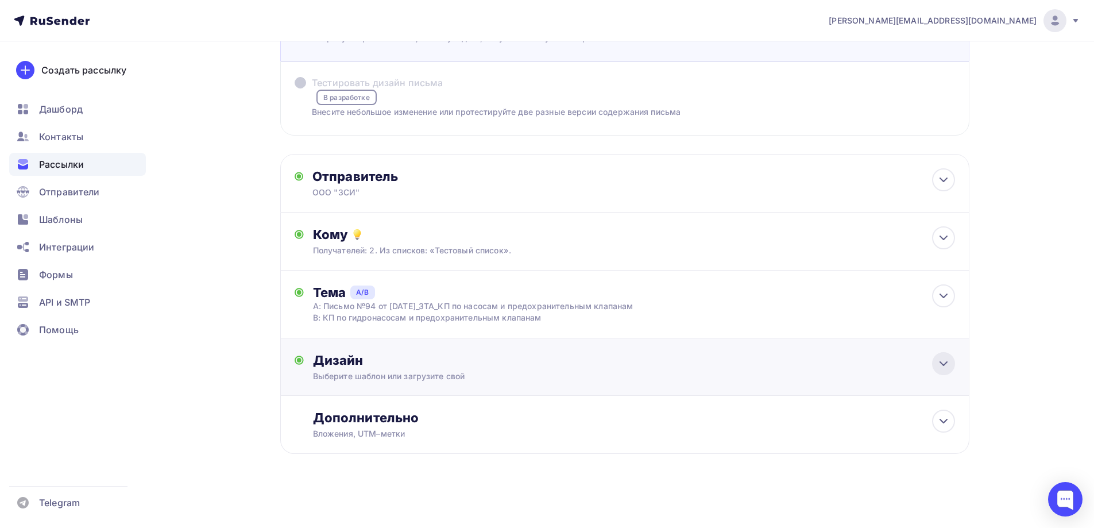
click at [942, 357] on icon at bounding box center [944, 364] width 14 height 14
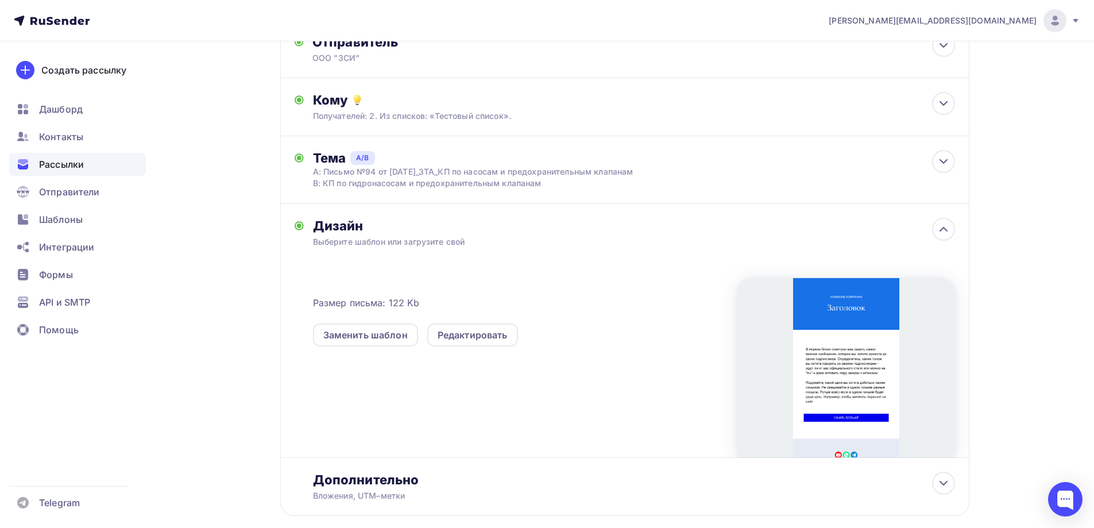
scroll to position [243, 0]
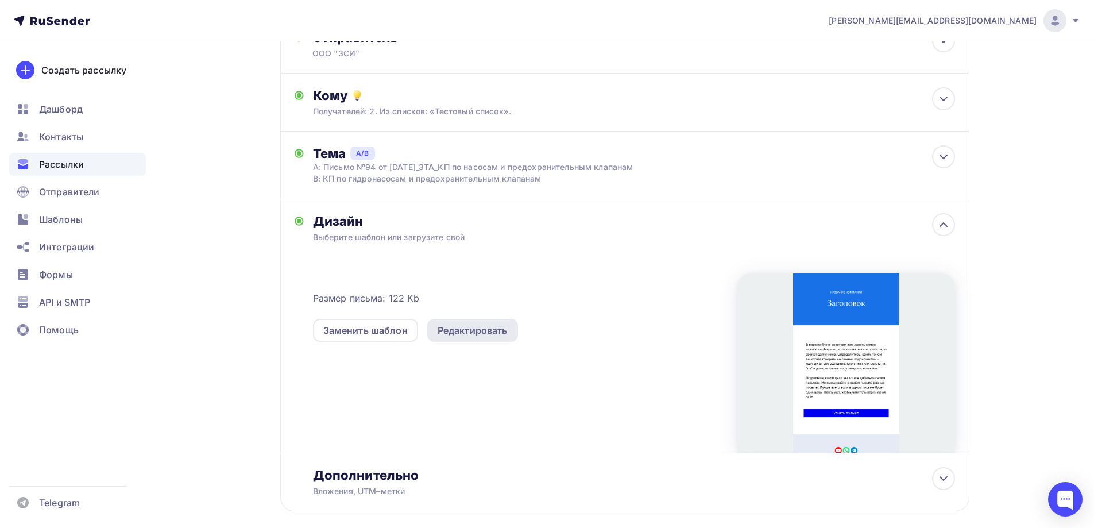
click at [469, 329] on div "Редактировать" at bounding box center [473, 330] width 70 height 14
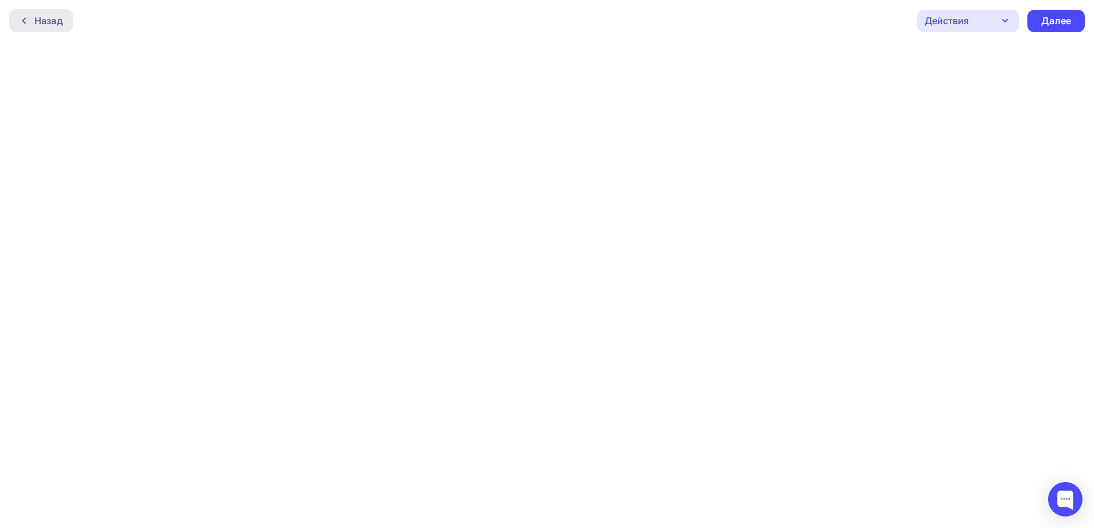
click at [36, 20] on div "Назад" at bounding box center [48, 21] width 28 height 14
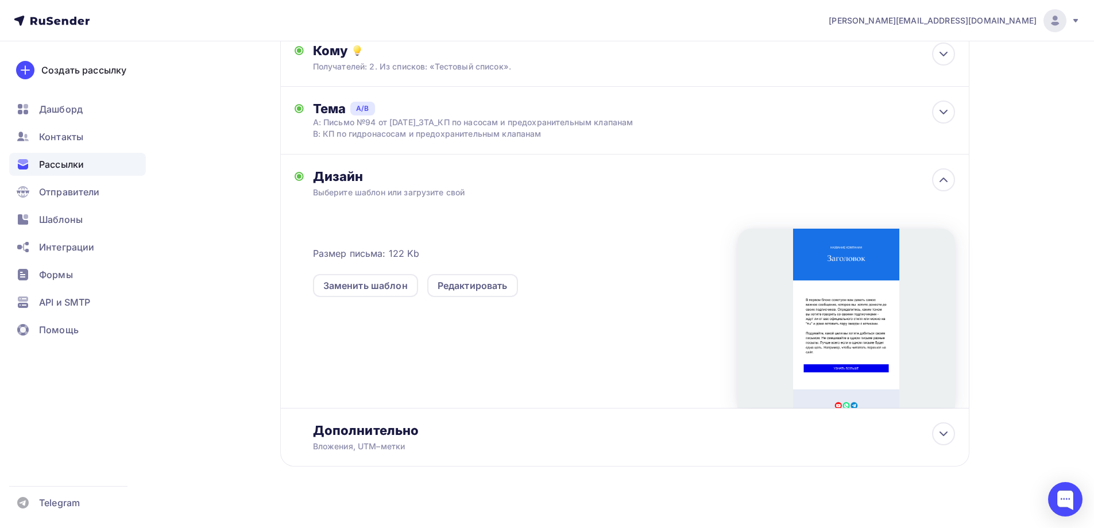
scroll to position [300, 0]
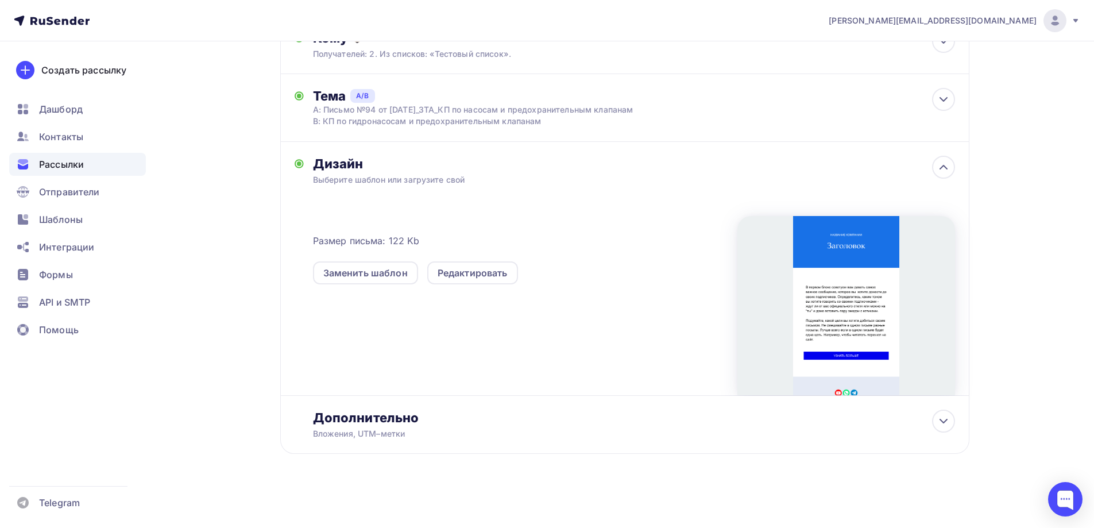
click at [425, 179] on div "Выберите шаблон или загрузите свой" at bounding box center [602, 179] width 578 height 11
click at [363, 269] on div "Заменить шаблон" at bounding box center [365, 273] width 84 height 14
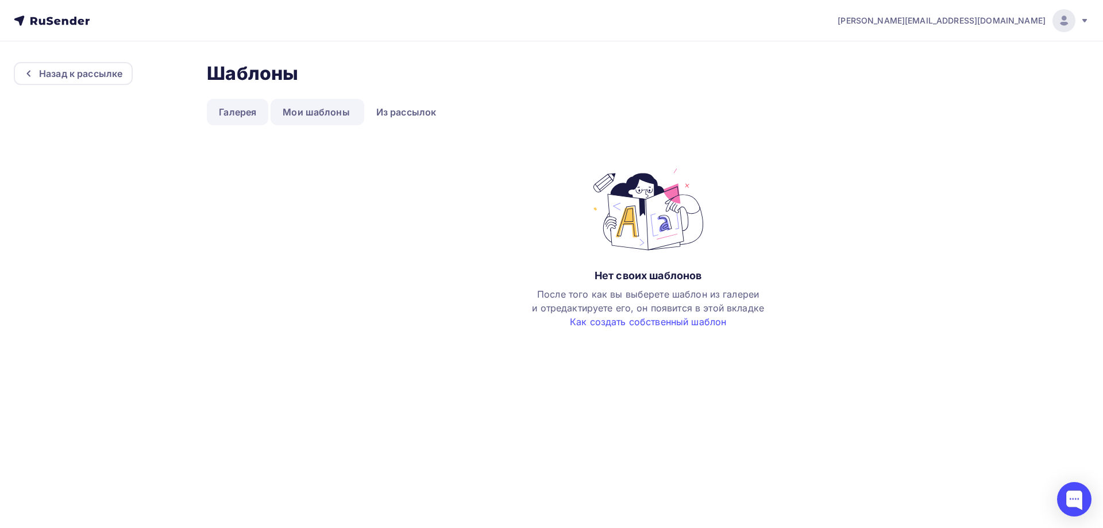
click at [236, 109] on link "Галерея" at bounding box center [237, 112] width 61 height 26
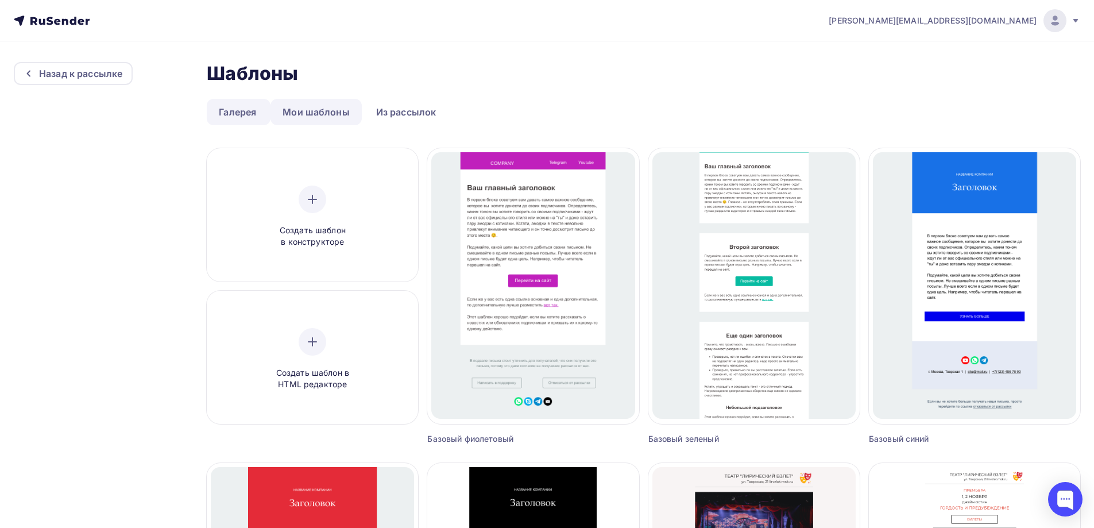
click at [308, 110] on link "Мои шаблоны" at bounding box center [316, 112] width 91 height 26
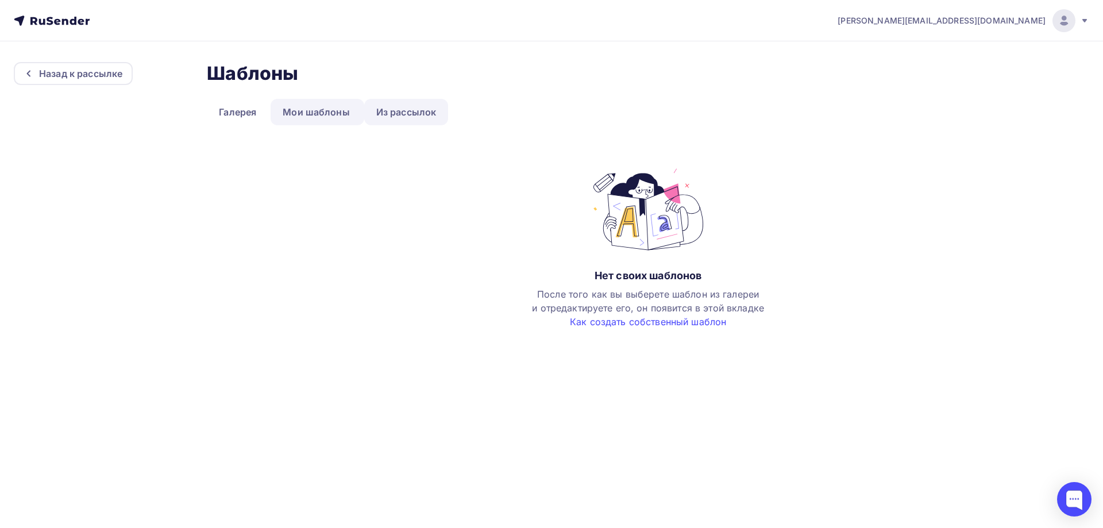
click at [412, 105] on link "Из рассылок" at bounding box center [406, 112] width 84 height 26
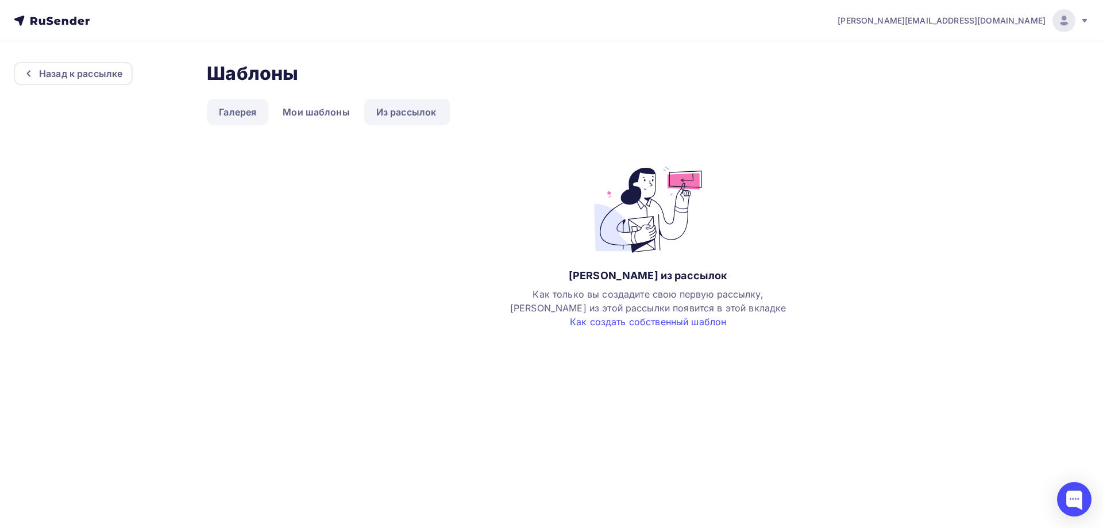
click at [238, 109] on link "Галерея" at bounding box center [237, 112] width 61 height 26
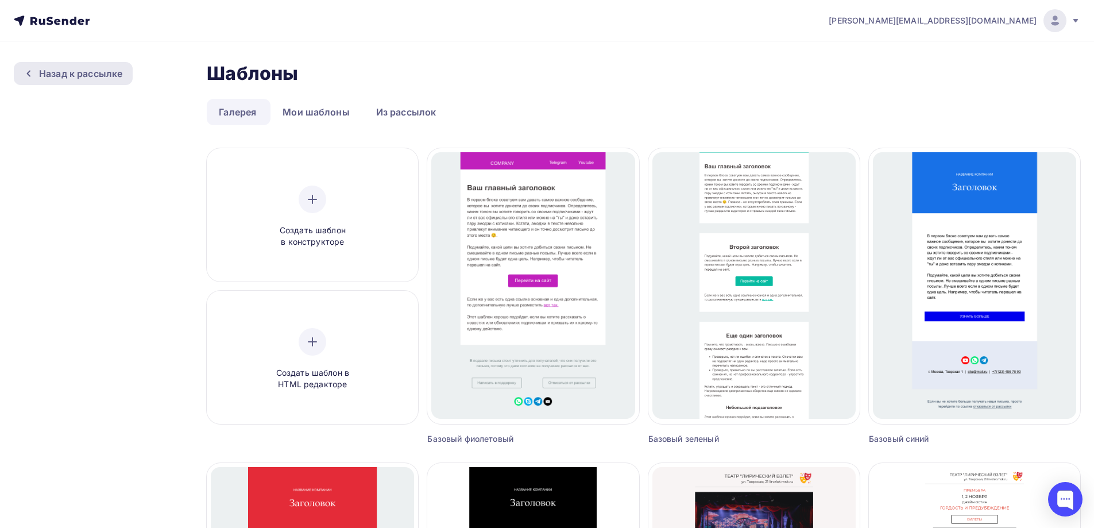
click at [113, 71] on div "Назад к рассылке" at bounding box center [80, 74] width 83 height 14
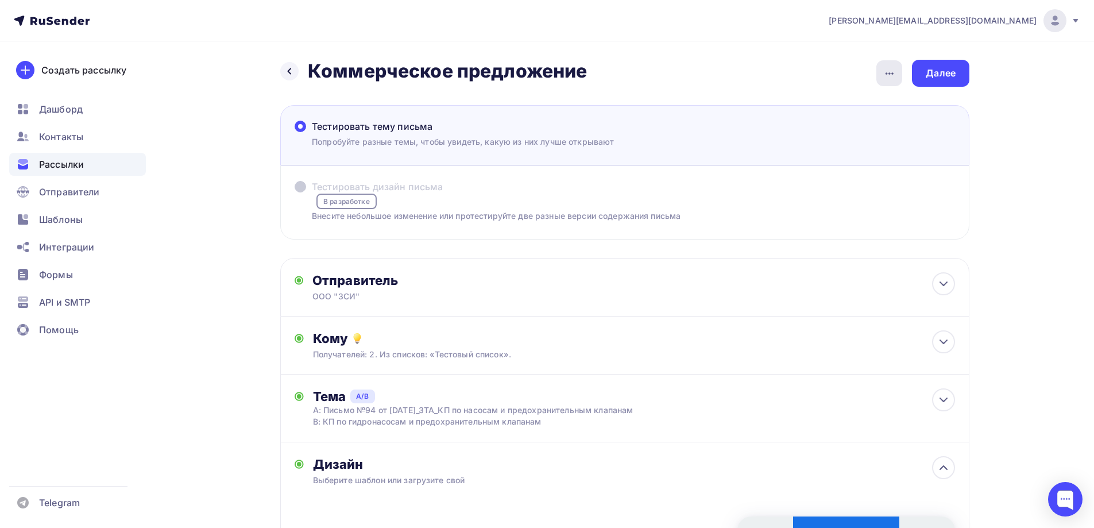
click at [897, 76] on div "button" at bounding box center [890, 73] width 26 height 26
click at [67, 268] on span "Формы" at bounding box center [56, 275] width 34 height 14
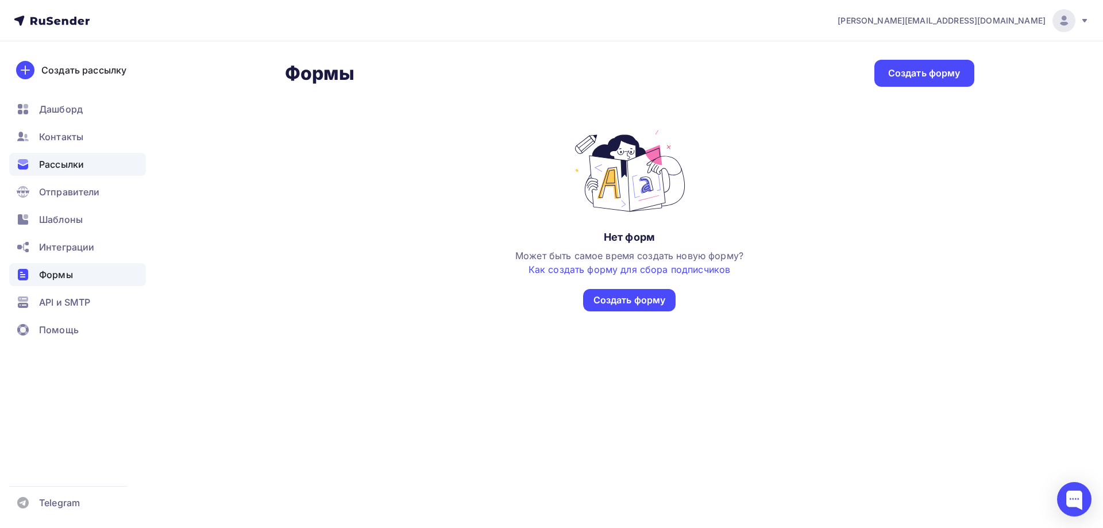
click at [56, 161] on span "Рассылки" at bounding box center [61, 164] width 45 height 14
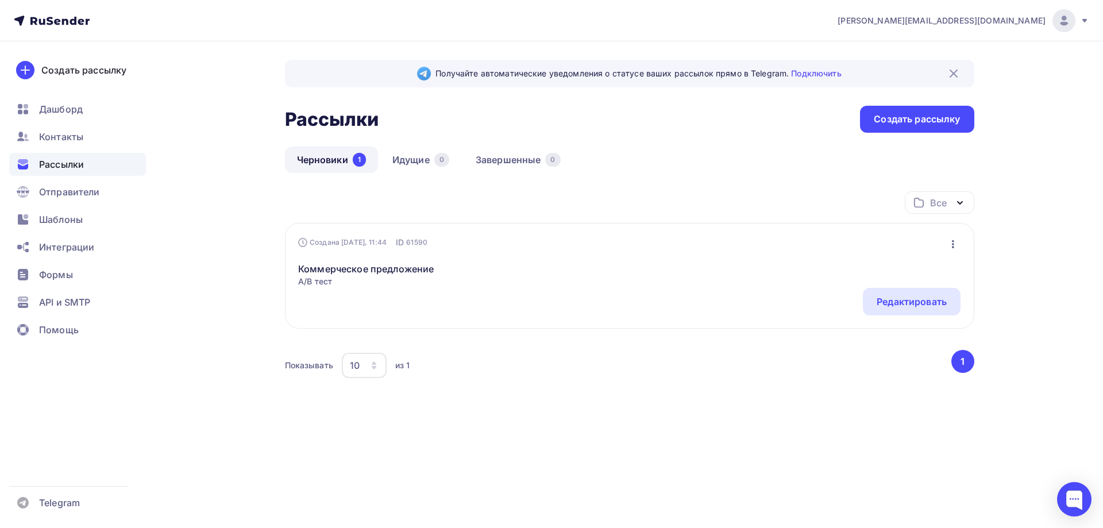
click at [956, 241] on icon "button" at bounding box center [953, 244] width 14 height 14
click at [743, 285] on div "Коммерческое предложение A/B тест Редактировать Добавить в папку Удалить" at bounding box center [629, 267] width 662 height 39
click at [890, 300] on div "Редактировать" at bounding box center [912, 302] width 70 height 14
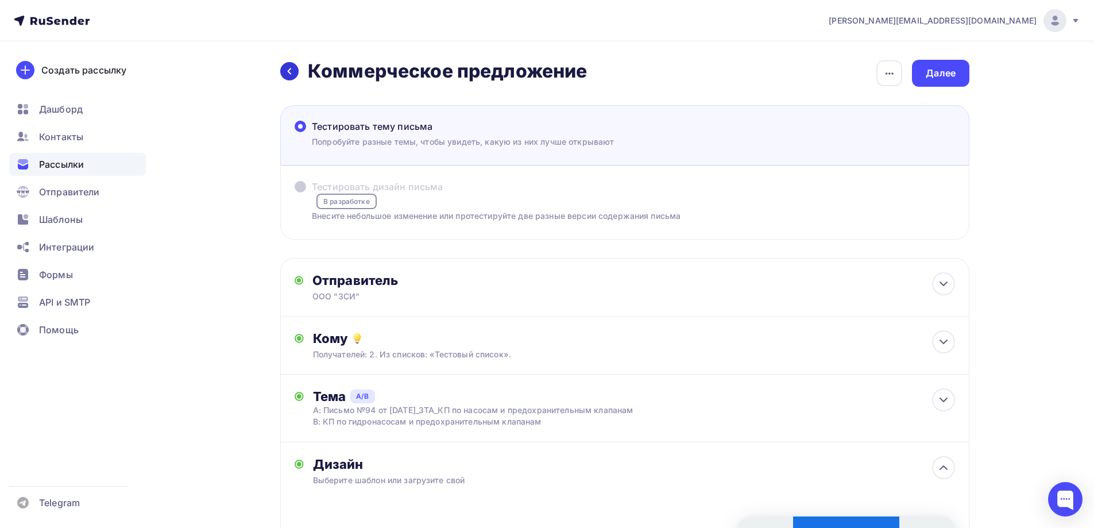
click at [285, 73] on icon at bounding box center [289, 71] width 9 height 9
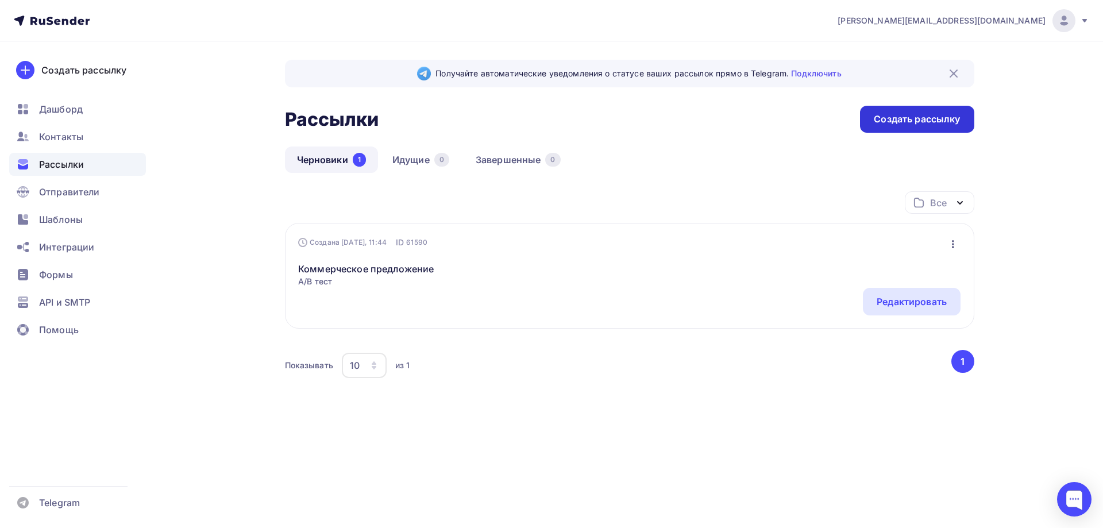
click at [935, 122] on div "Создать рассылку" at bounding box center [917, 119] width 86 height 13
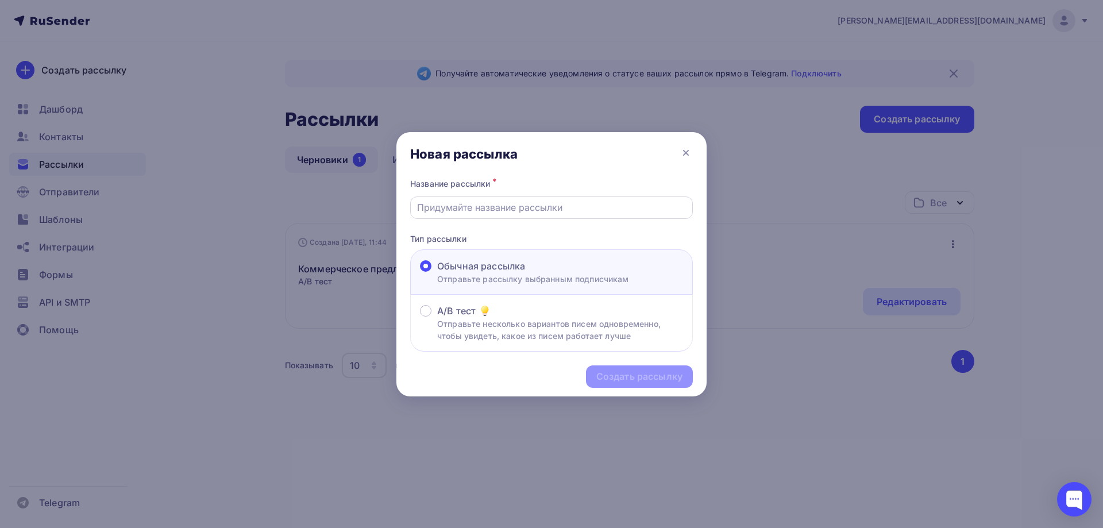
click at [491, 214] on div at bounding box center [551, 207] width 283 height 22
click at [494, 204] on input "text" at bounding box center [551, 207] width 269 height 14
type input "Коммерческое предложение"
click at [625, 380] on div "Создать рассылку" at bounding box center [639, 376] width 86 height 13
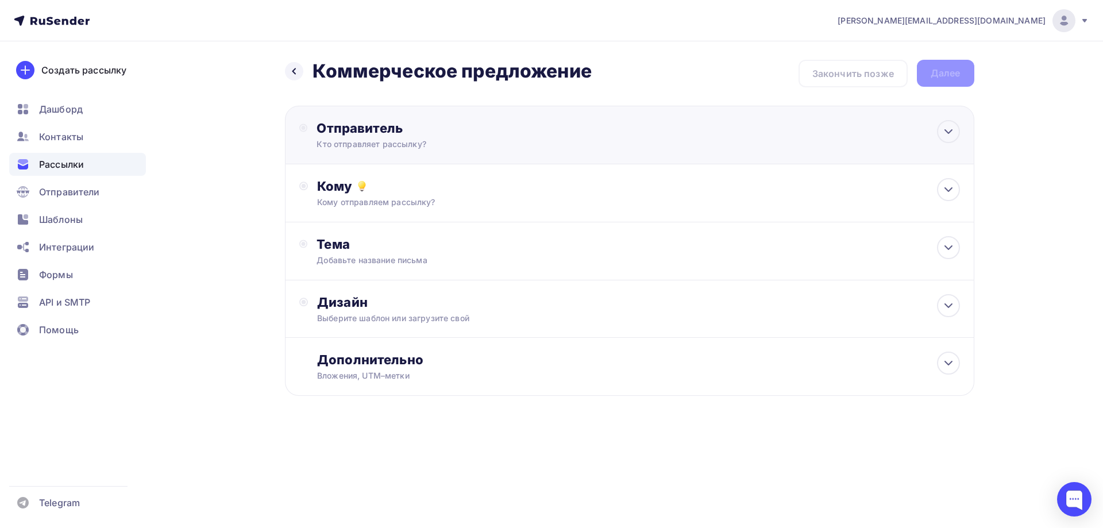
click at [497, 136] on div "Отправитель Кто отправляет рассылку? Email * sergey.avn@gmail.com sergey.avn@gm…" at bounding box center [440, 135] width 249 height 30
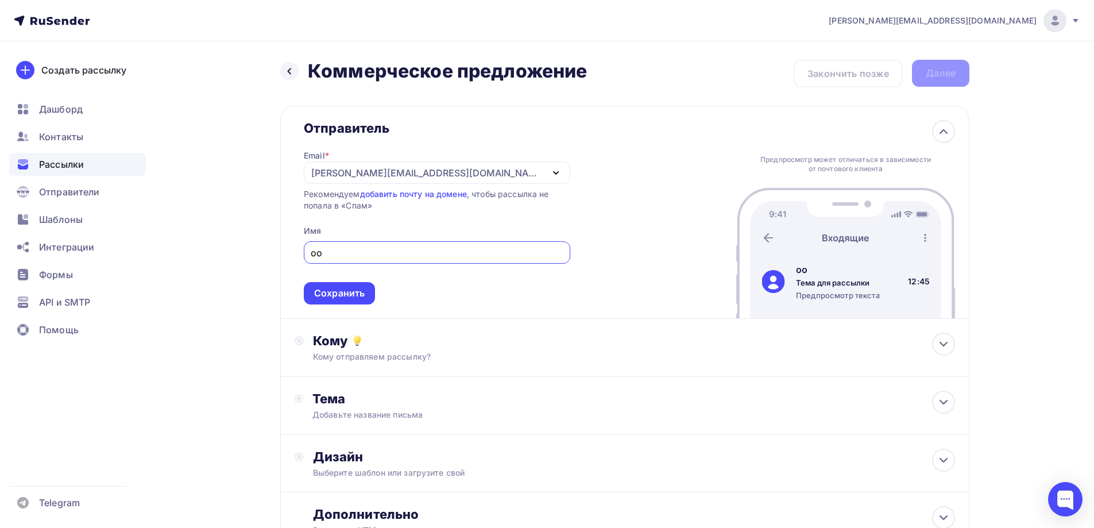
type input "о"
type input "ООО "ЗСИ""
click at [358, 298] on div "Сохранить" at bounding box center [339, 293] width 51 height 13
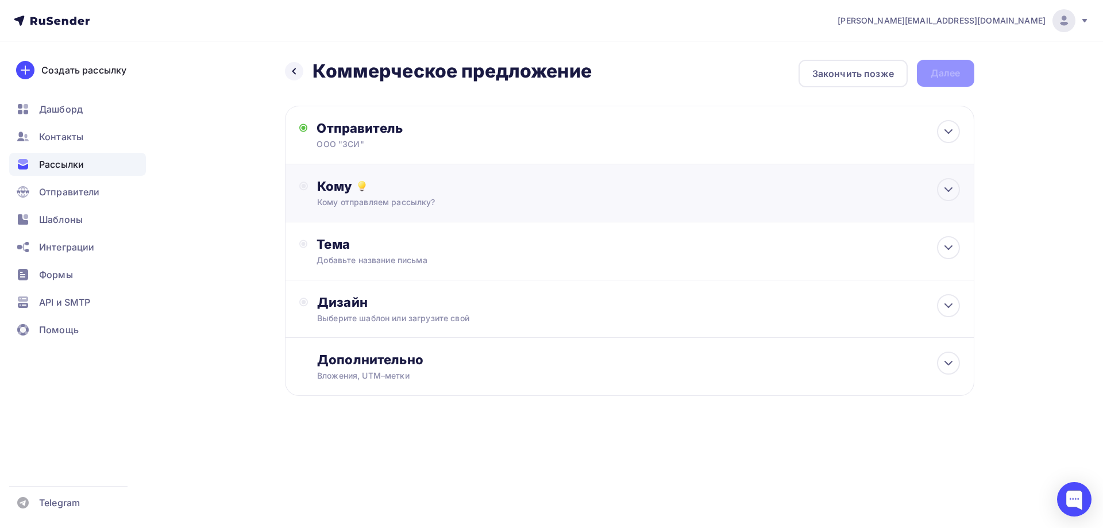
click at [411, 200] on div "Кому отправляем рассылку?" at bounding box center [606, 201] width 578 height 11
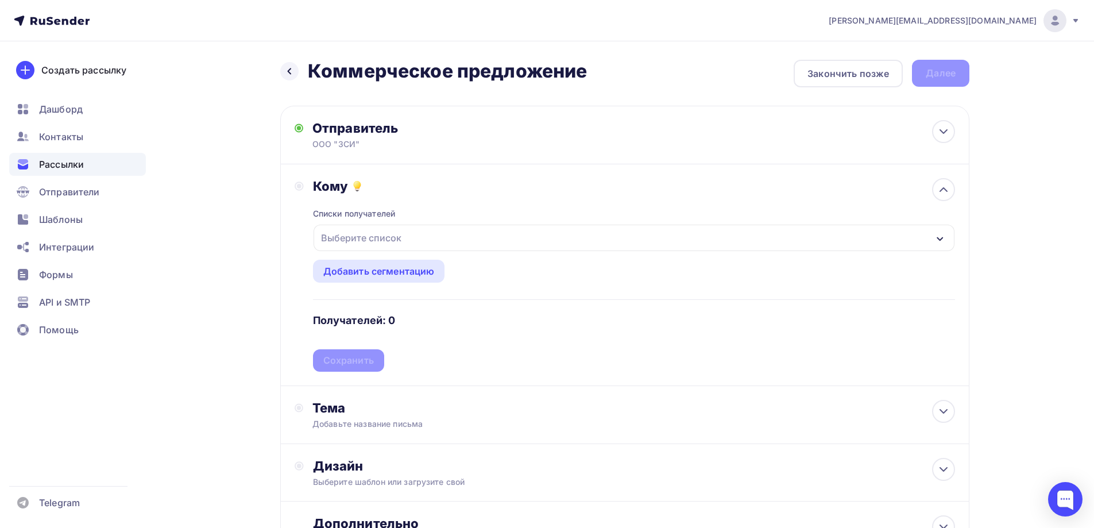
click at [403, 240] on div "Выберите список" at bounding box center [361, 237] width 90 height 21
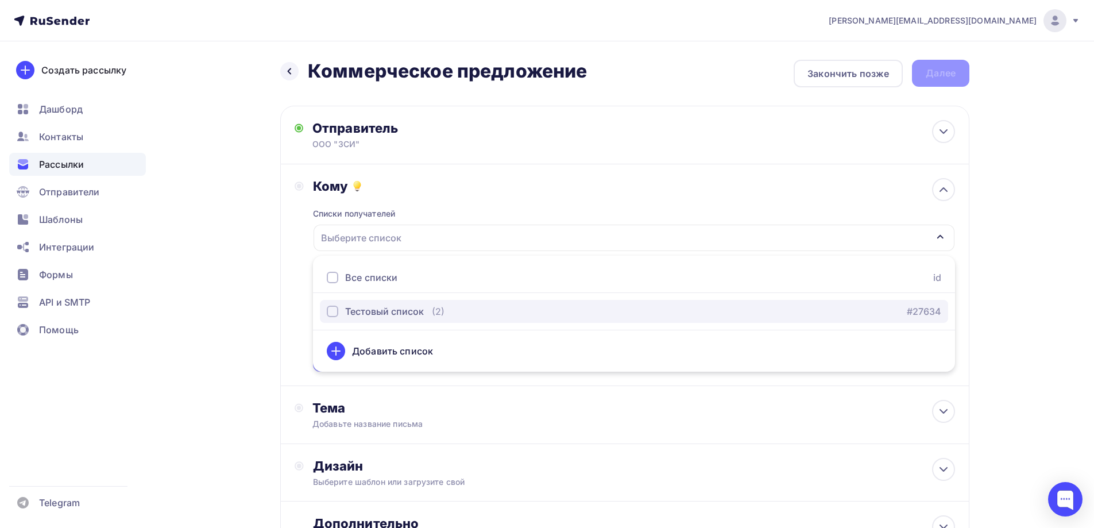
click at [387, 302] on button "Тестовый список (2) #27634" at bounding box center [634, 311] width 628 height 23
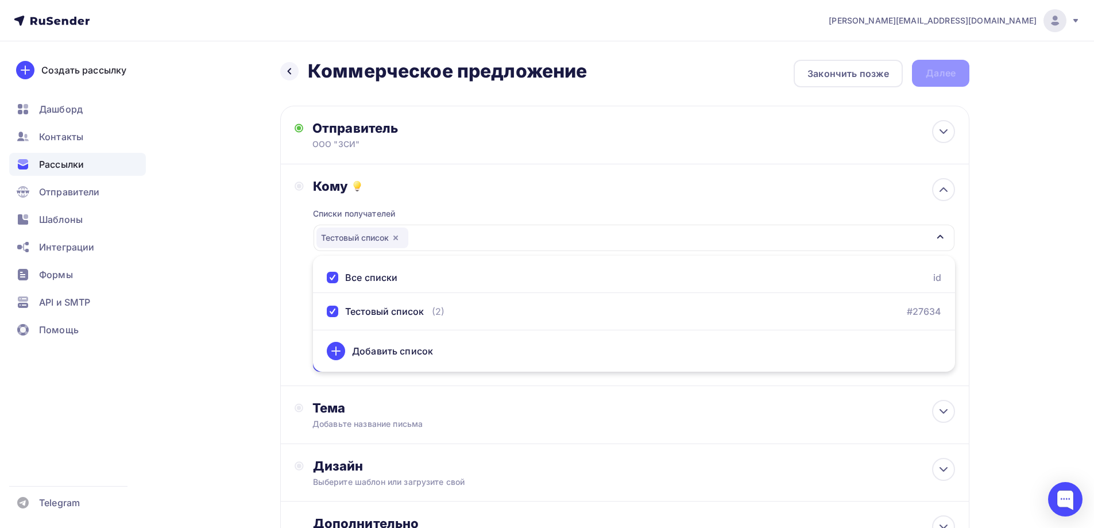
click at [524, 213] on div "Списки получателей Тестовый список Все списки id Тестовый список (2) #27634 Доб…" at bounding box center [634, 282] width 642 height 177
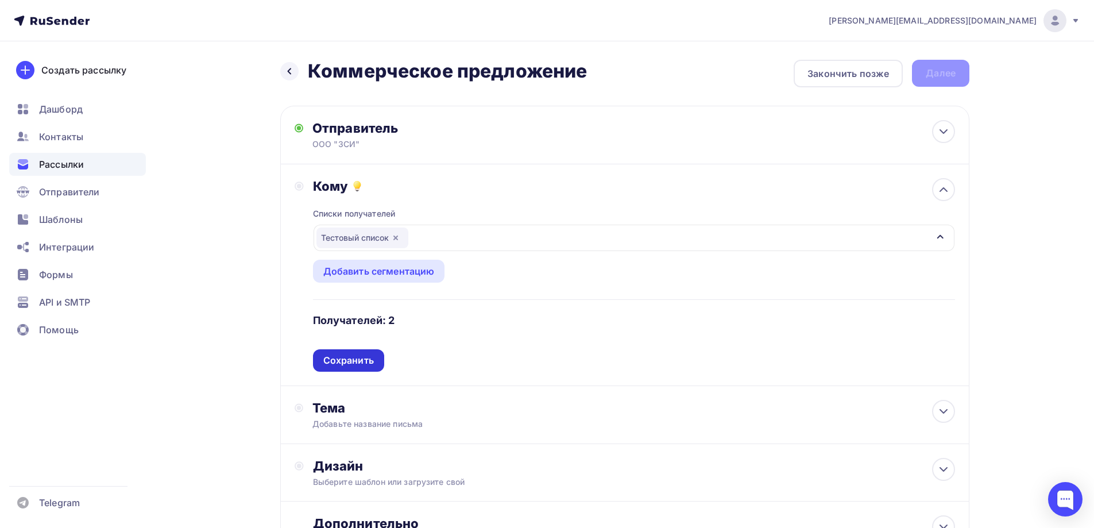
click at [354, 355] on div "Сохранить" at bounding box center [348, 360] width 51 height 13
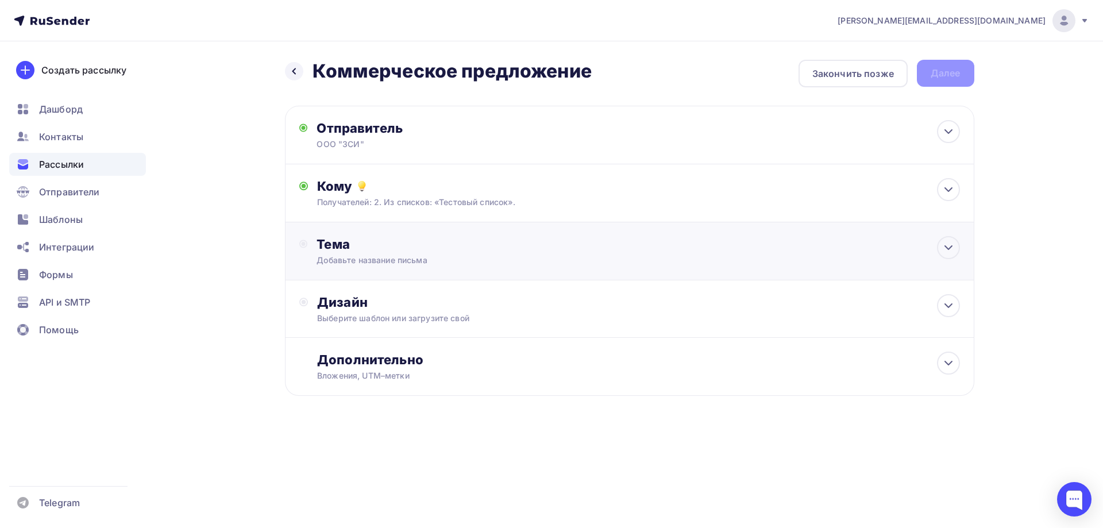
click at [423, 263] on div "Добавьте название письма" at bounding box center [418, 259] width 204 height 11
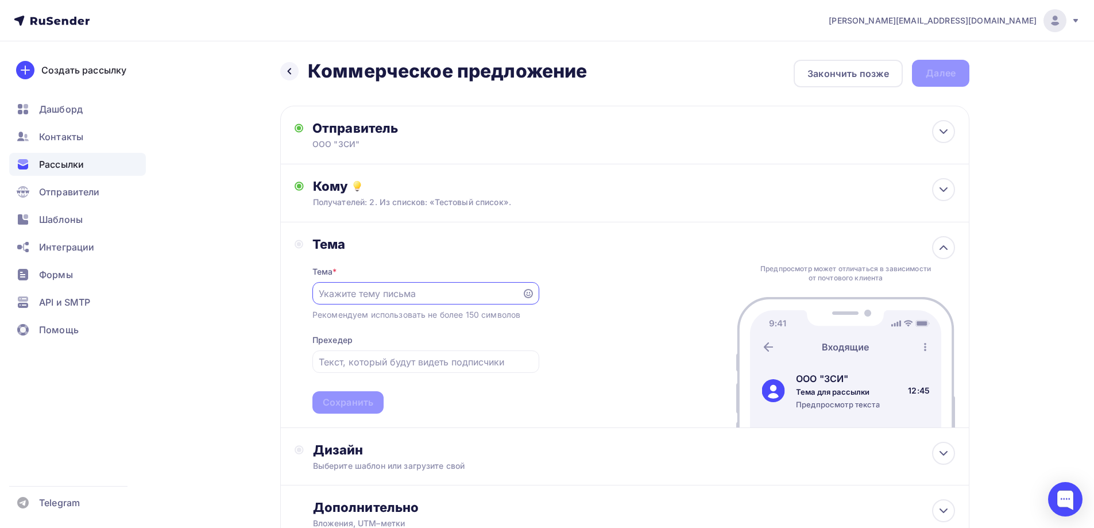
click at [451, 295] on input "text" at bounding box center [417, 294] width 196 height 14
click at [377, 287] on input "text" at bounding box center [417, 294] width 196 height 14
paste input "Письмо №94 от 23.05.2025_ЗТА_КП по насосам и предохранительным клапанам"
type input "Письмо №94 от 23.05.2025_ЗТА_КП по насосам и предохранительным клапанам"
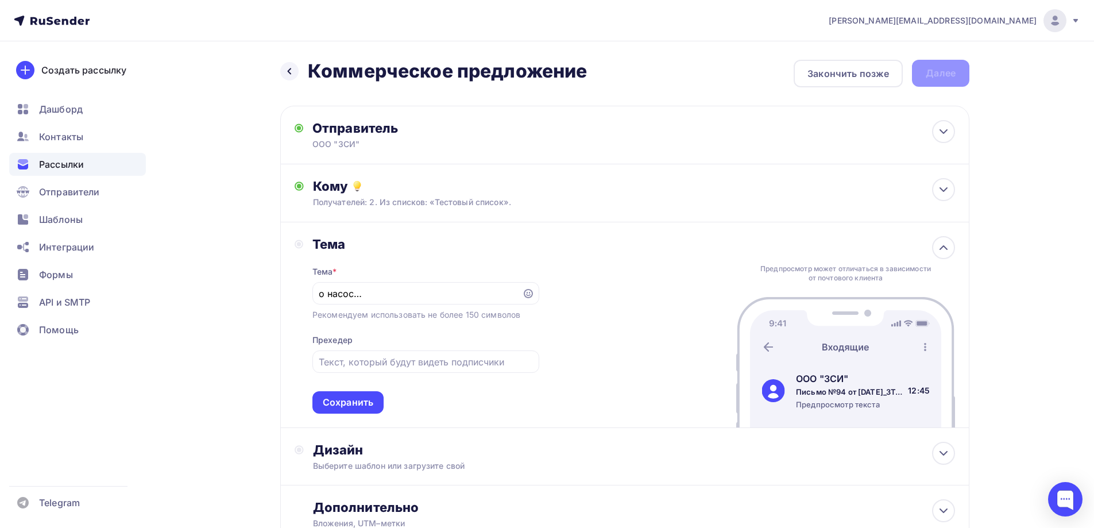
scroll to position [0, 0]
click at [584, 267] on div "Тема Тема * Письмо №94 от 23.05.2025_ЗТА_КП по насосам и предохранительным клап…" at bounding box center [624, 325] width 689 height 206
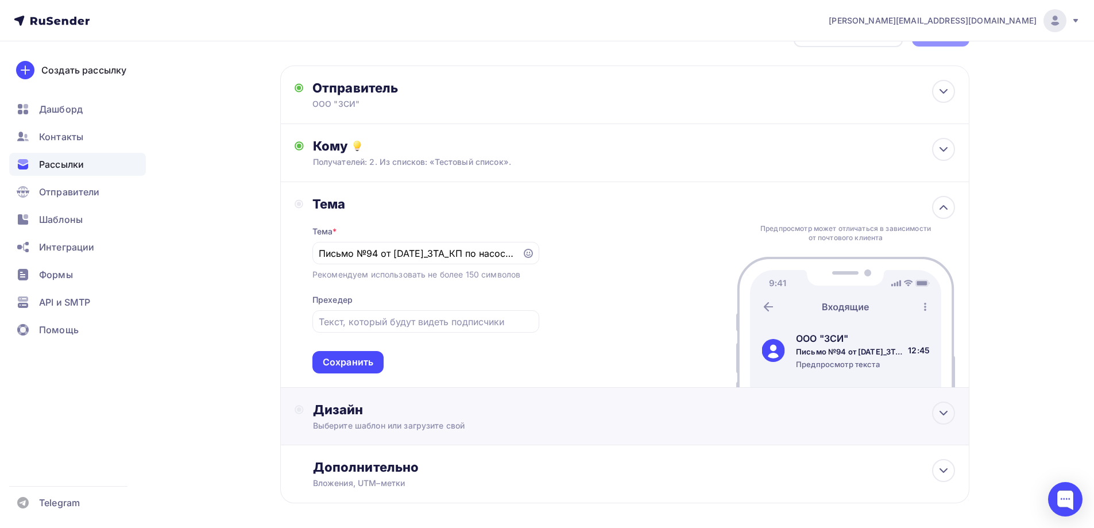
scroll to position [57, 0]
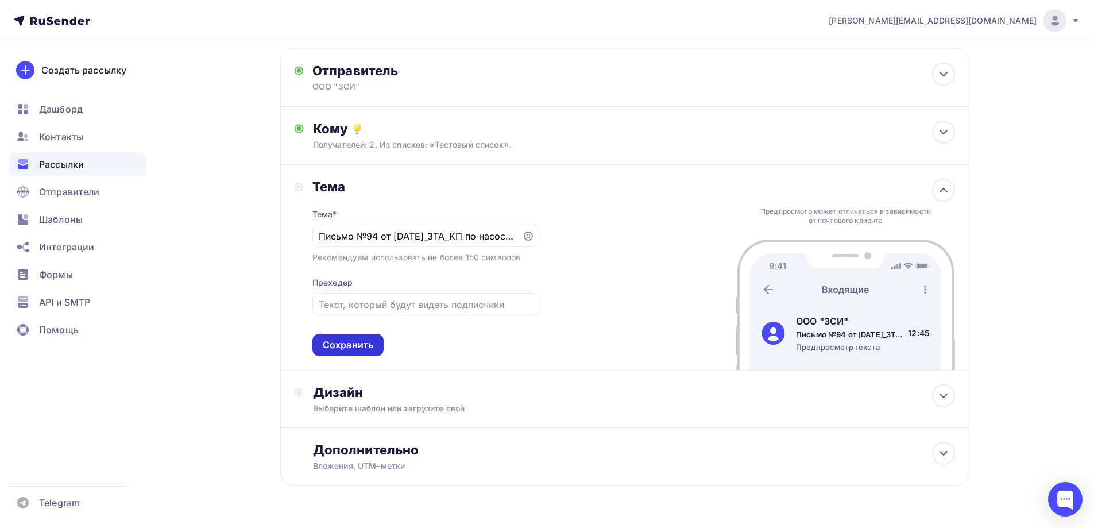
click at [373, 345] on div "Сохранить" at bounding box center [347, 345] width 71 height 22
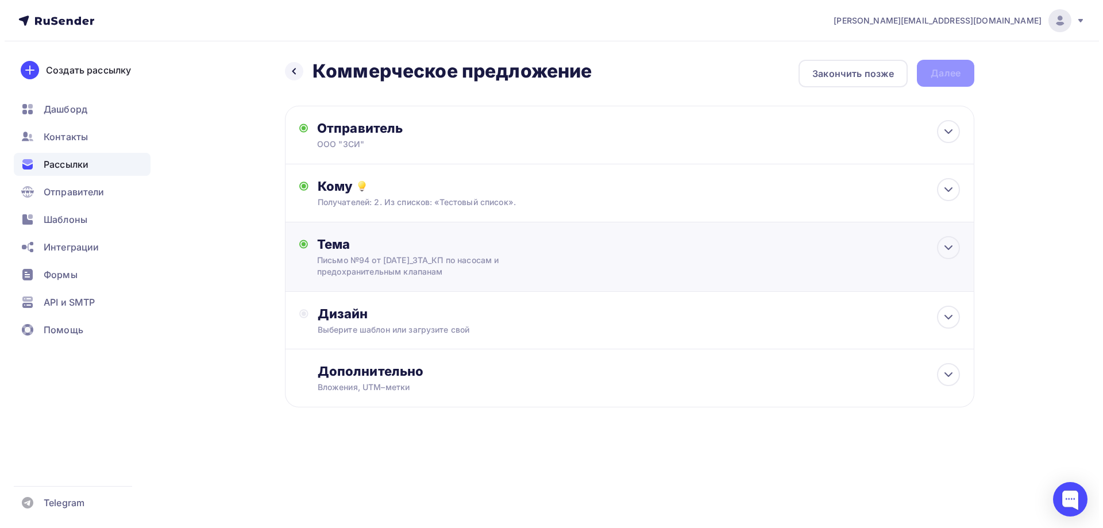
scroll to position [0, 0]
click at [364, 318] on div "Дизайн" at bounding box center [638, 314] width 642 height 16
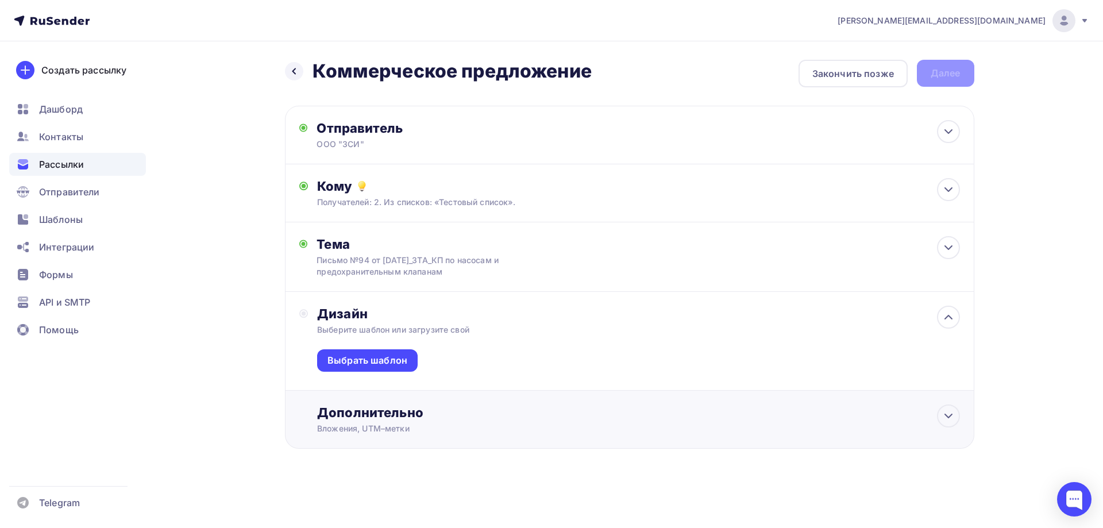
click at [379, 419] on div "Дополнительно" at bounding box center [638, 412] width 642 height 16
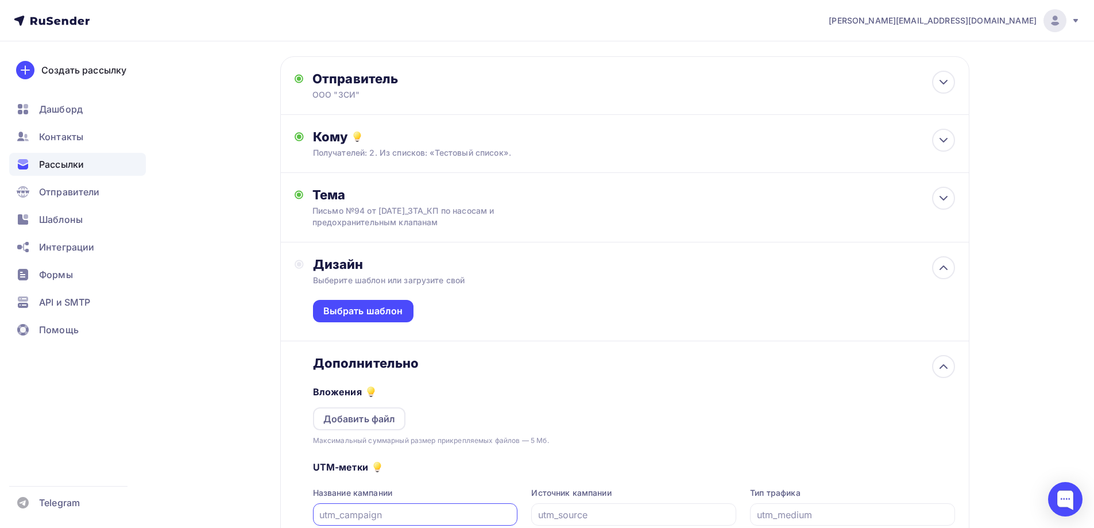
scroll to position [115, 0]
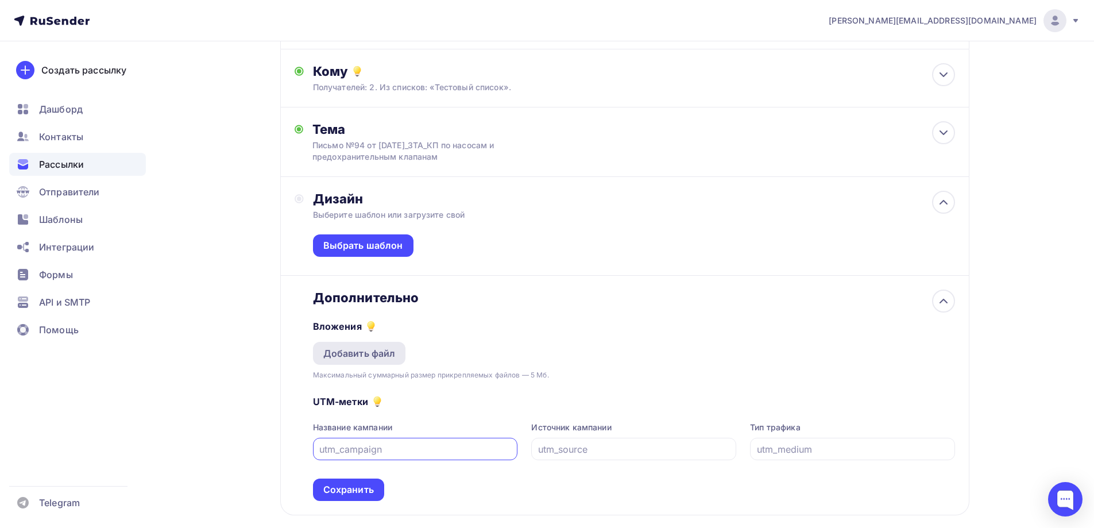
click at [384, 361] on div "Добавить файл" at bounding box center [359, 353] width 93 height 23
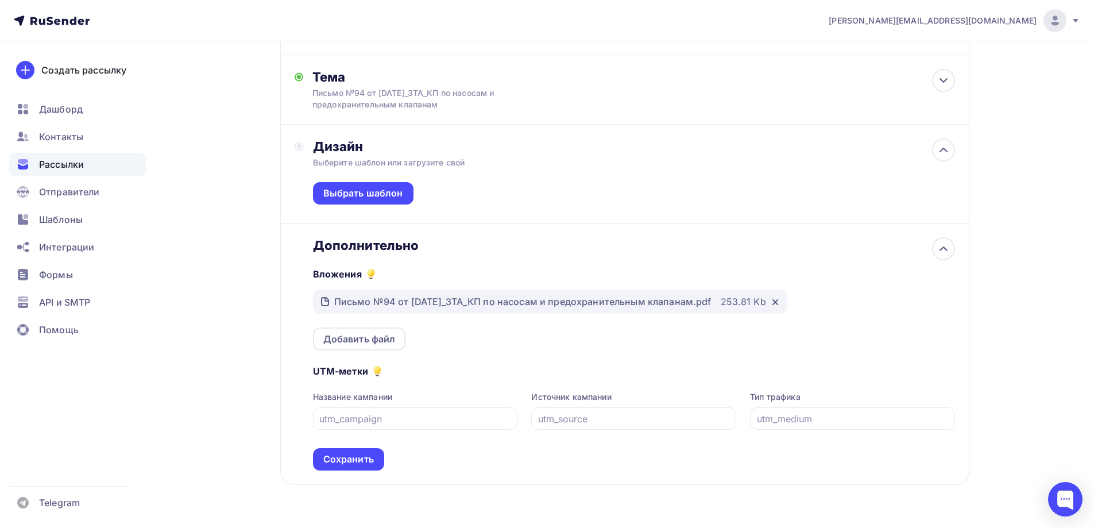
scroll to position [172, 0]
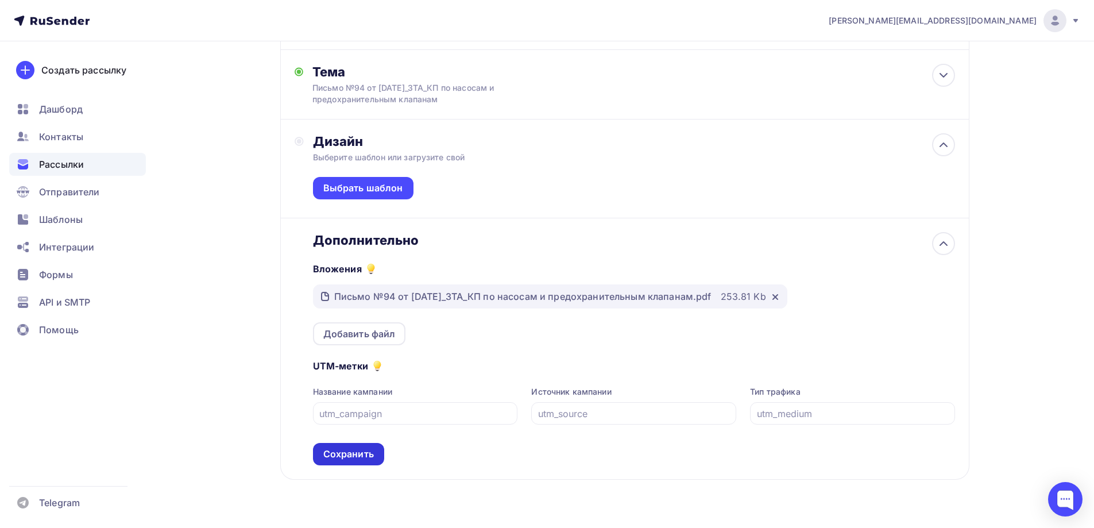
click at [347, 450] on div "Сохранить" at bounding box center [348, 453] width 51 height 13
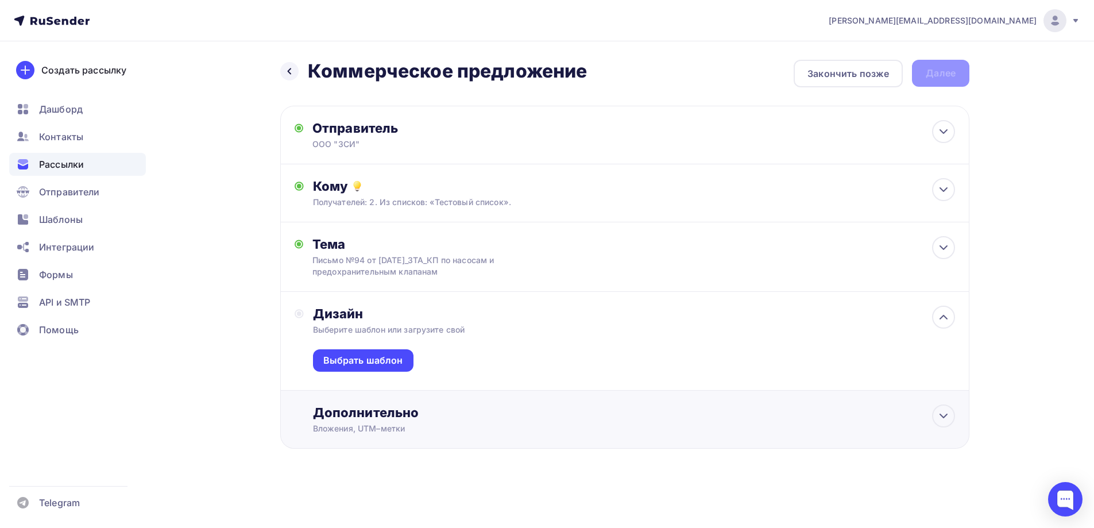
scroll to position [0, 0]
click at [348, 324] on div "Выберите шаблон или загрузите свой" at bounding box center [606, 329] width 578 height 11
click at [380, 363] on div "Выбрать шаблон" at bounding box center [367, 360] width 80 height 13
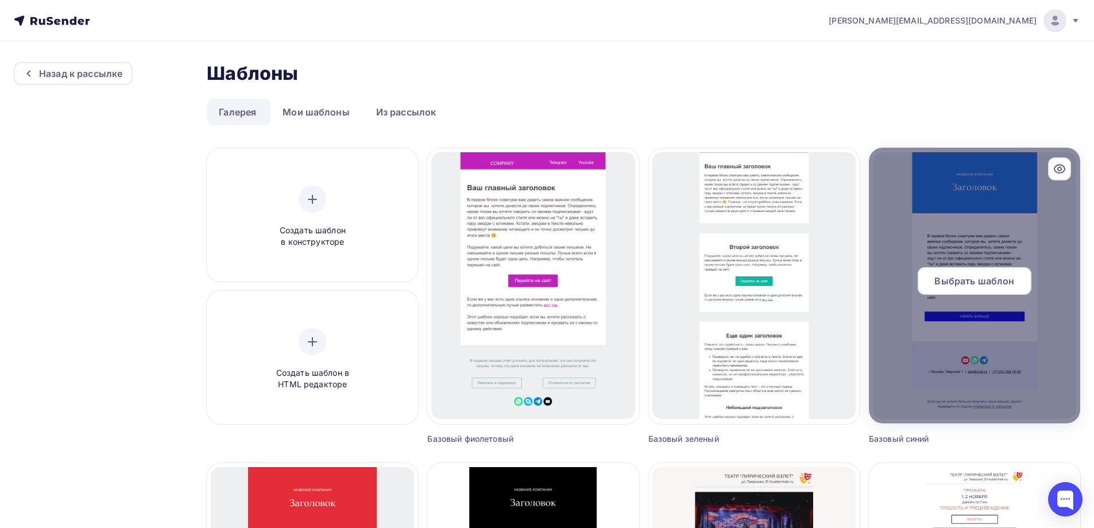
click at [954, 240] on div at bounding box center [974, 286] width 211 height 276
click at [968, 274] on span "Выбрать шаблон" at bounding box center [975, 281] width 80 height 14
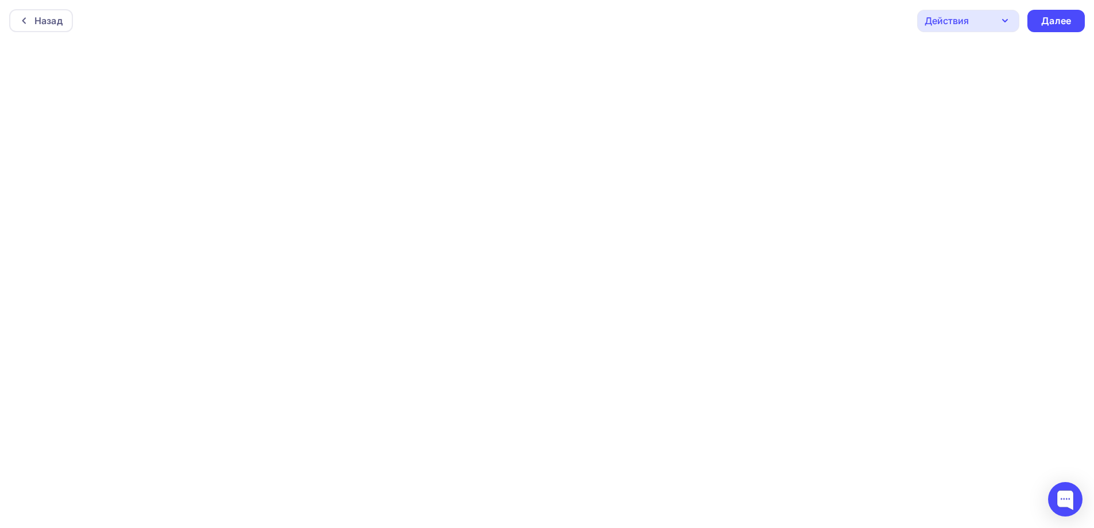
click at [1006, 24] on icon "button" at bounding box center [1005, 21] width 14 height 14
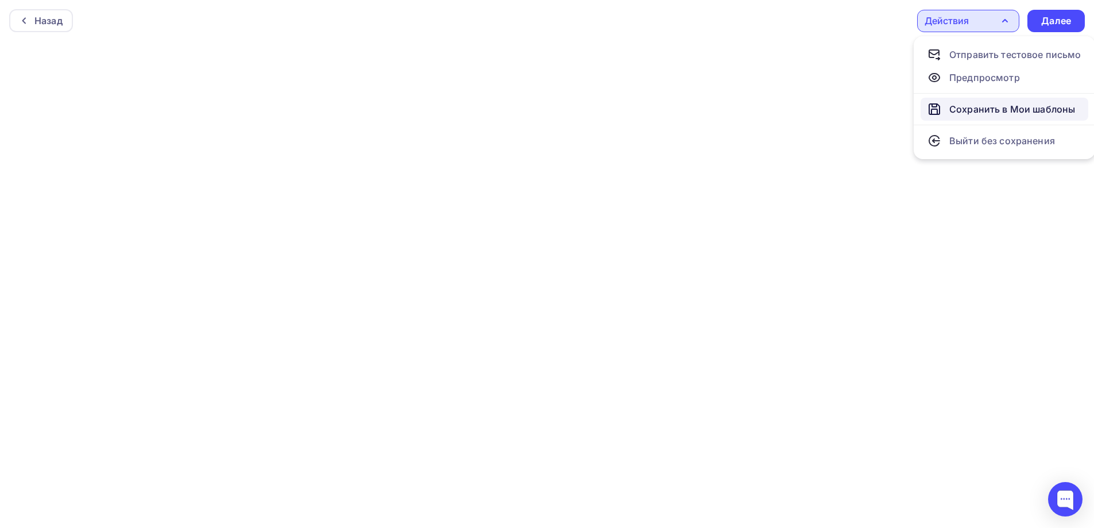
click at [1002, 103] on div "Сохранить в Мои шаблоны" at bounding box center [1012, 109] width 126 height 14
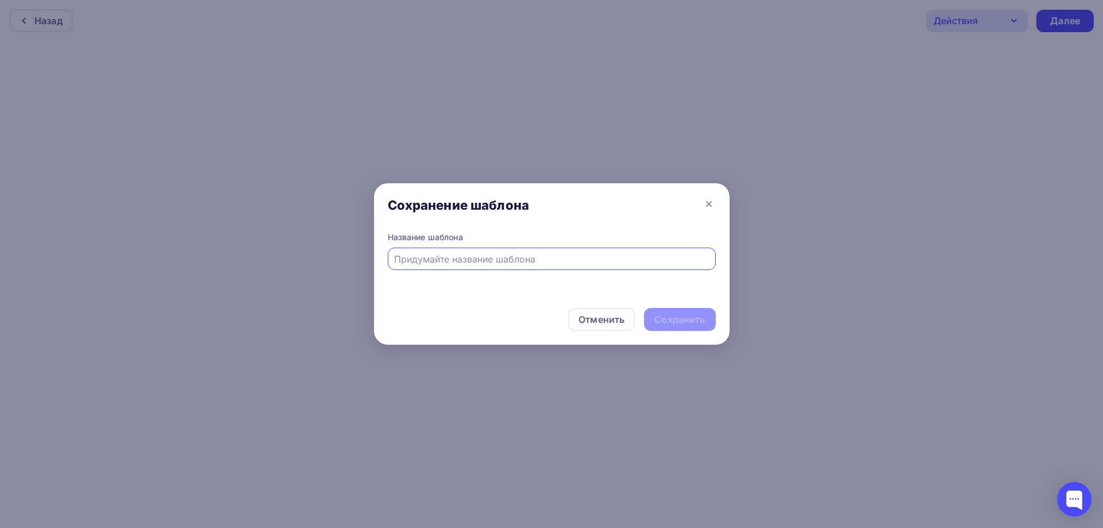
click at [520, 254] on input "text" at bounding box center [551, 259] width 315 height 14
type input "КП"
click at [674, 331] on div "Отменить Сохранить" at bounding box center [552, 322] width 356 height 46
click at [681, 322] on div "Сохранить" at bounding box center [679, 319] width 51 height 13
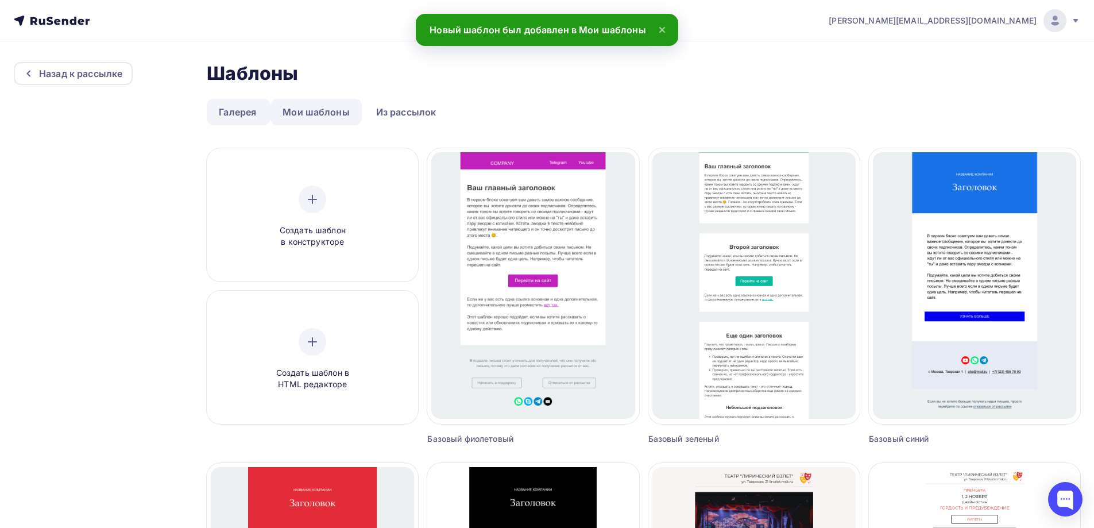
click at [323, 114] on link "Мои шаблоны" at bounding box center [316, 112] width 91 height 26
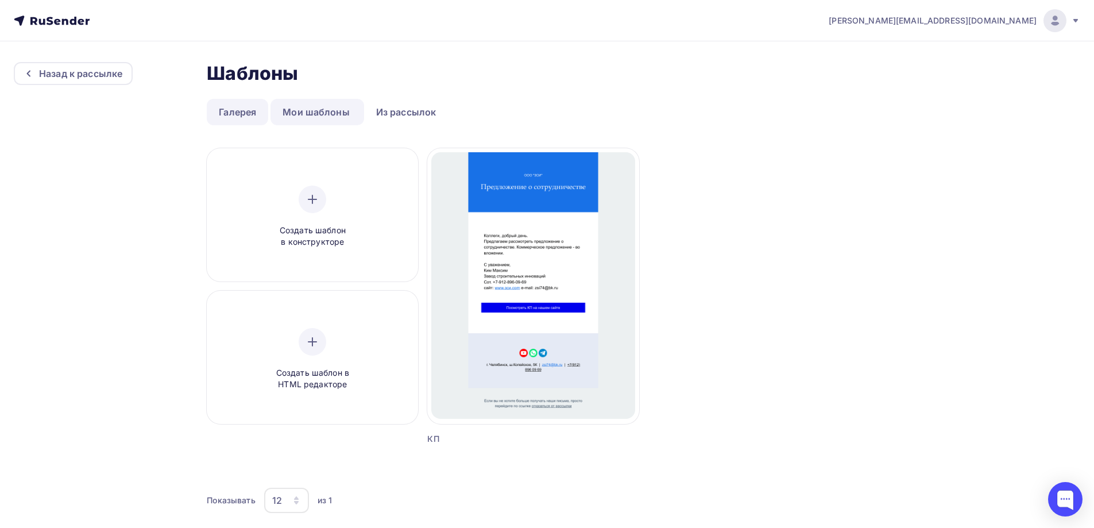
click at [248, 111] on link "Галерея" at bounding box center [237, 112] width 61 height 26
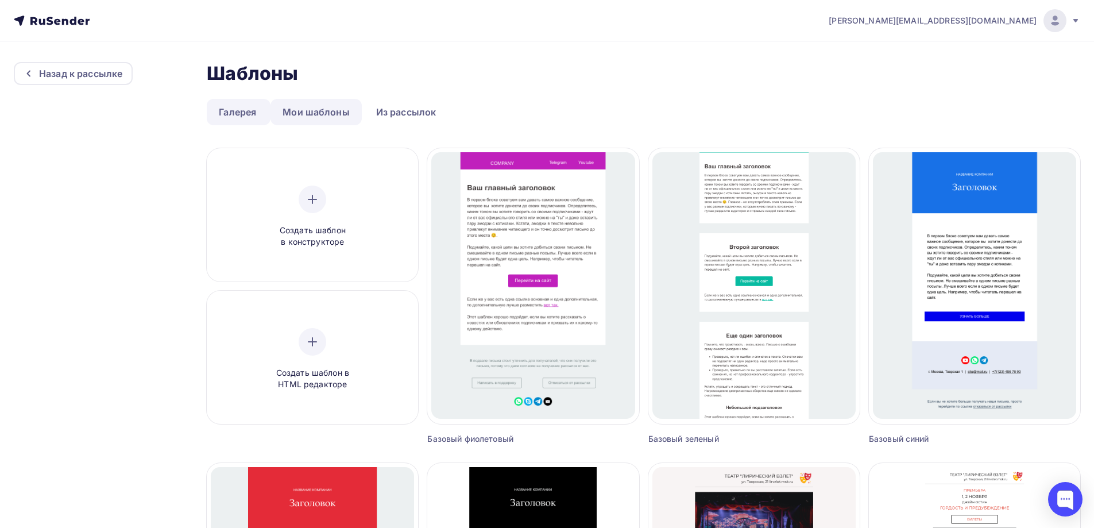
click at [313, 111] on link "Мои шаблоны" at bounding box center [316, 112] width 91 height 26
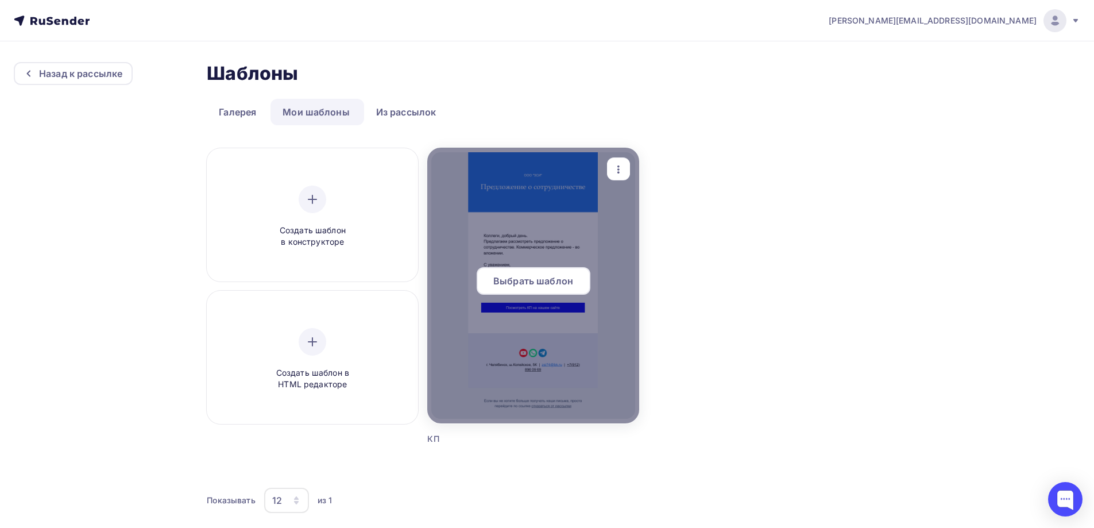
click at [610, 167] on div "button" at bounding box center [618, 169] width 23 height 22
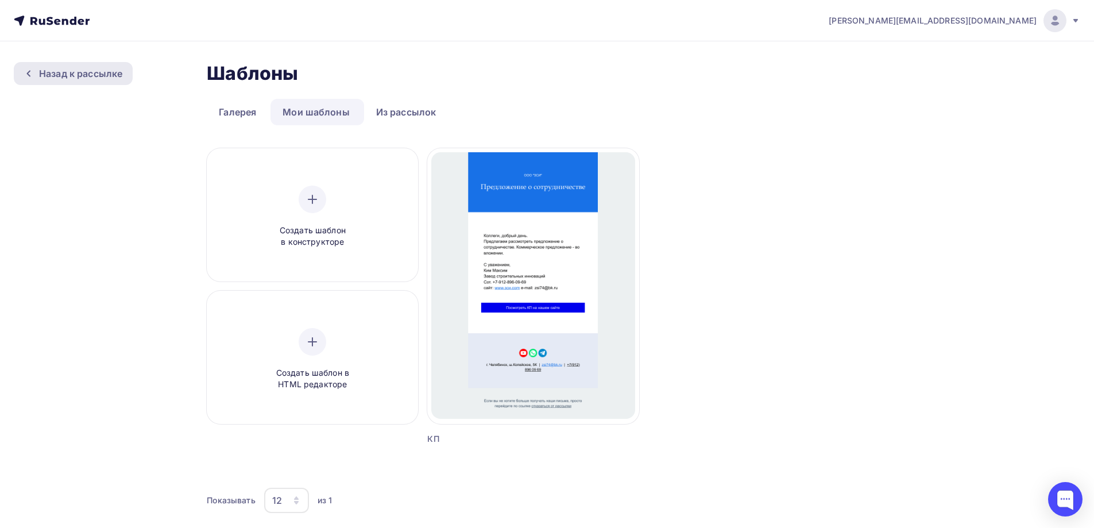
click at [67, 83] on div "Назад к рассылке" at bounding box center [73, 73] width 119 height 23
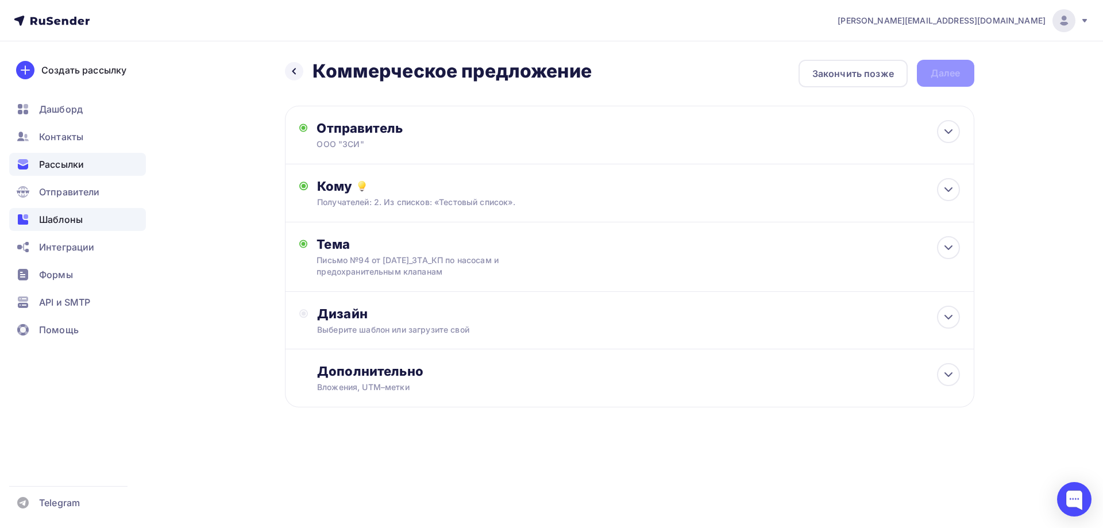
click at [20, 214] on icon at bounding box center [23, 220] width 14 height 14
click at [542, 309] on div "Дизайн" at bounding box center [638, 314] width 642 height 16
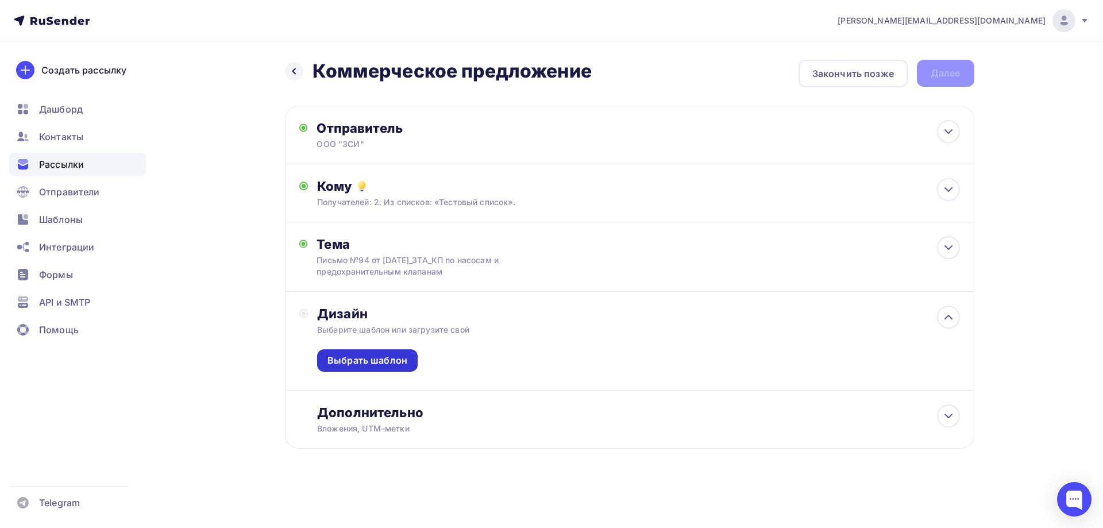
click at [384, 353] on div "Выбрать шаблон" at bounding box center [367, 360] width 101 height 22
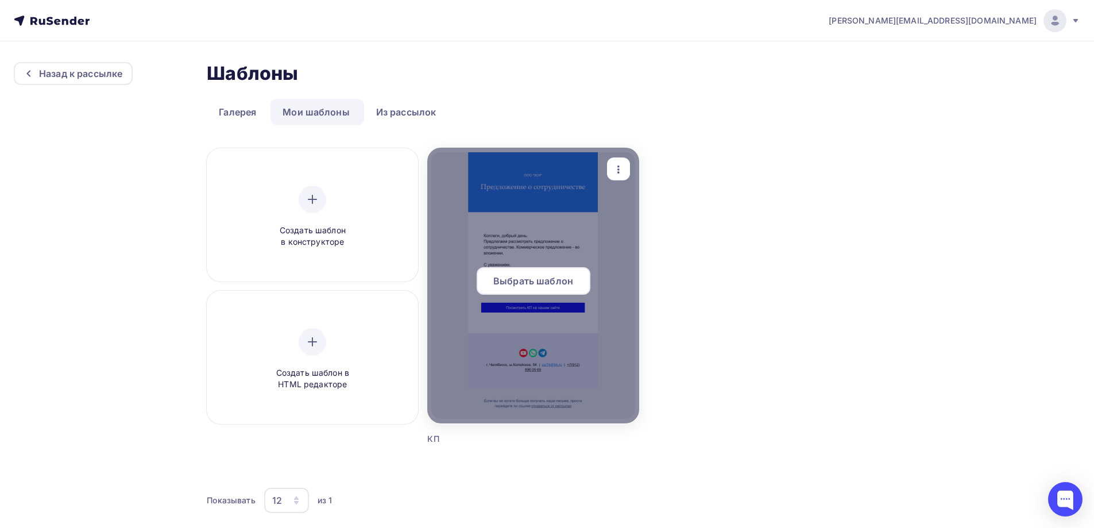
click at [532, 282] on span "Выбрать шаблон" at bounding box center [533, 281] width 80 height 14
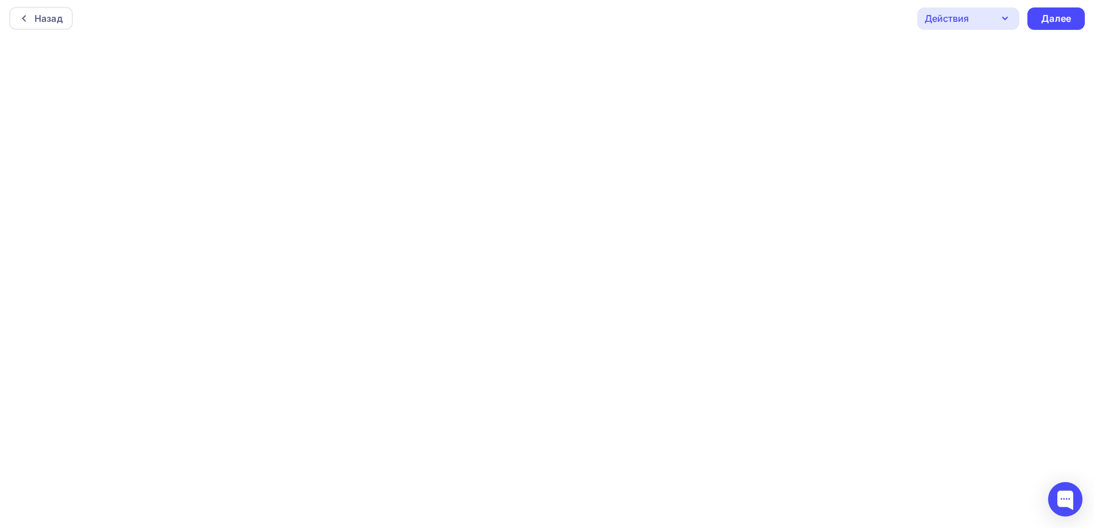
scroll to position [3, 0]
click at [989, 22] on div "Действия" at bounding box center [968, 18] width 102 height 22
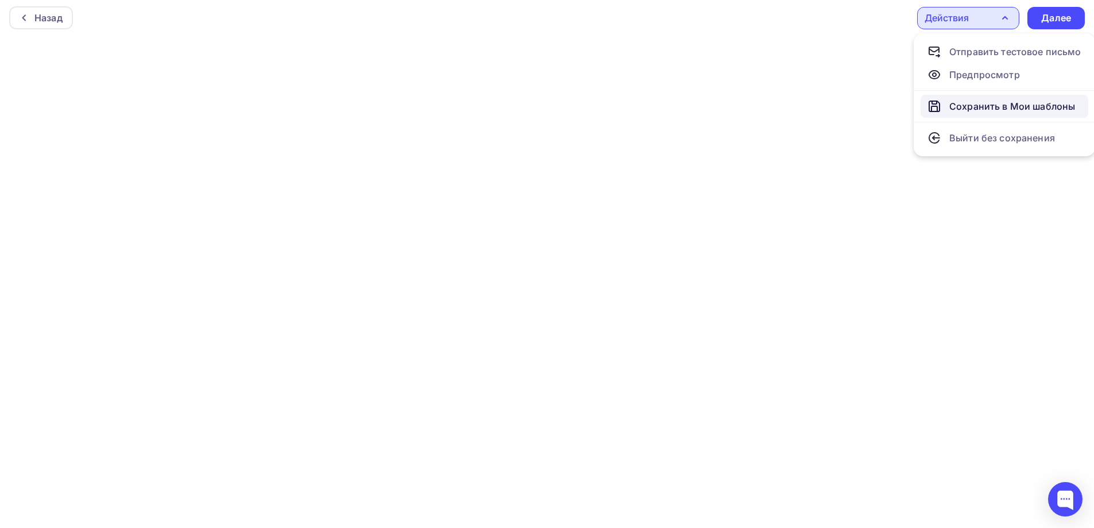
click at [982, 103] on div "Сохранить в Мои шаблоны" at bounding box center [1012, 106] width 126 height 14
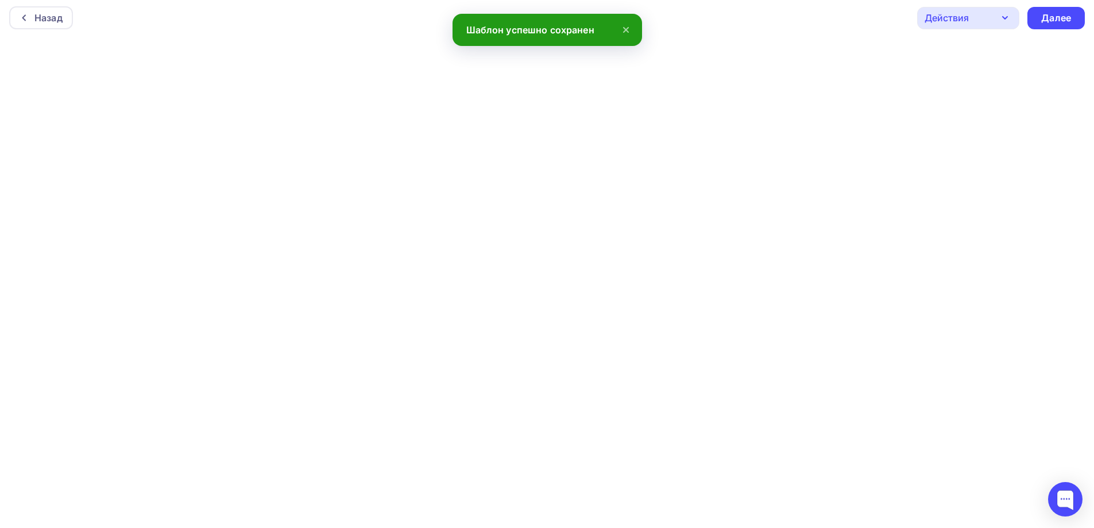
scroll to position [0, 0]
click at [1067, 19] on div "Далее" at bounding box center [1056, 20] width 30 height 13
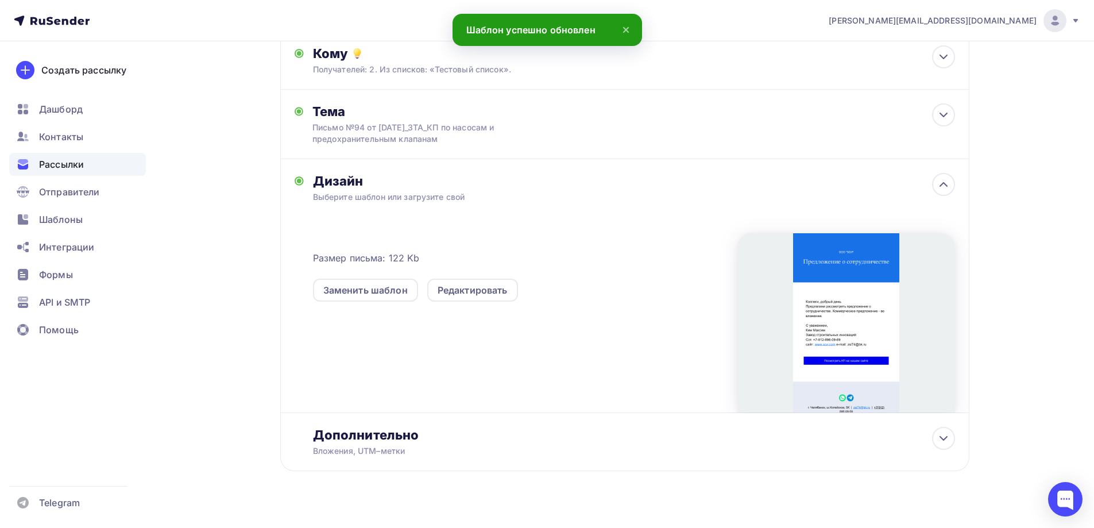
scroll to position [150, 0]
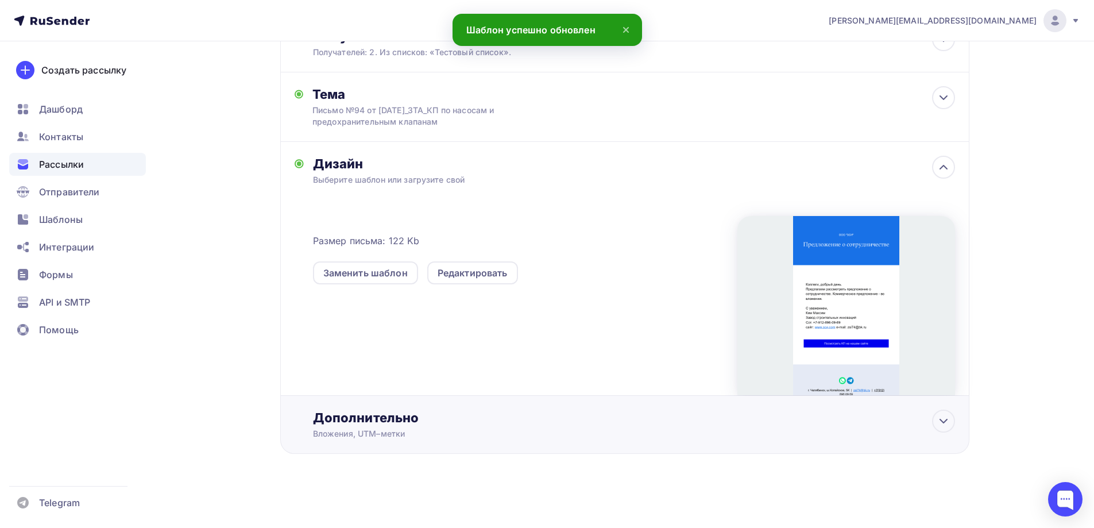
click at [441, 425] on div "Дополнительно" at bounding box center [634, 418] width 642 height 16
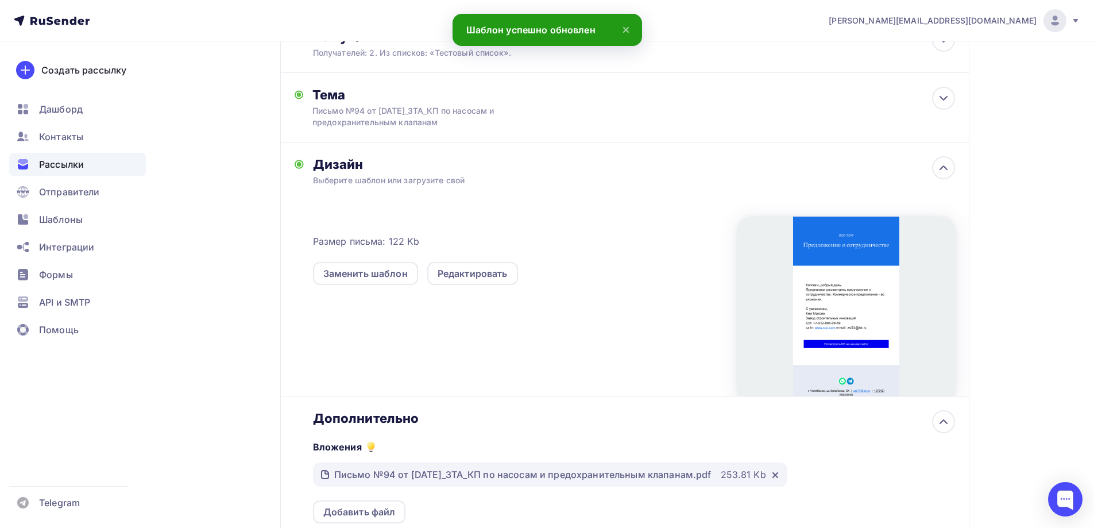
scroll to position [0, 0]
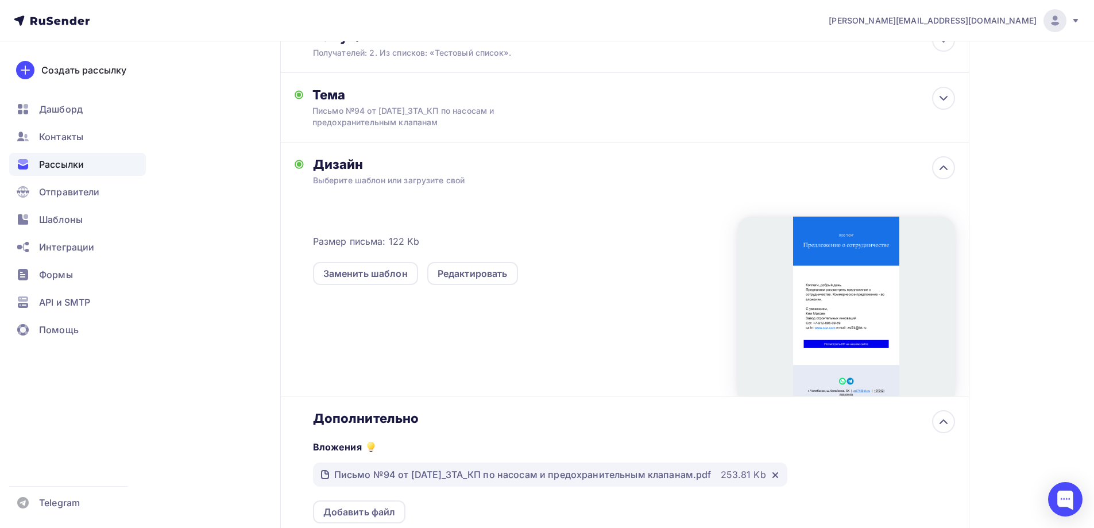
click at [441, 425] on div "Дополнительно" at bounding box center [634, 418] width 642 height 16
click at [493, 358] on div "Размер письма: 122 Kb Заменить шаблон Редактировать" at bounding box center [634, 299] width 642 height 191
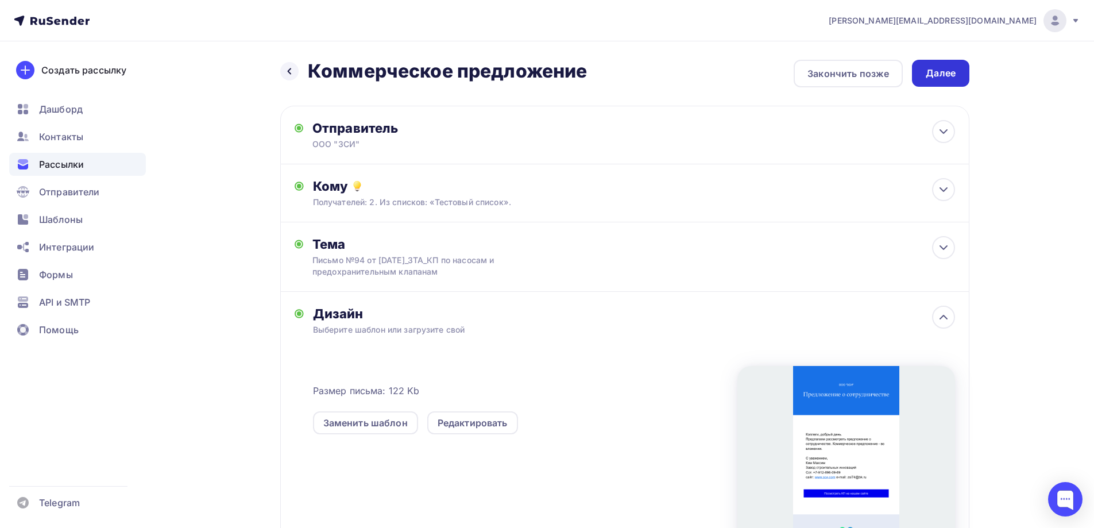
click at [936, 74] on div "Далее" at bounding box center [941, 73] width 30 height 13
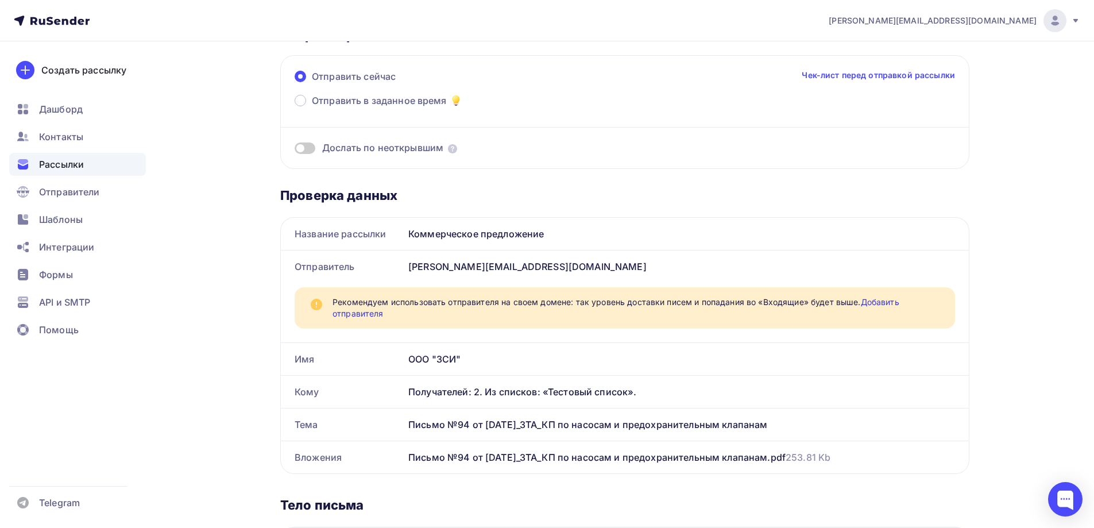
scroll to position [57, 0]
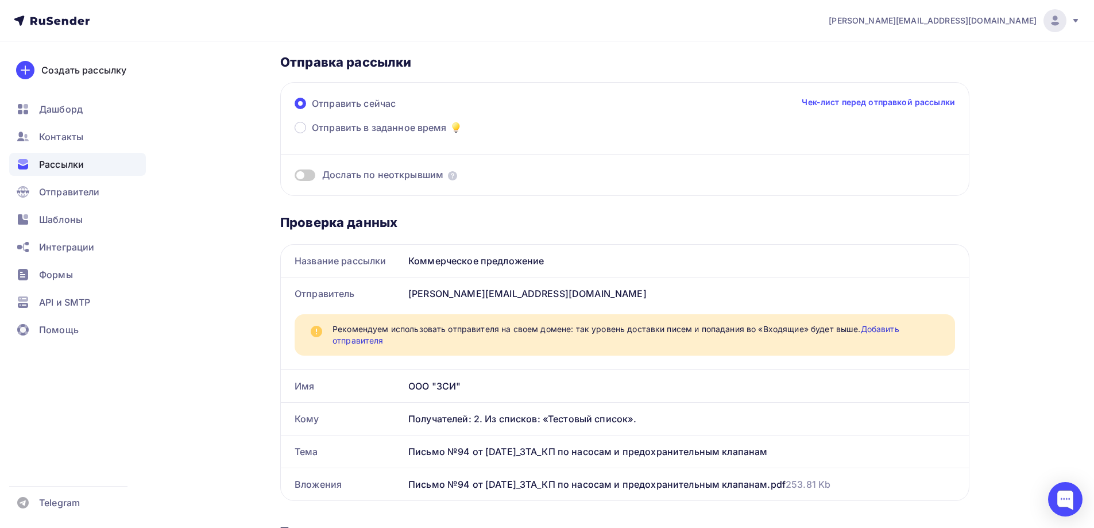
click at [867, 101] on link "Чек-лист перед отправкой рассылки" at bounding box center [878, 101] width 153 height 11
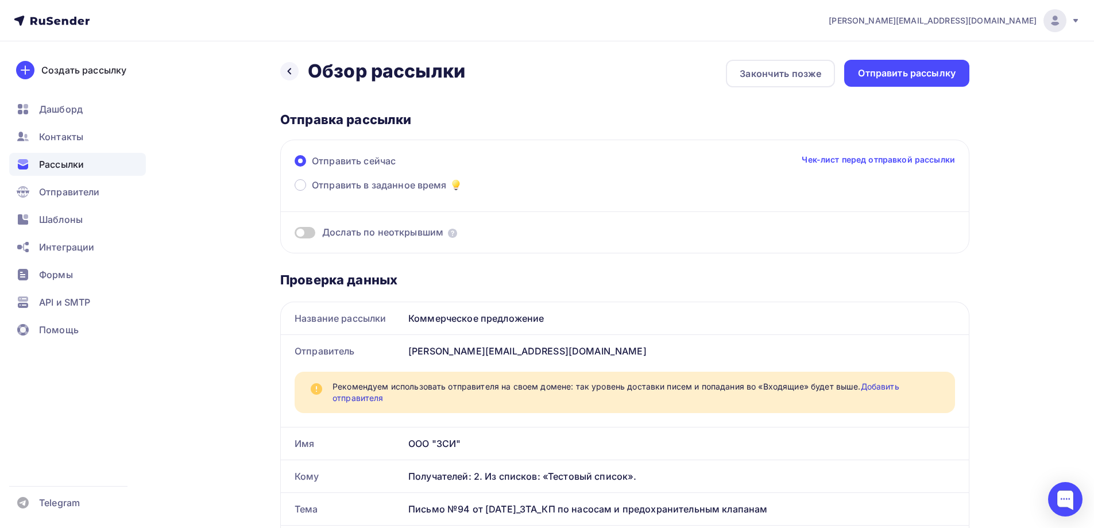
click at [379, 161] on span "Отправить сейчас" at bounding box center [354, 161] width 84 height 14
click at [312, 168] on input "Отправить сейчас" at bounding box center [312, 168] width 0 height 0
click at [947, 79] on div "Отправить рассылку" at bounding box center [907, 73] width 98 height 13
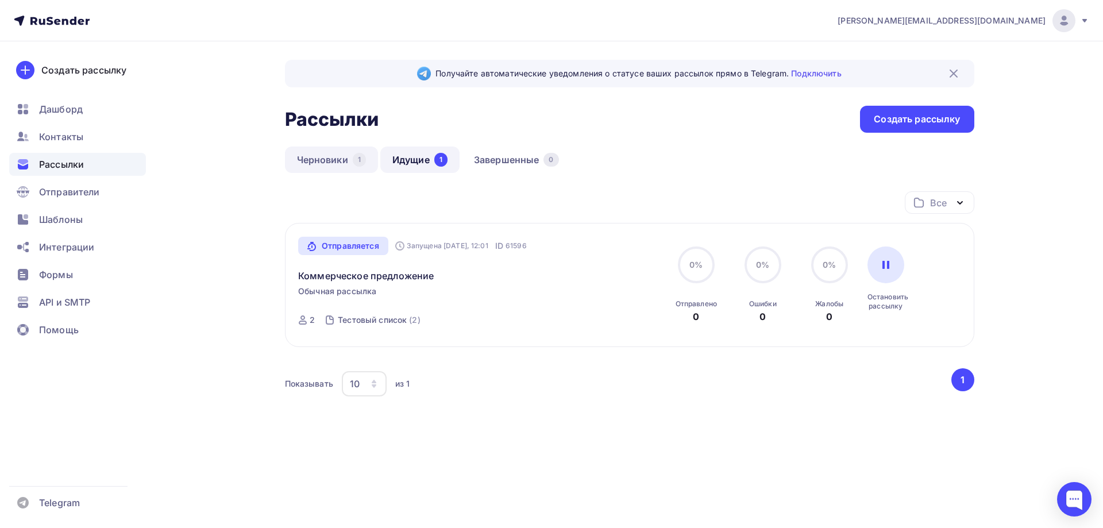
click at [339, 160] on link "Черновики 1" at bounding box center [331, 159] width 93 height 26
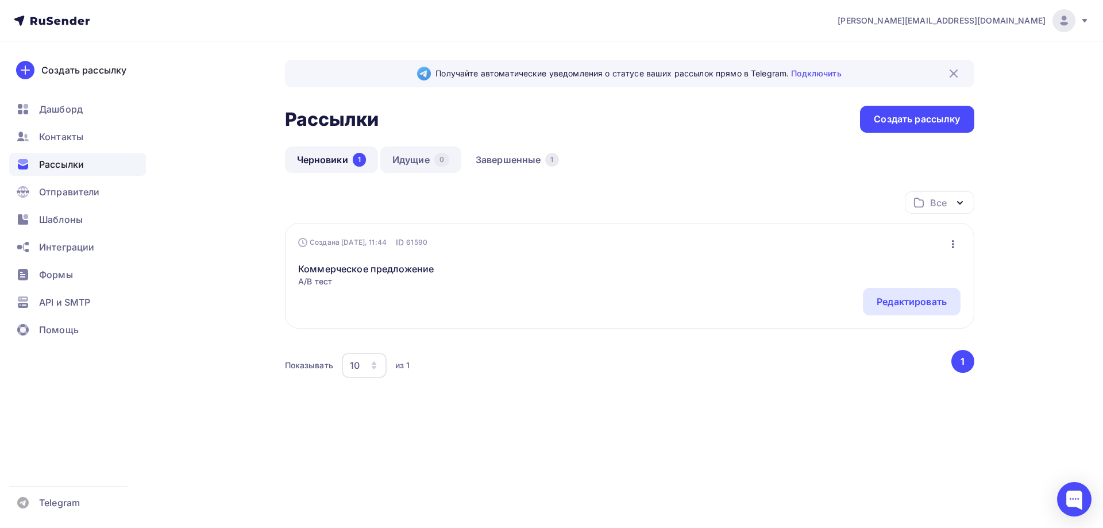
click at [423, 158] on link "Идущие 0" at bounding box center [420, 159] width 81 height 26
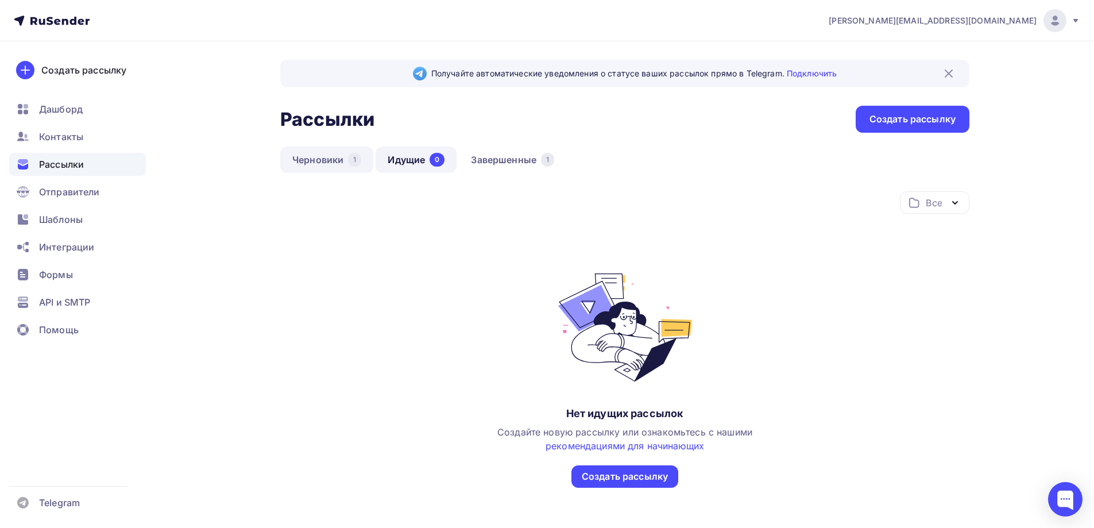
click at [303, 154] on link "Черновики 1" at bounding box center [326, 159] width 93 height 26
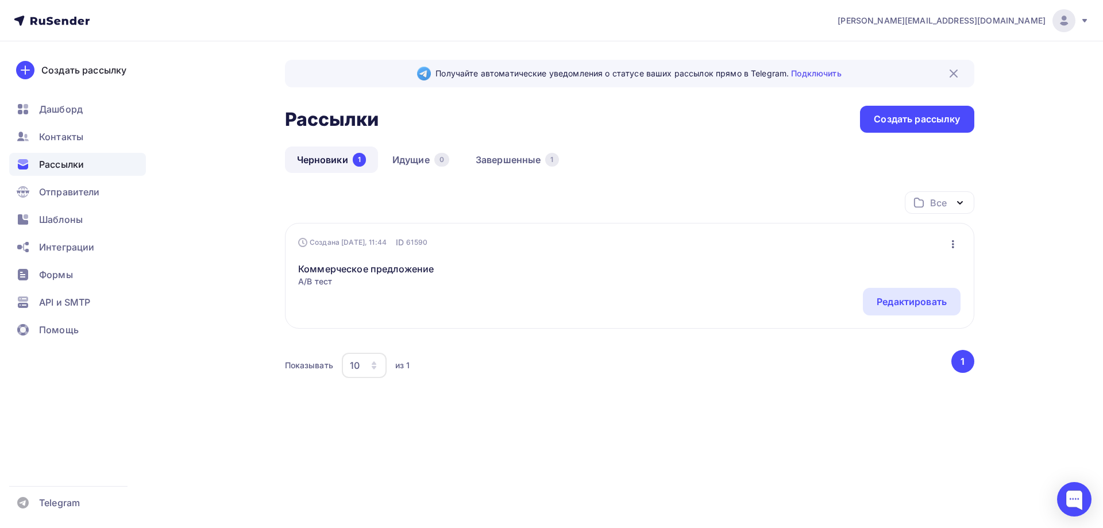
click at [944, 245] on div "Создана Сегодня, 11:44 ID 61590 Редактировать Добавить в папку Удалить" at bounding box center [629, 242] width 662 height 11
click at [951, 245] on icon "button" at bounding box center [953, 244] width 14 height 14
click at [900, 342] on div "Удалить" at bounding box center [903, 337] width 110 height 14
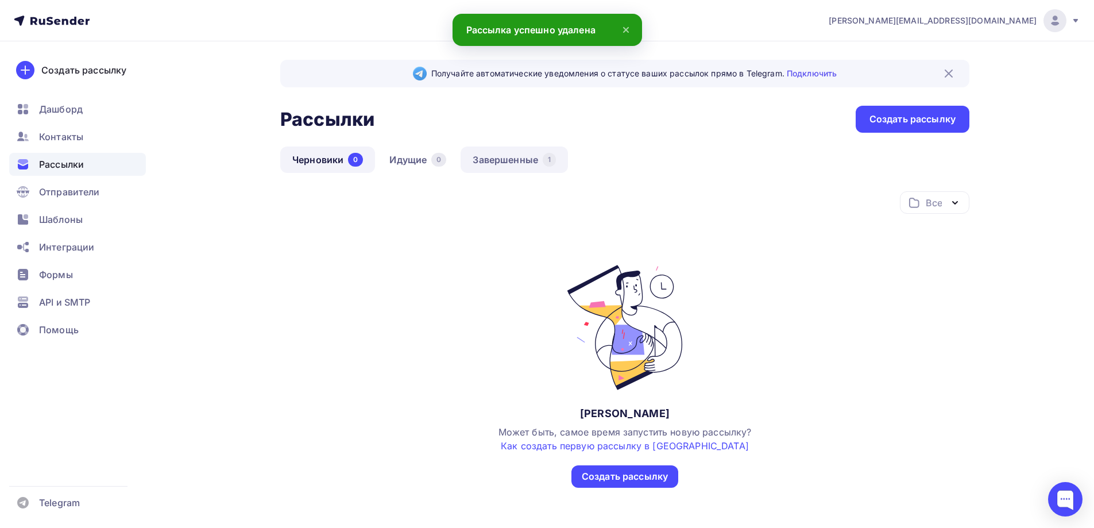
click at [505, 160] on link "Завершенные 1" at bounding box center [514, 159] width 107 height 26
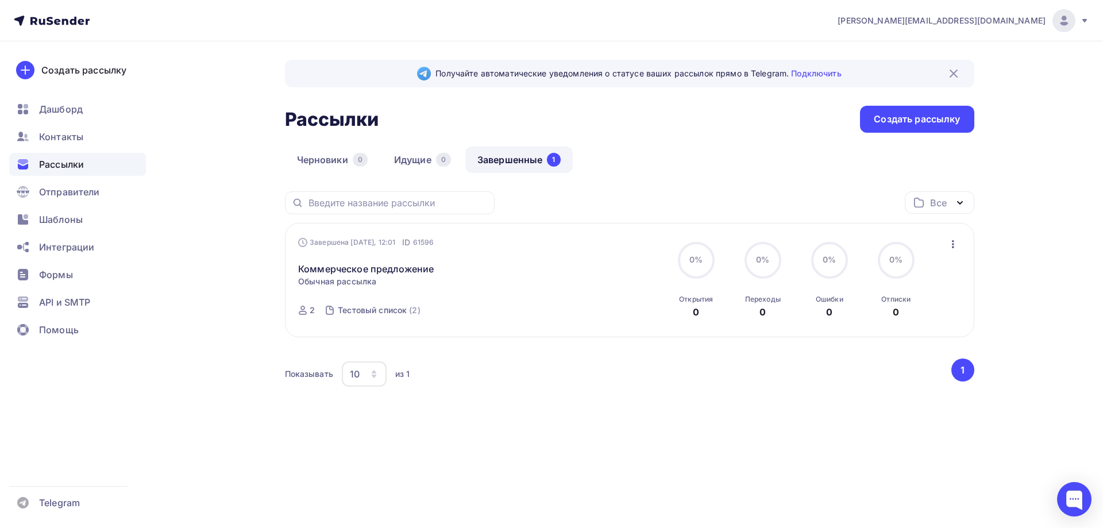
click at [952, 247] on icon "button" at bounding box center [953, 244] width 14 height 14
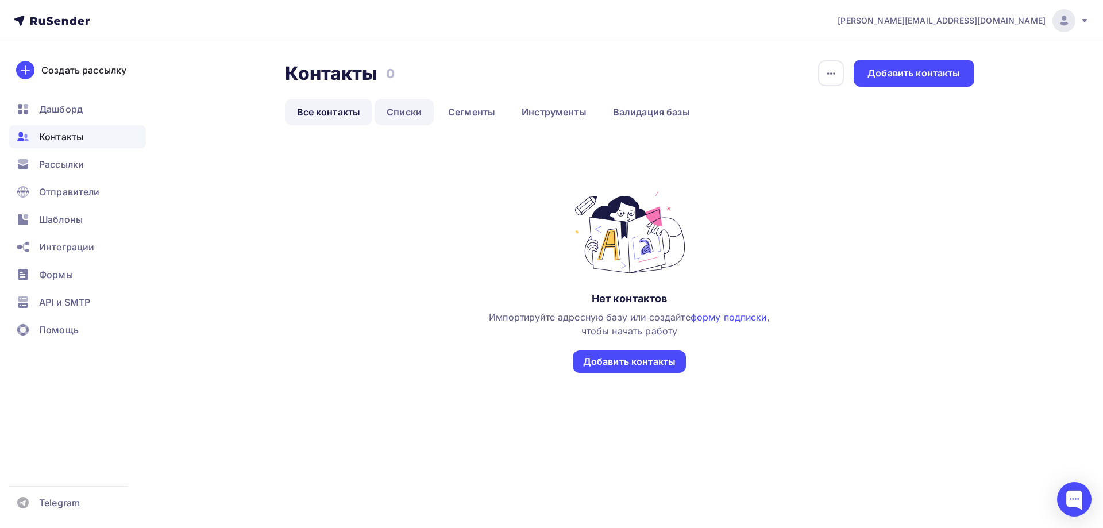
click at [408, 102] on link "Списки" at bounding box center [404, 112] width 59 height 26
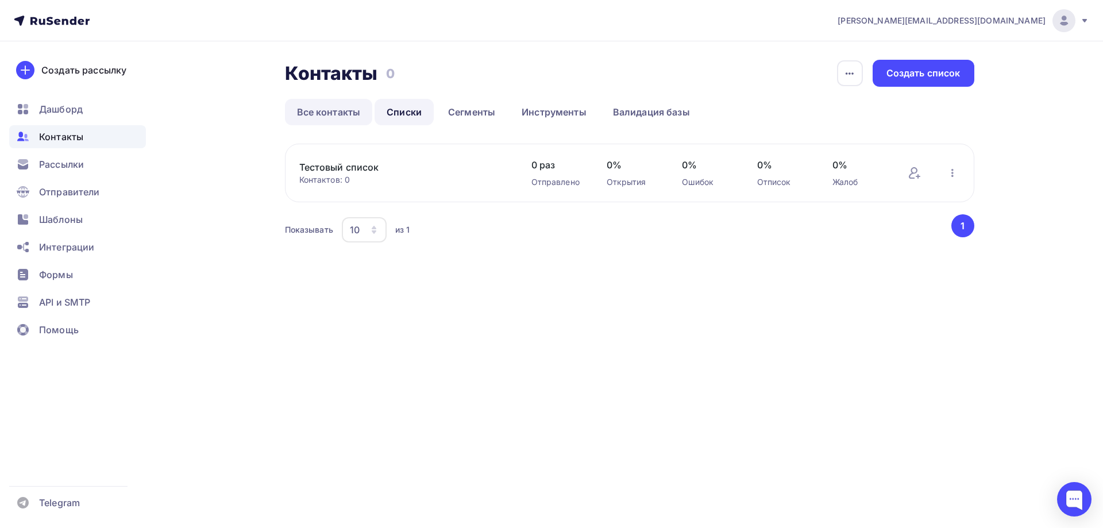
click at [345, 106] on link "Все контакты" at bounding box center [329, 112] width 88 height 26
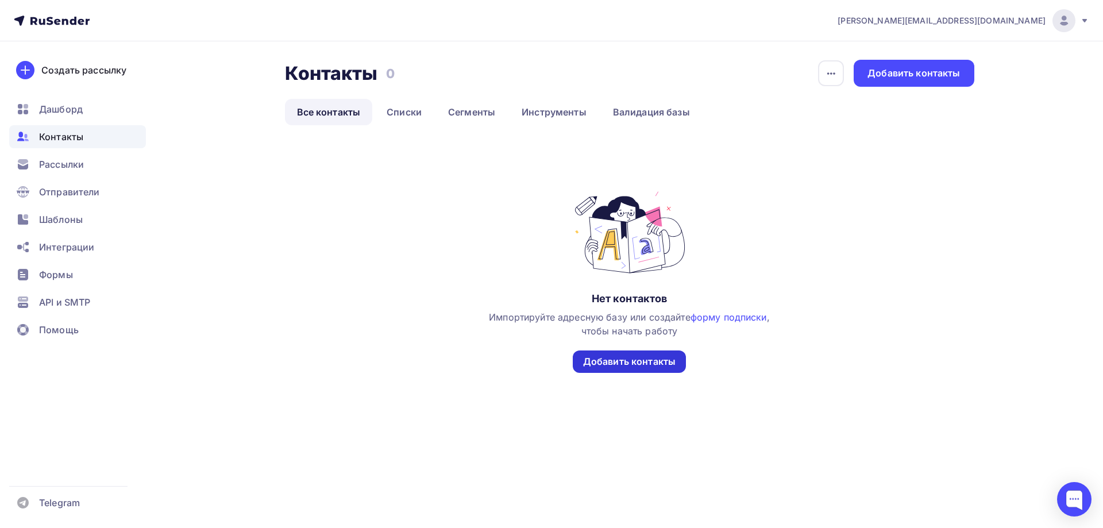
click at [626, 358] on div "Добавить контакты" at bounding box center [629, 361] width 92 height 13
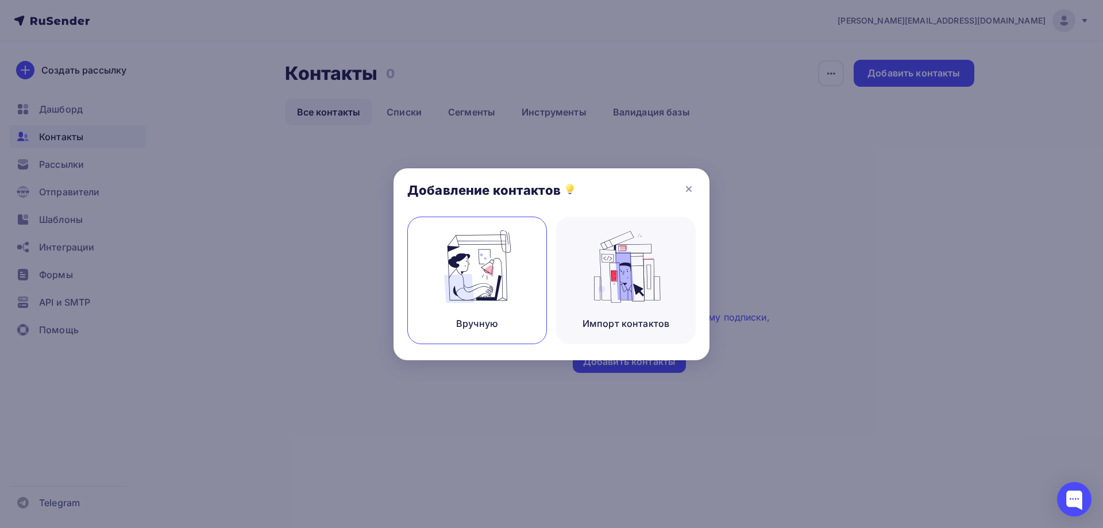
click at [519, 285] on div "Вручную" at bounding box center [477, 281] width 140 height 128
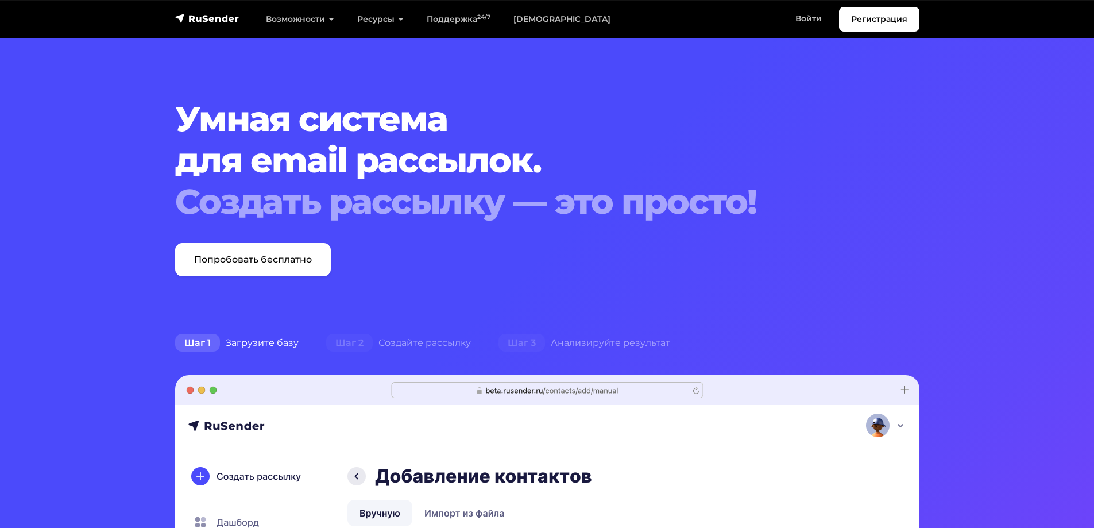
scroll to position [57, 0]
